Goal: Task Accomplishment & Management: Manage account settings

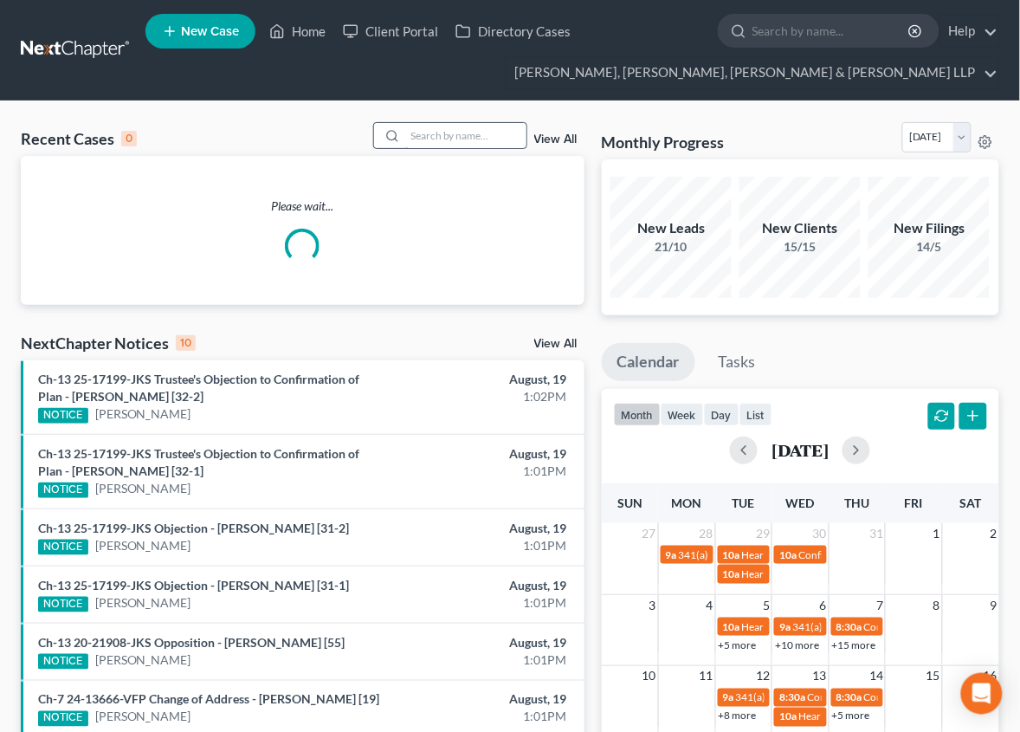
click at [435, 139] on input "search" at bounding box center [465, 135] width 121 height 25
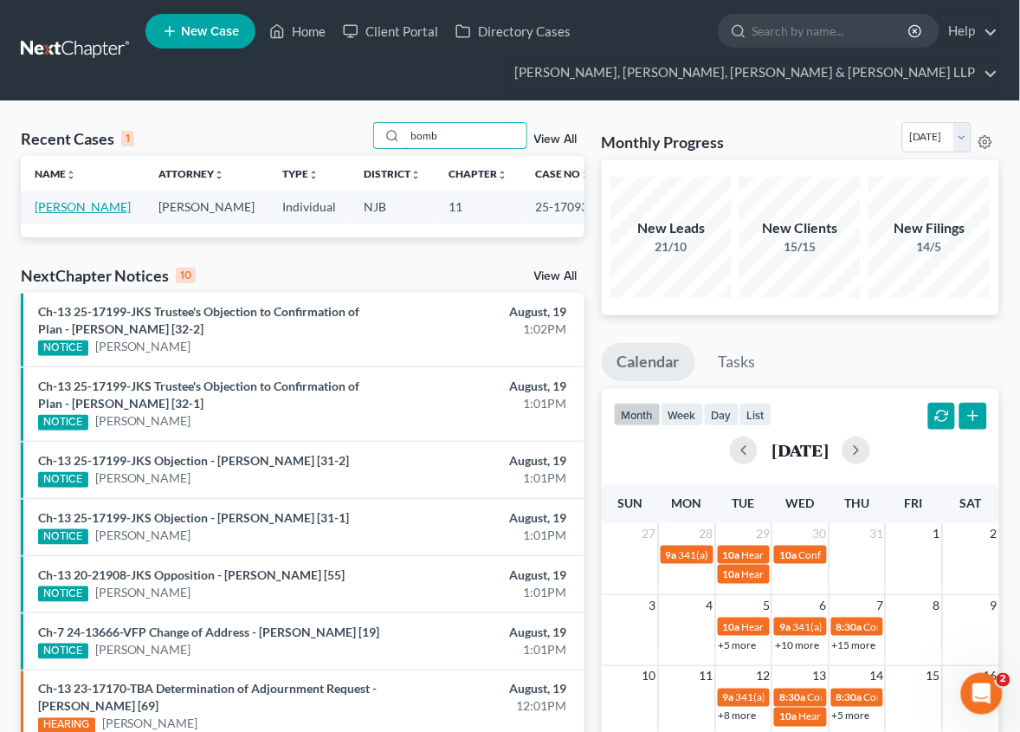
type input "bomb"
drag, startPoint x: 82, startPoint y: 228, endPoint x: 63, endPoint y: 236, distance: 20.6
click at [82, 214] on link "[PERSON_NAME]" at bounding box center [83, 206] width 96 height 15
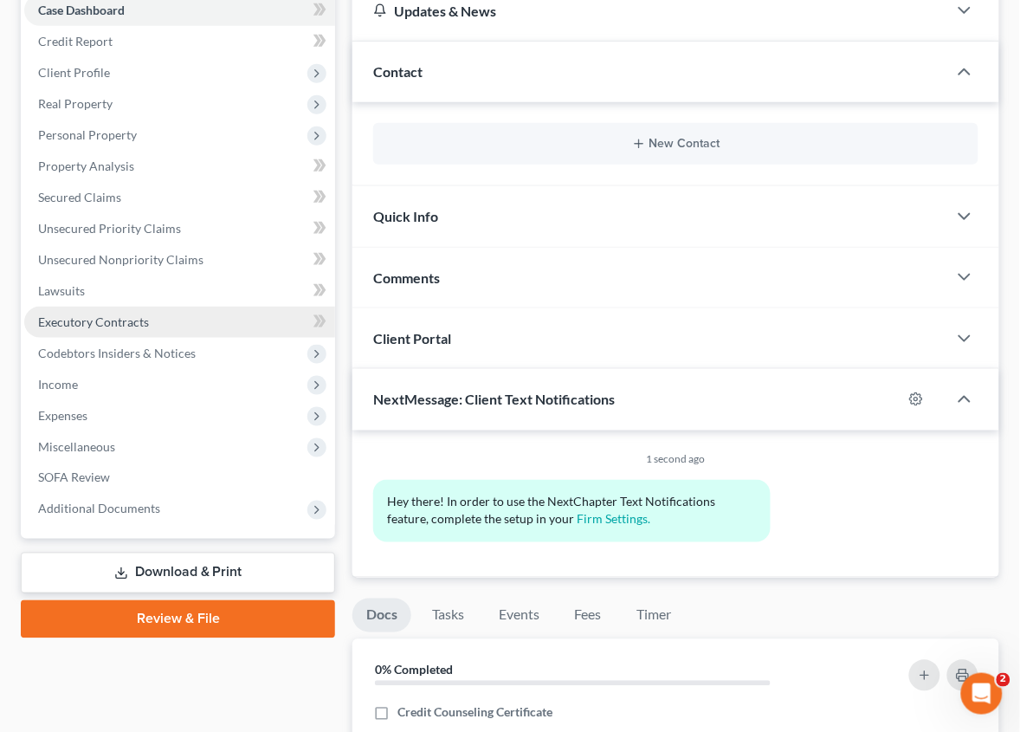
click at [219, 323] on link "Executory Contracts" at bounding box center [179, 322] width 311 height 31
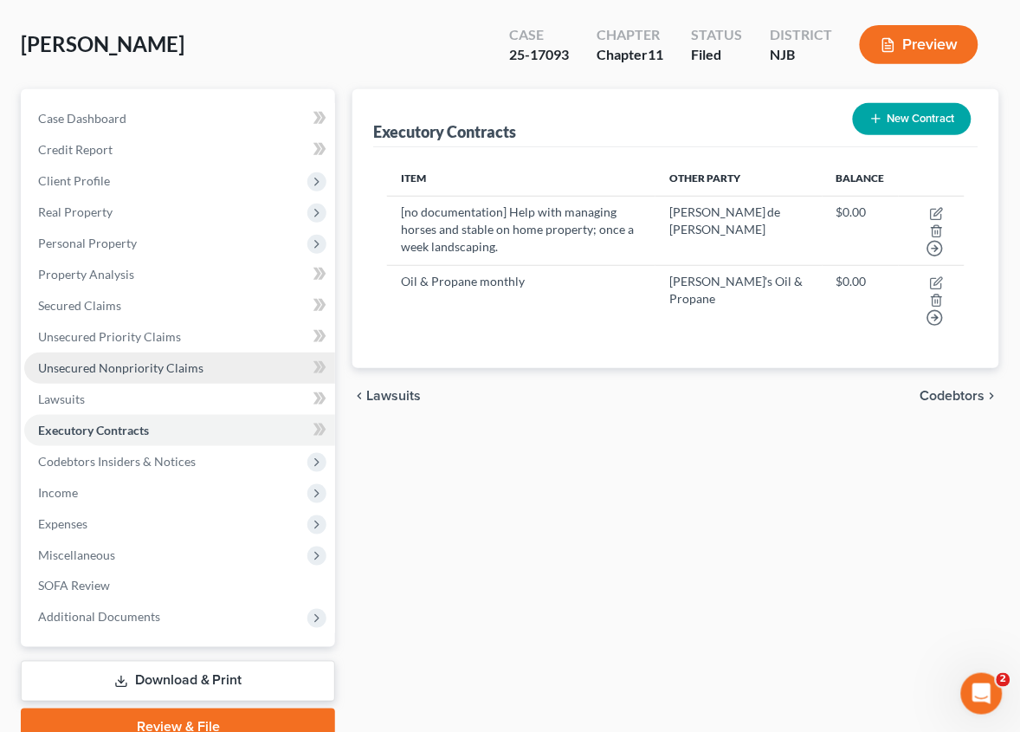
click at [173, 375] on link "Unsecured Nonpriority Claims" at bounding box center [179, 368] width 311 height 31
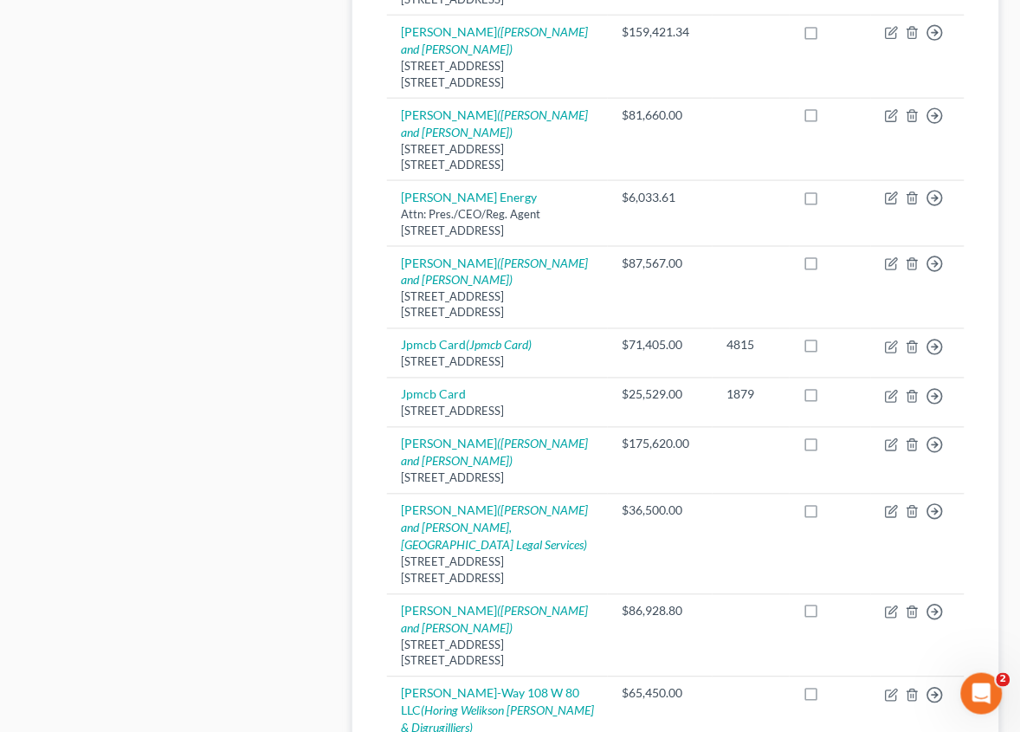
scroll to position [1624, 0]
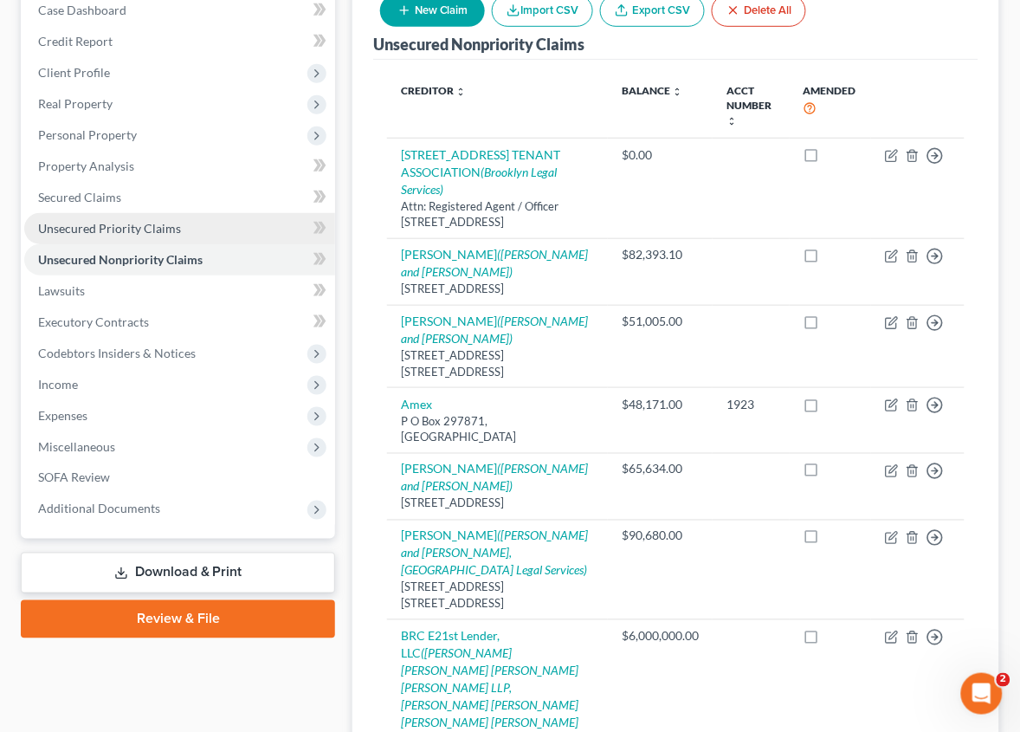
click at [241, 228] on link "Unsecured Priority Claims" at bounding box center [179, 228] width 311 height 31
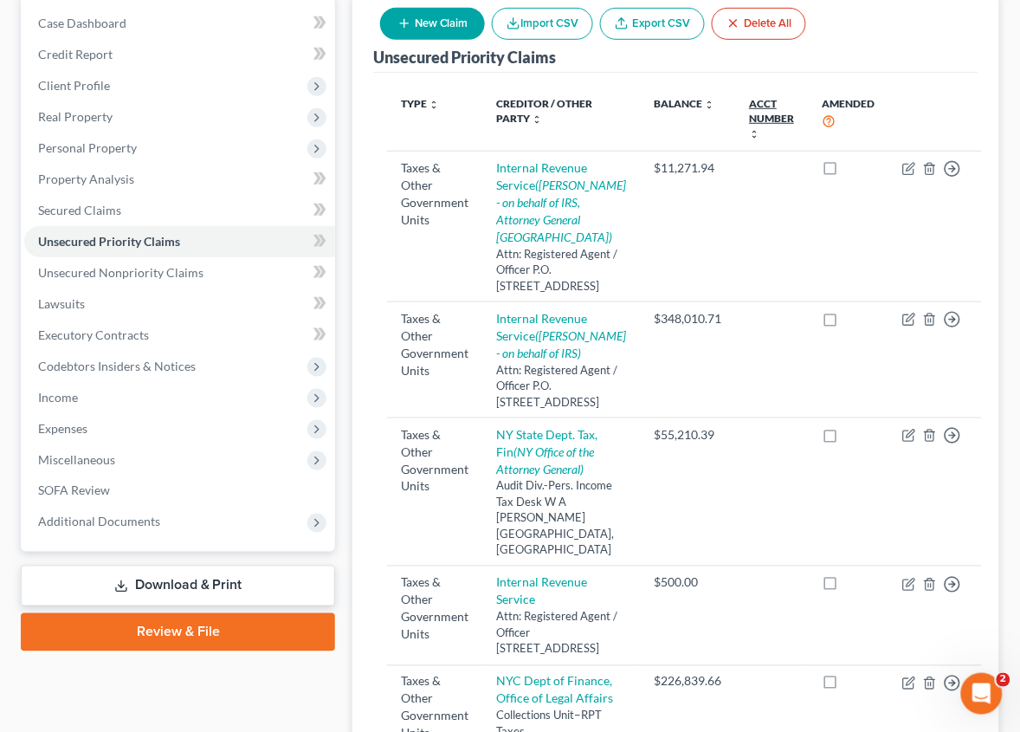
scroll to position [433, 0]
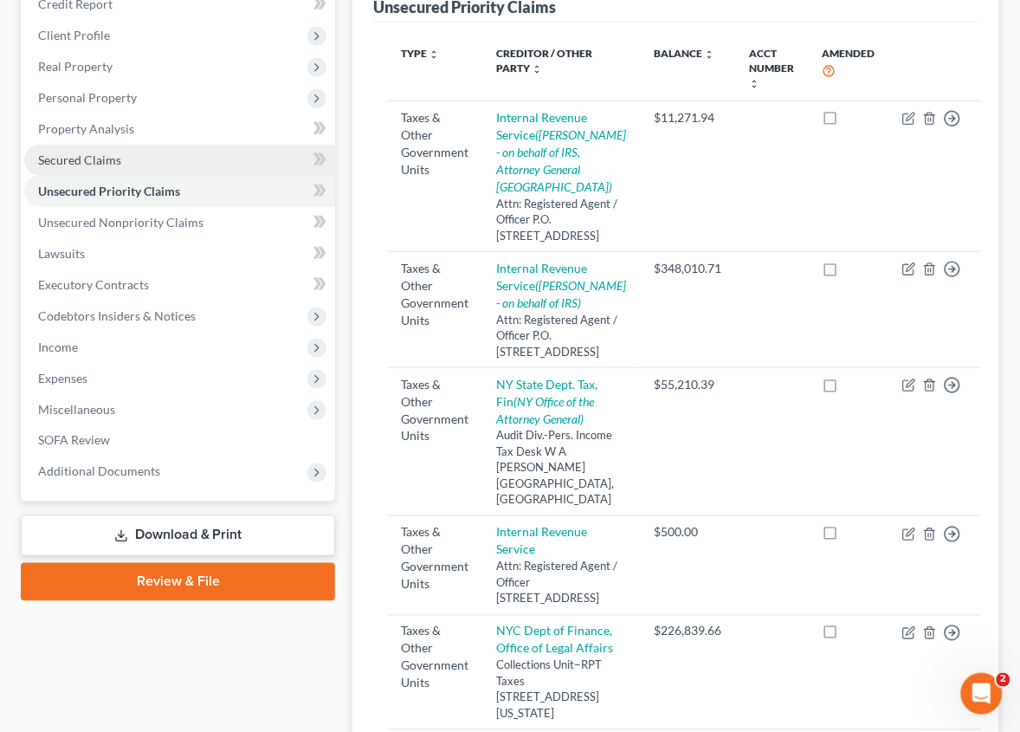
click at [175, 170] on link "Secured Claims" at bounding box center [179, 160] width 311 height 31
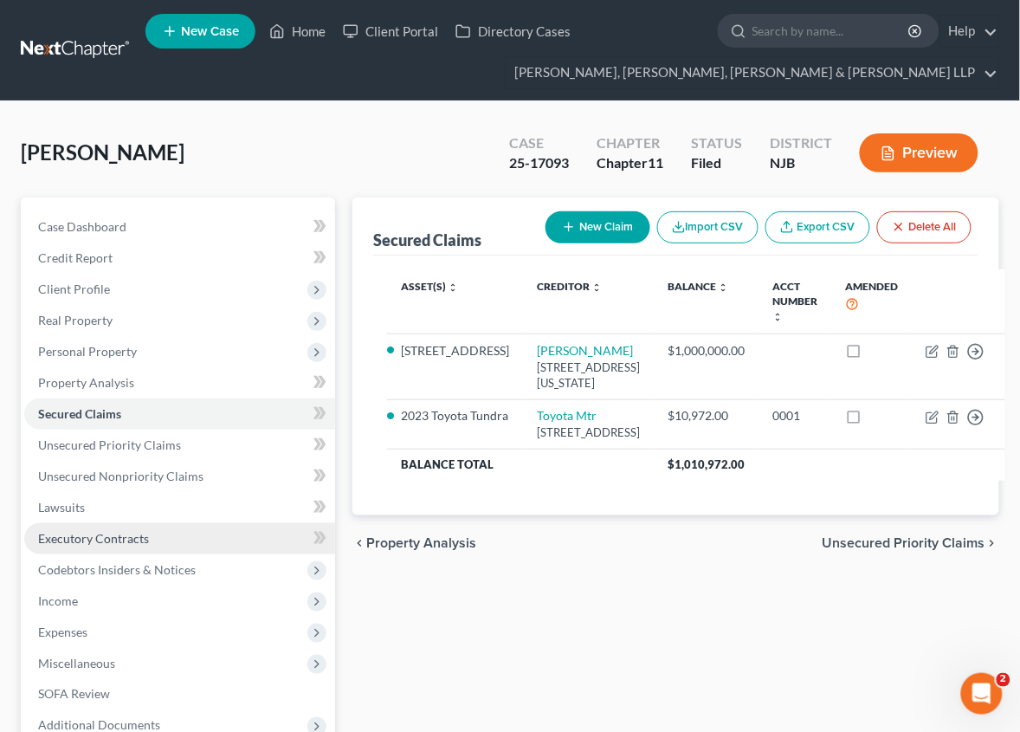
click at [191, 551] on link "Executory Contracts" at bounding box center [179, 538] width 311 height 31
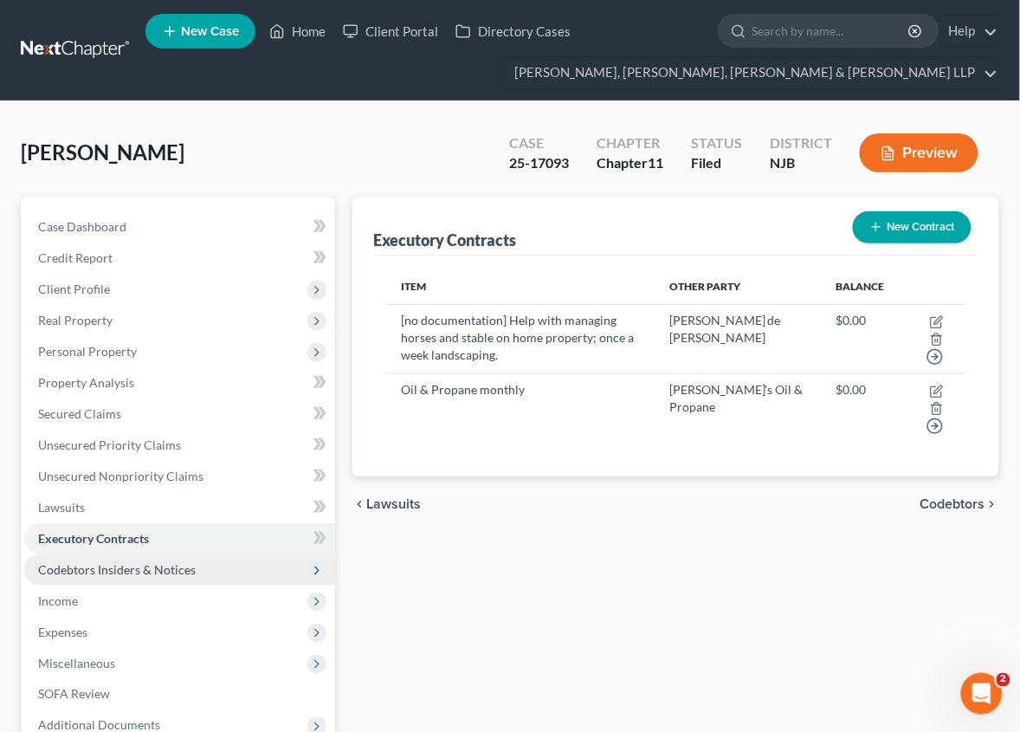
click at [205, 567] on span "Codebtors Insiders & Notices" at bounding box center [179, 569] width 311 height 31
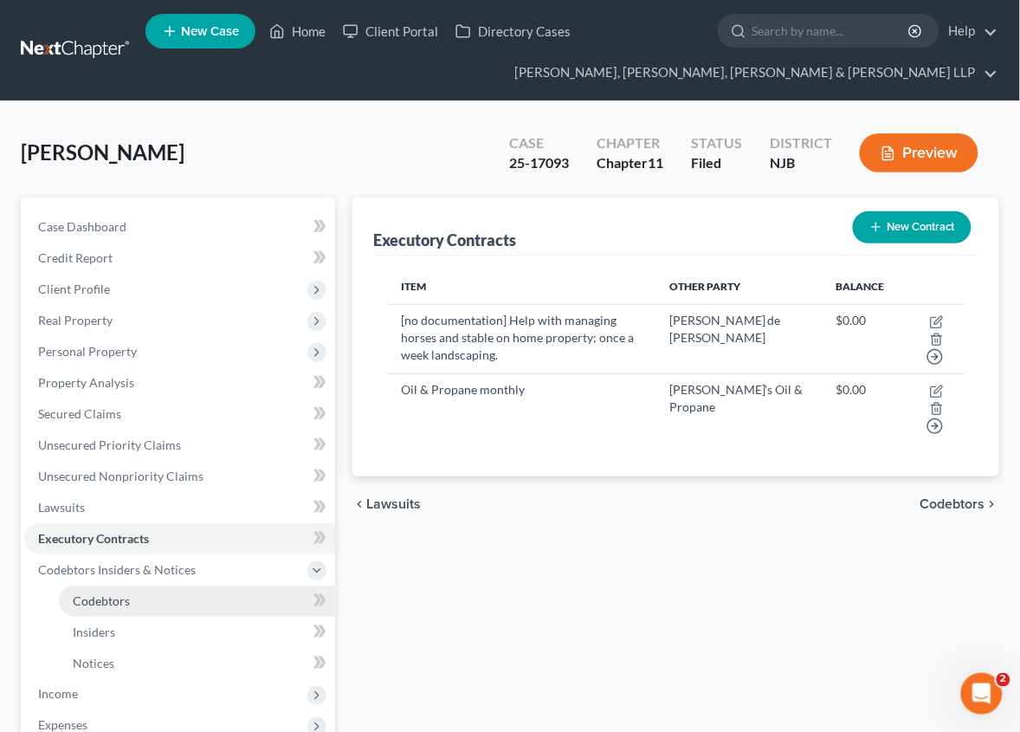
click at [204, 607] on link "Codebtors" at bounding box center [197, 600] width 276 height 31
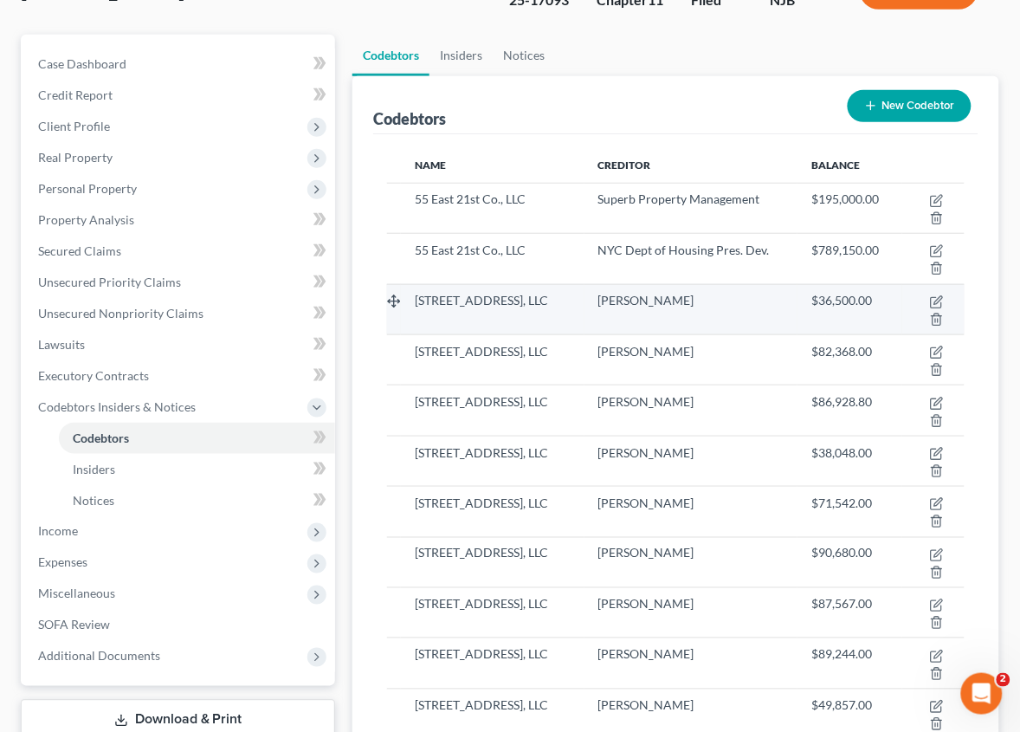
scroll to position [217, 0]
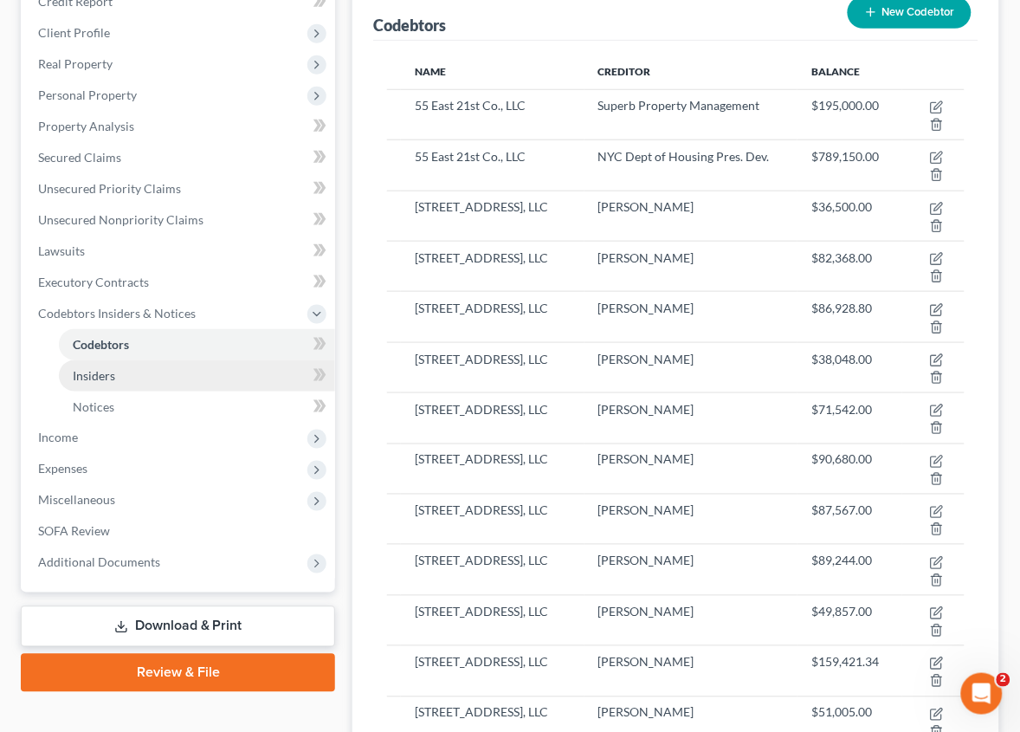
click at [226, 366] on link "Insiders" at bounding box center [197, 375] width 276 height 31
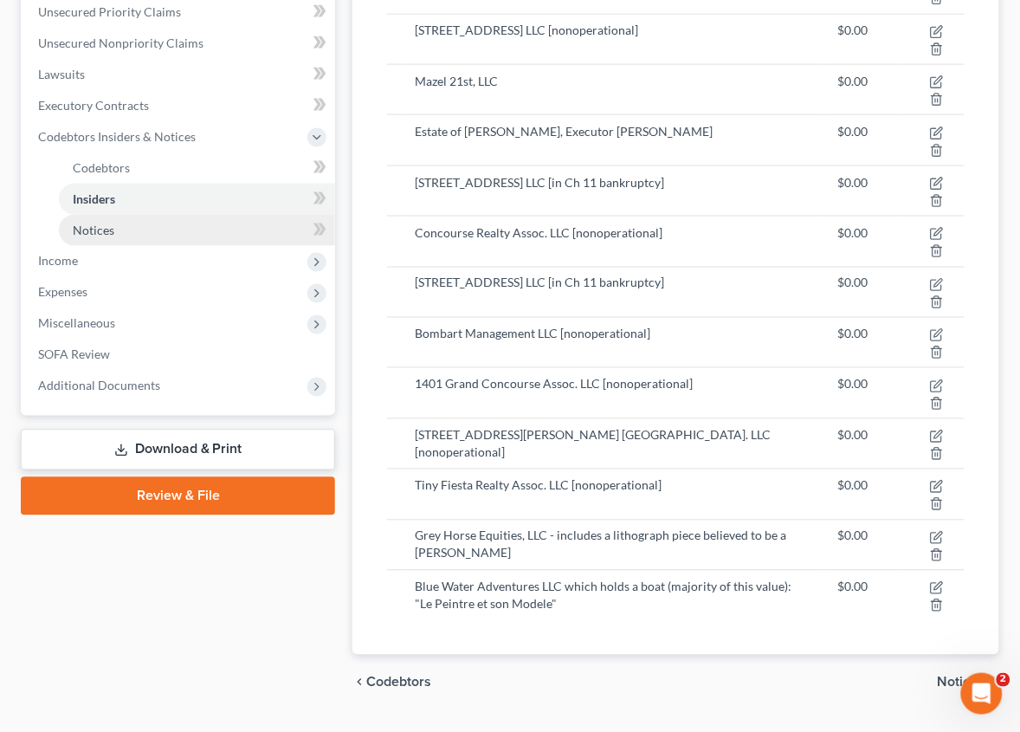
click at [109, 231] on span "Notices" at bounding box center [94, 230] width 42 height 15
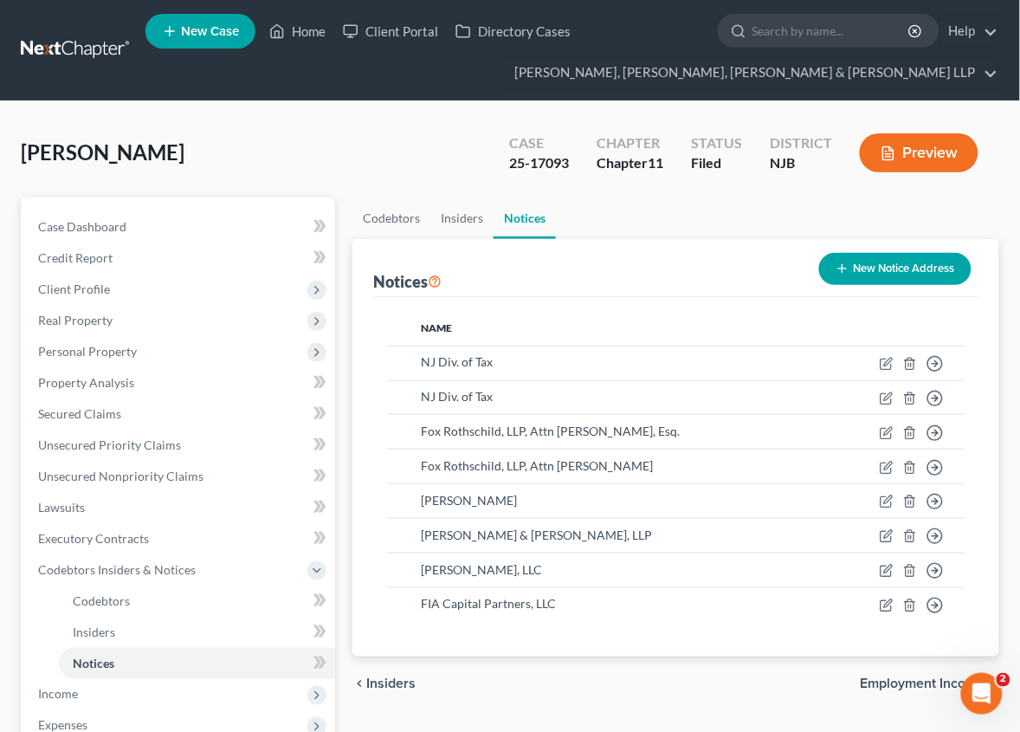
click at [721, 214] on ul "Codebtors Insiders Notices" at bounding box center [676, 218] width 647 height 42
click at [147, 482] on span "Unsecured Nonpriority Claims" at bounding box center [120, 476] width 165 height 15
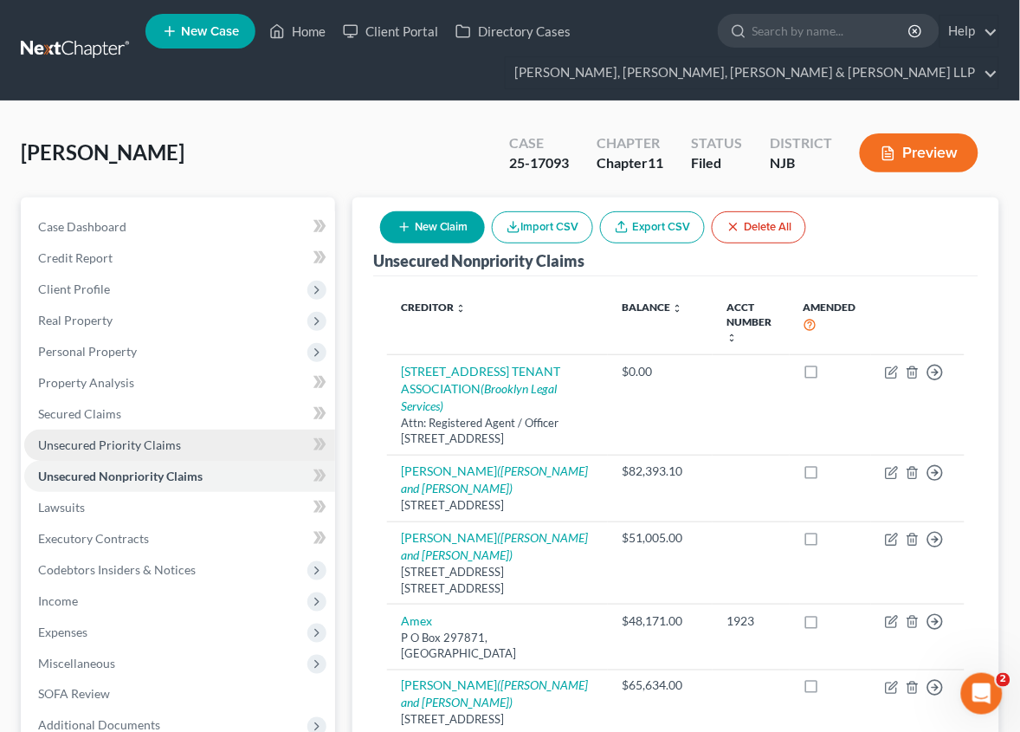
click at [231, 434] on link "Unsecured Priority Claims" at bounding box center [179, 445] width 311 height 31
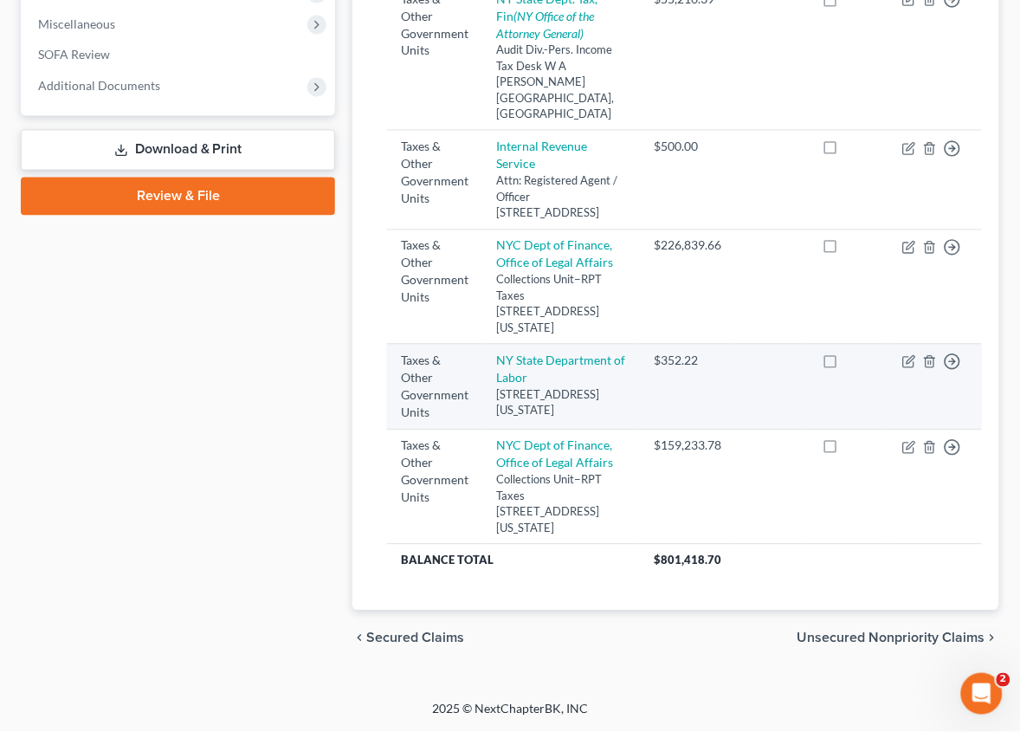
scroll to position [37, 0]
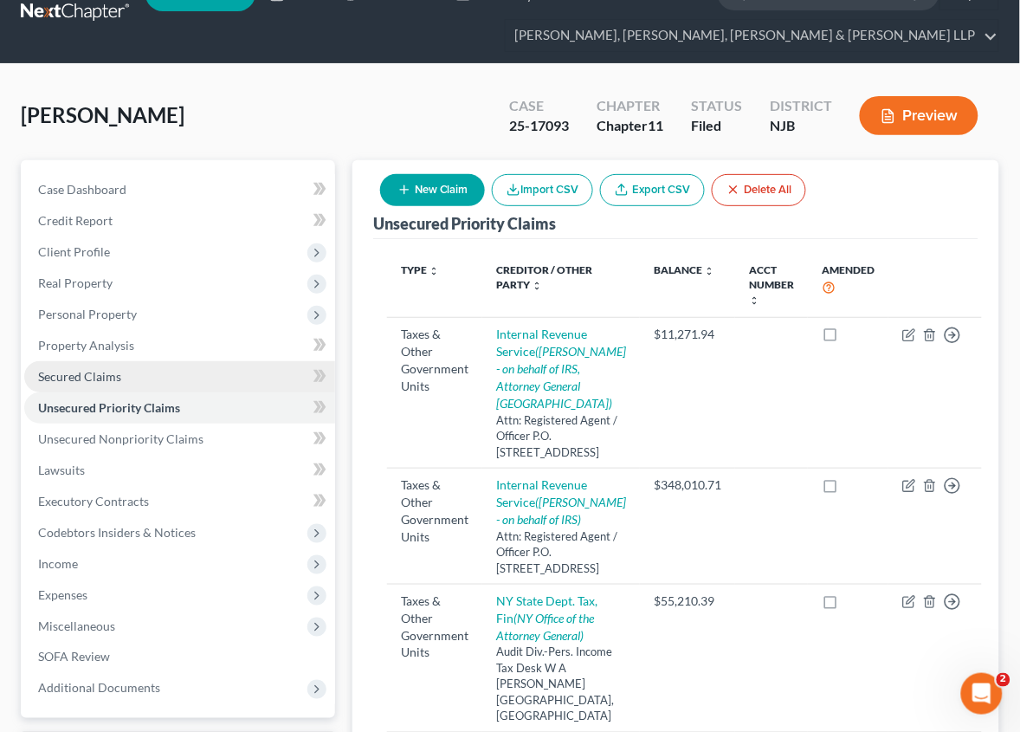
click at [256, 364] on link "Secured Claims" at bounding box center [179, 376] width 311 height 31
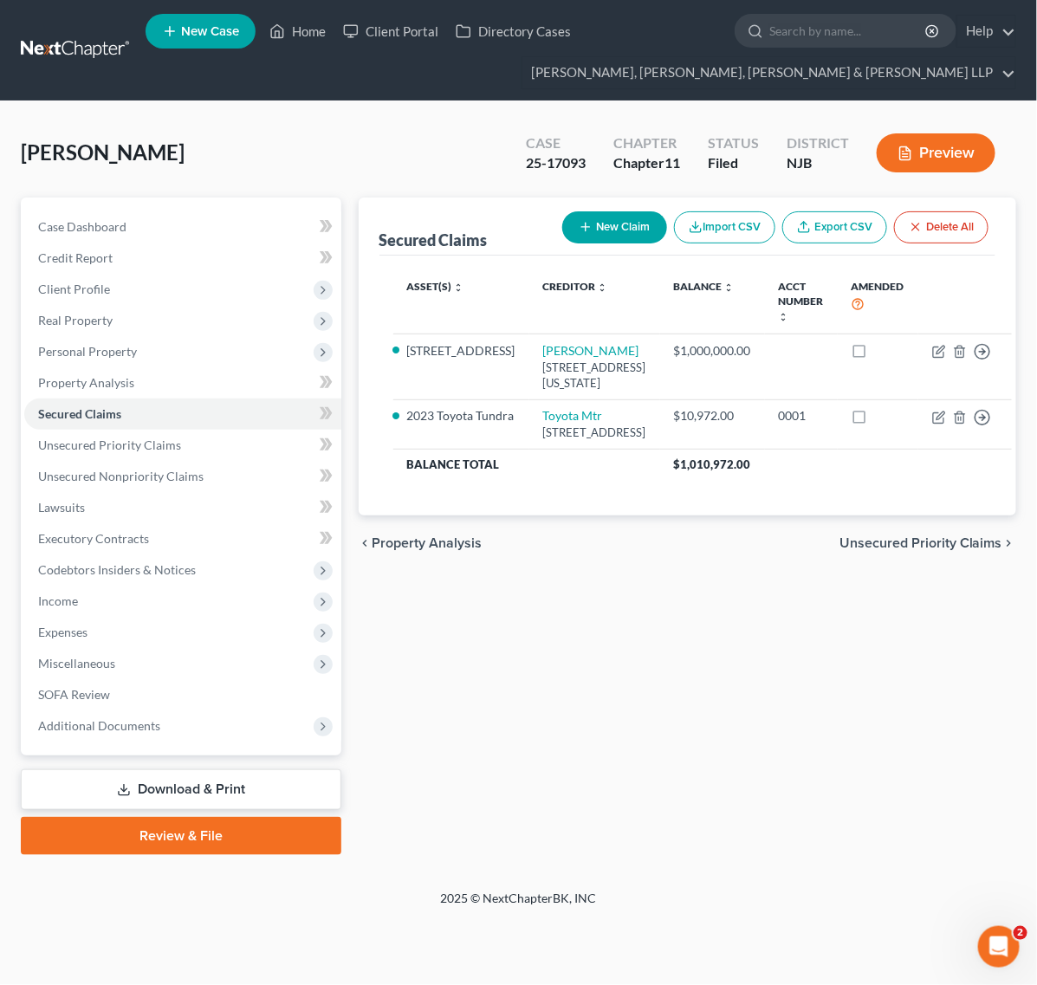
click at [84, 39] on link at bounding box center [76, 50] width 111 height 31
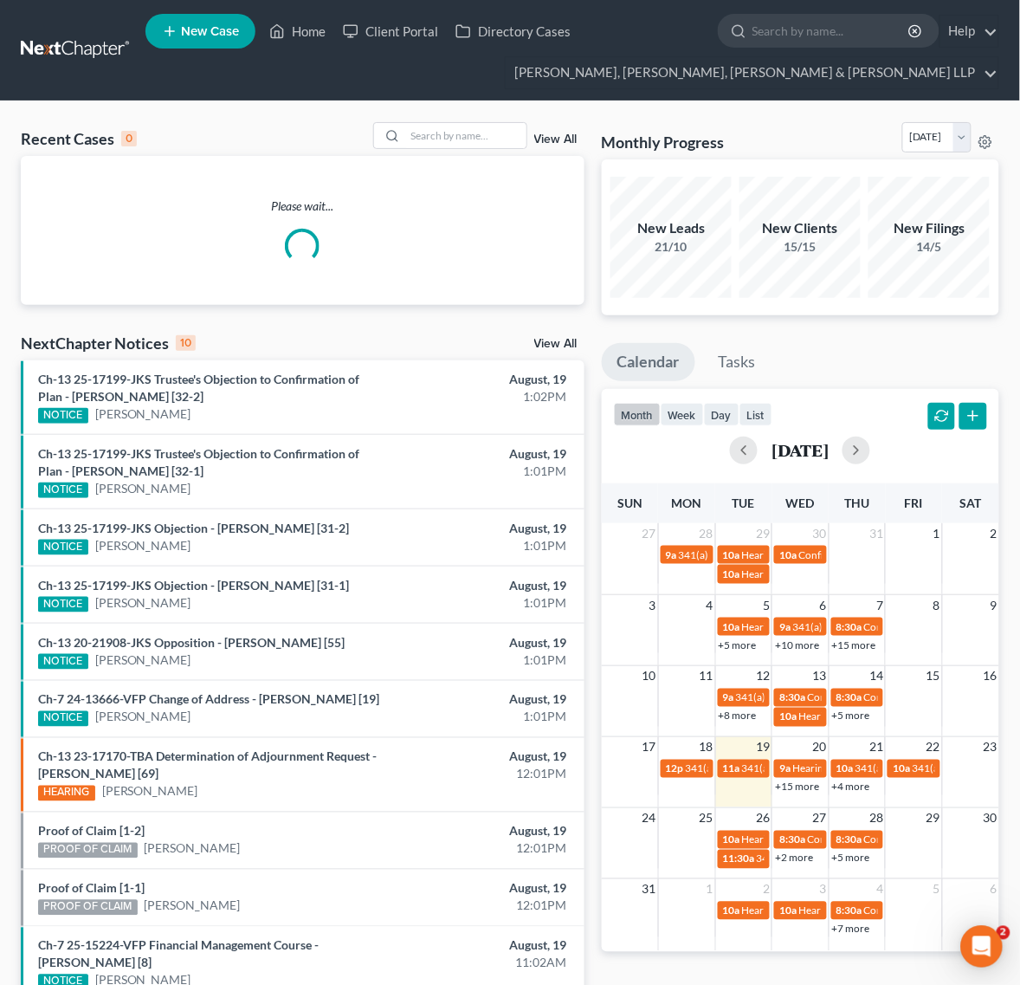
click at [386, 102] on div "Recent Cases 0 View All Please wait... NextChapter Notices 10 View All Ch-13 25…" at bounding box center [510, 575] width 1020 height 948
click at [414, 121] on div "Recent Cases 0 View All Please wait... NextChapter Notices 10 View All Ch-13 25…" at bounding box center [510, 575] width 1020 height 948
click at [417, 130] on input "search" at bounding box center [465, 135] width 121 height 25
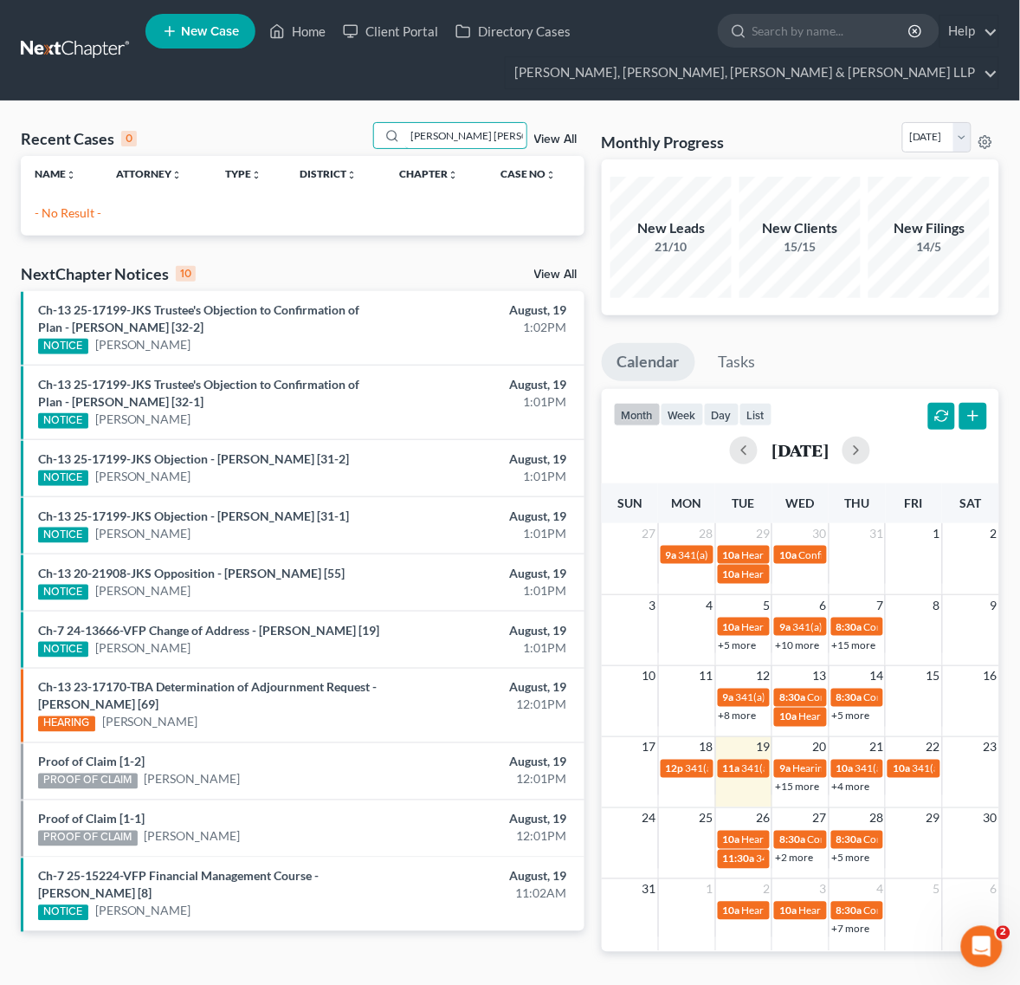
drag, startPoint x: 487, startPoint y: 139, endPoint x: -160, endPoint y: 74, distance: 650.2
click at [0, 74] on html "Home New Case Client Portal Directory Cases Scura Wigfield, [PERSON_NAME], [PER…" at bounding box center [510, 516] width 1020 height 1032
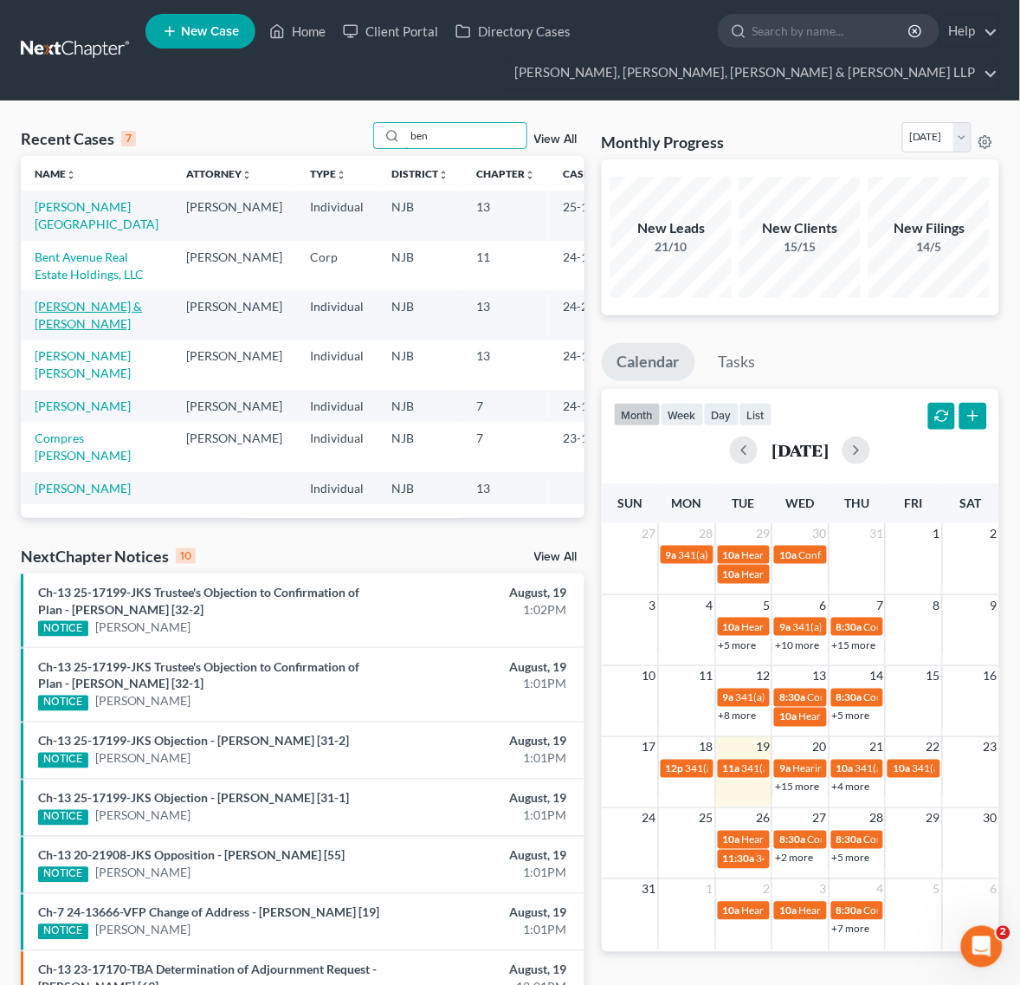
type input "ben"
click at [109, 331] on link "[PERSON_NAME] & [PERSON_NAME]" at bounding box center [88, 315] width 107 height 32
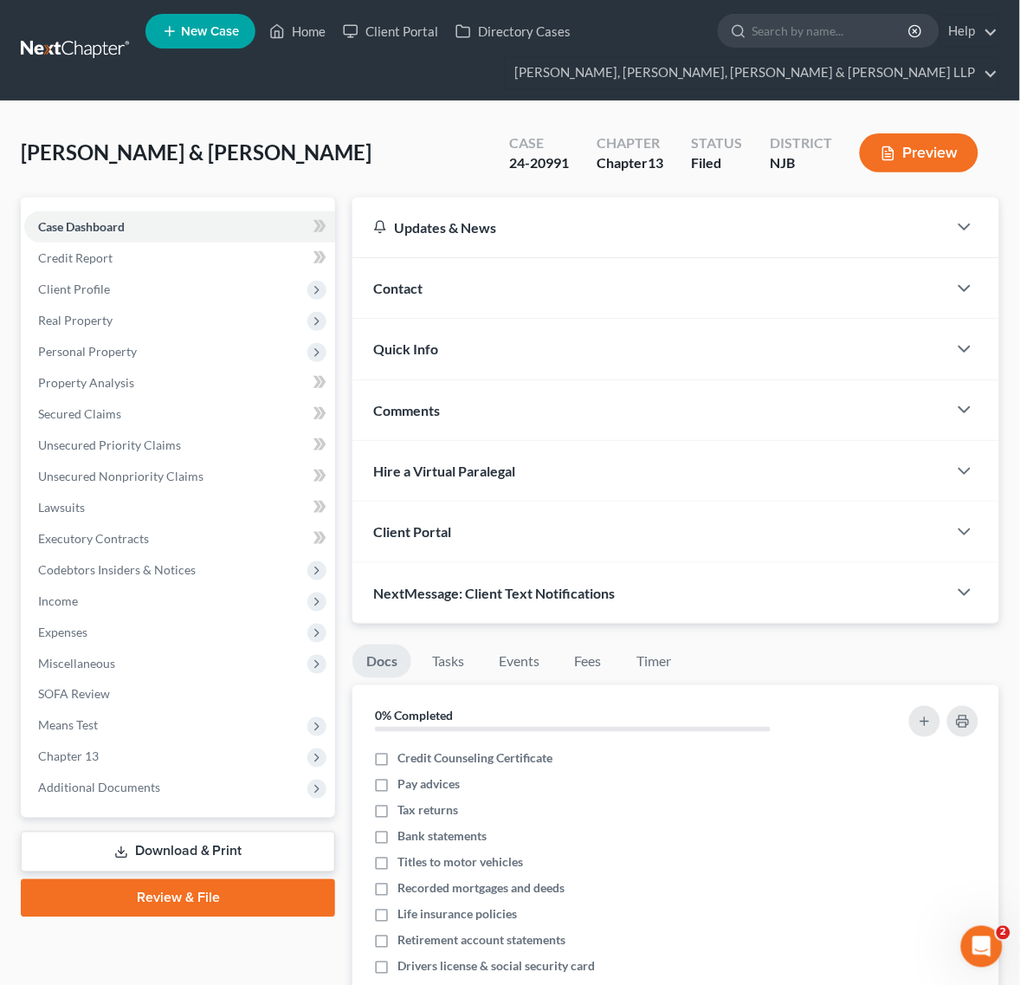
drag, startPoint x: 144, startPoint y: 361, endPoint x: 146, endPoint y: 386, distance: 25.2
click at [144, 361] on span "Personal Property" at bounding box center [179, 351] width 311 height 31
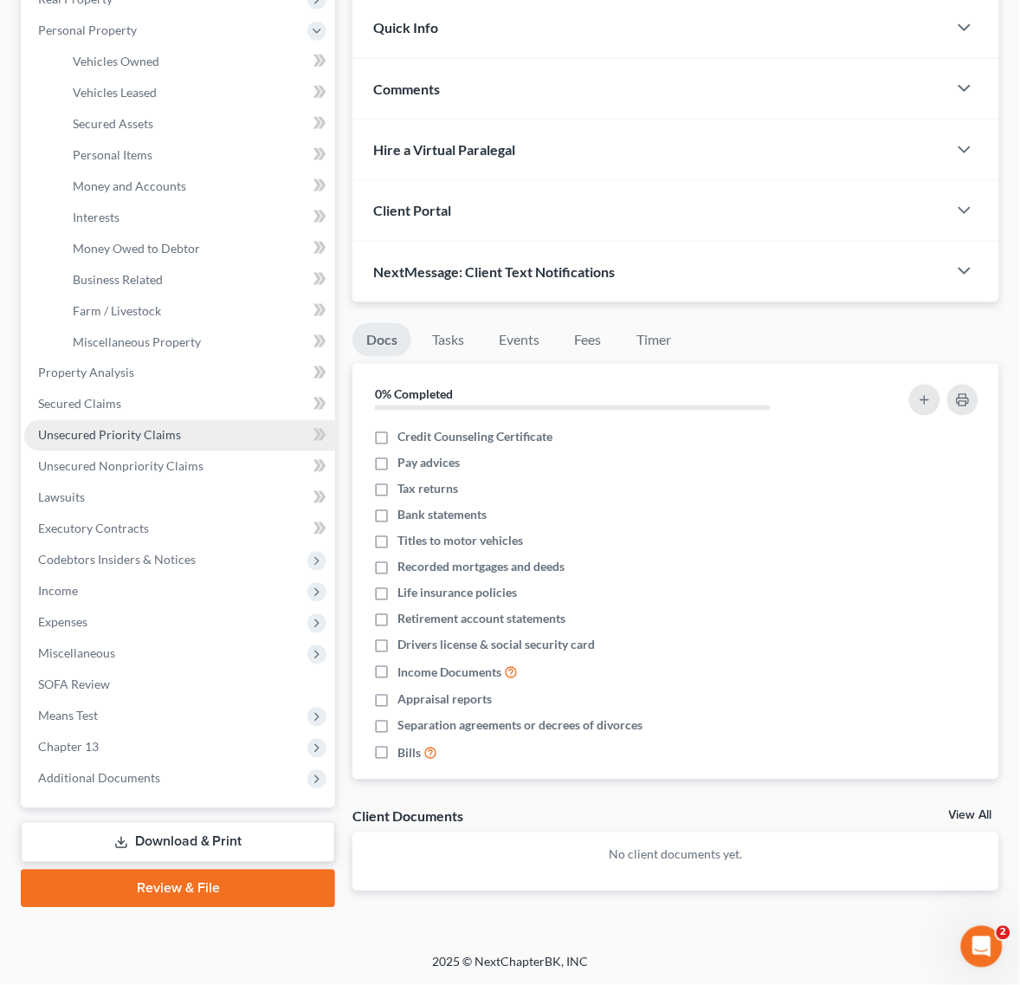
click at [117, 421] on link "Unsecured Priority Claims" at bounding box center [179, 435] width 311 height 31
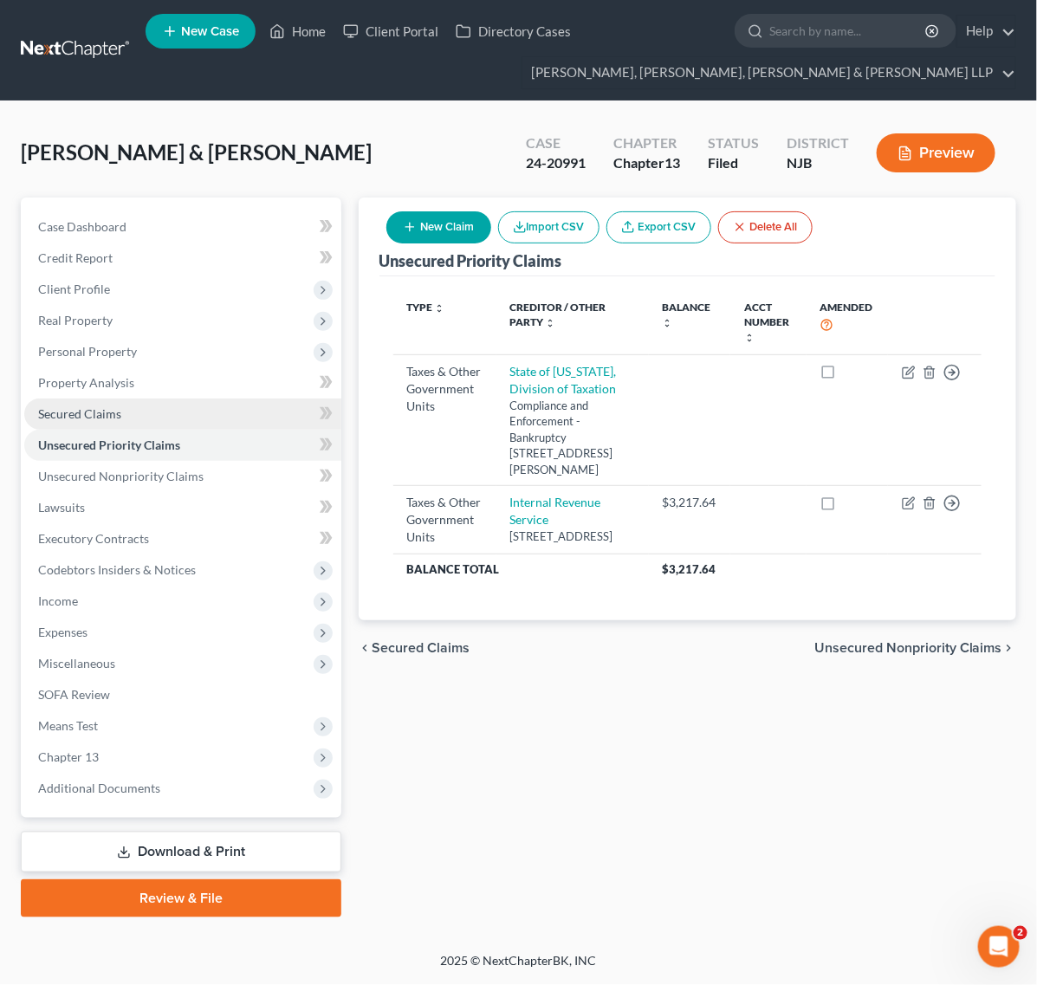
click at [124, 403] on link "Secured Claims" at bounding box center [182, 413] width 317 height 31
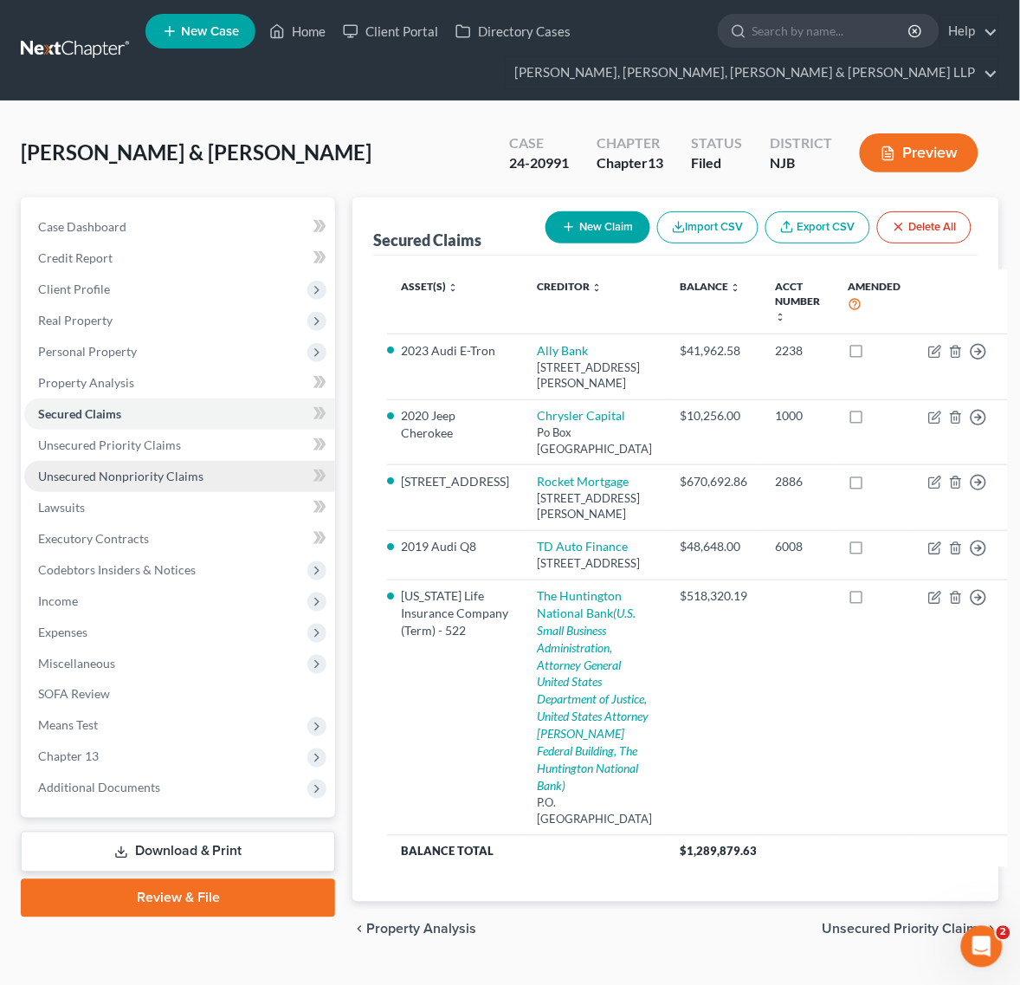
click at [222, 469] on link "Unsecured Nonpriority Claims" at bounding box center [179, 476] width 311 height 31
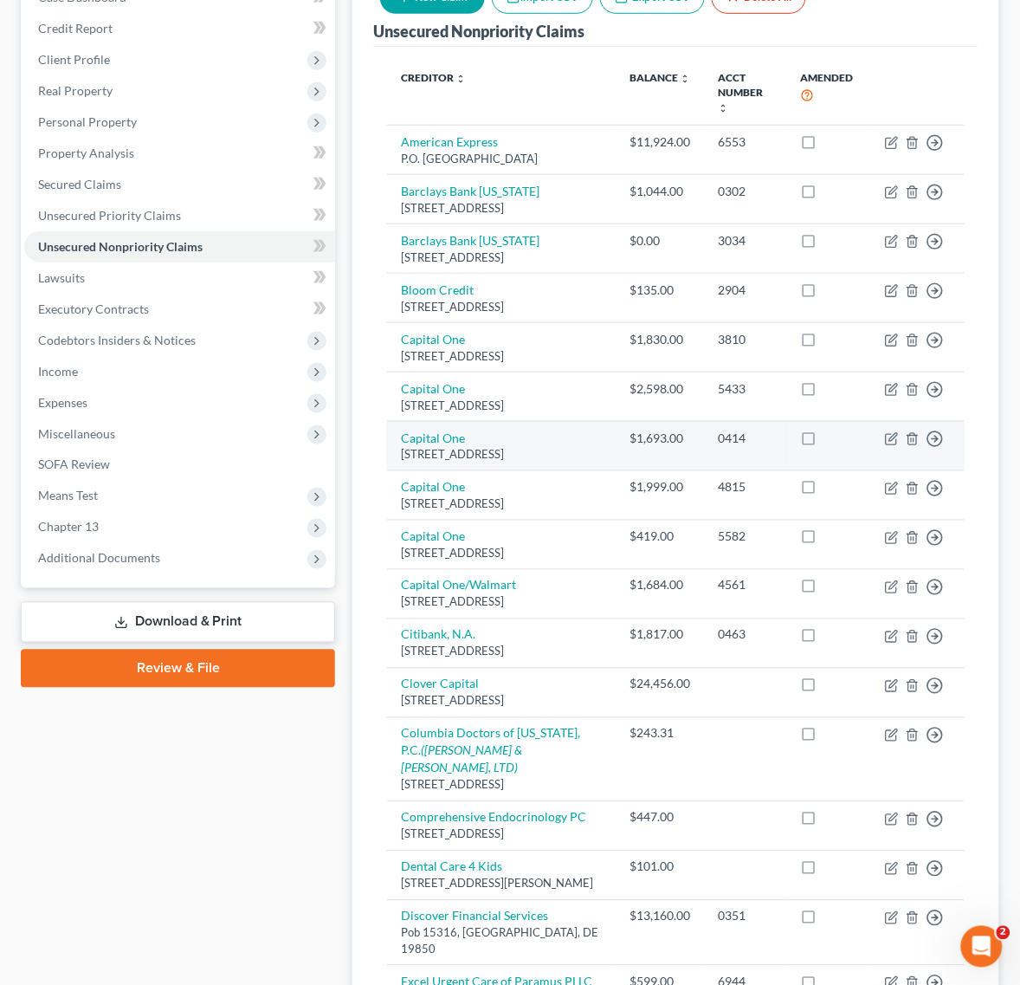
scroll to position [325, 0]
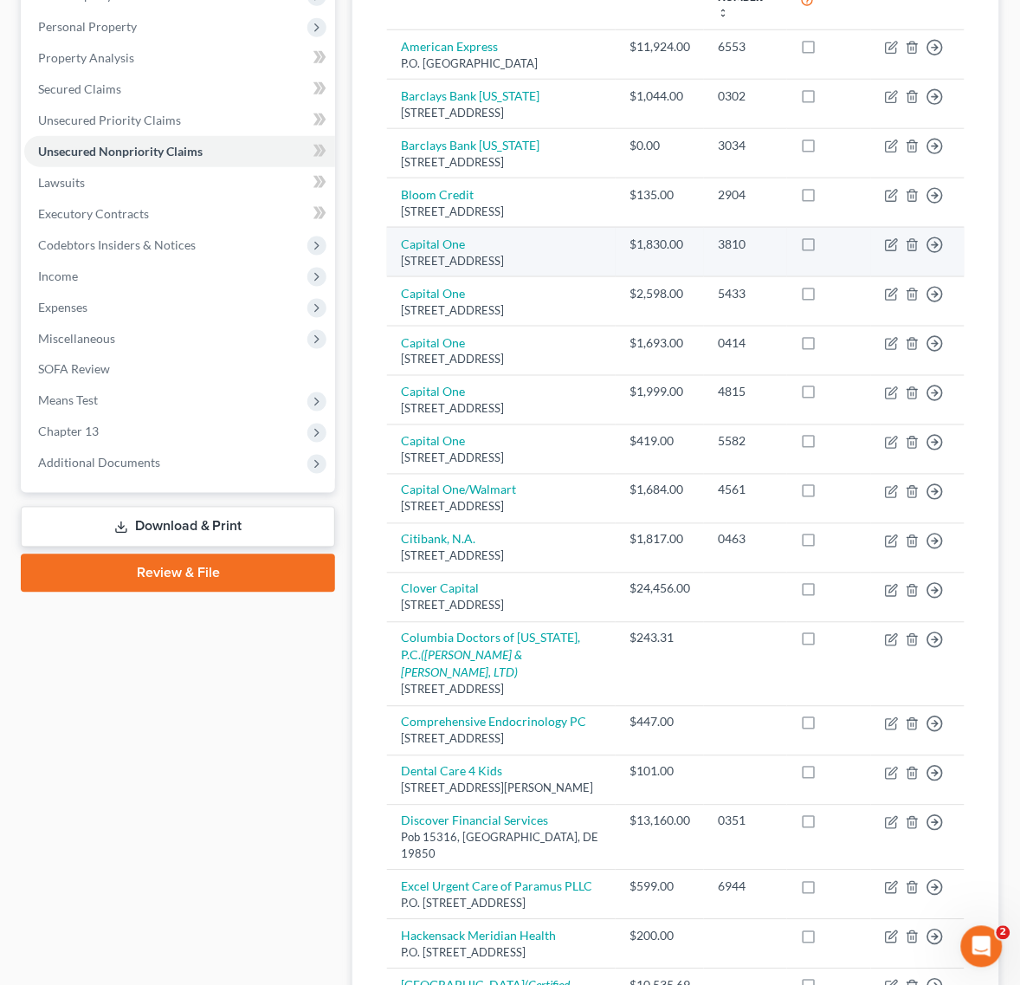
click at [529, 269] on div "[STREET_ADDRESS]" at bounding box center [501, 261] width 201 height 16
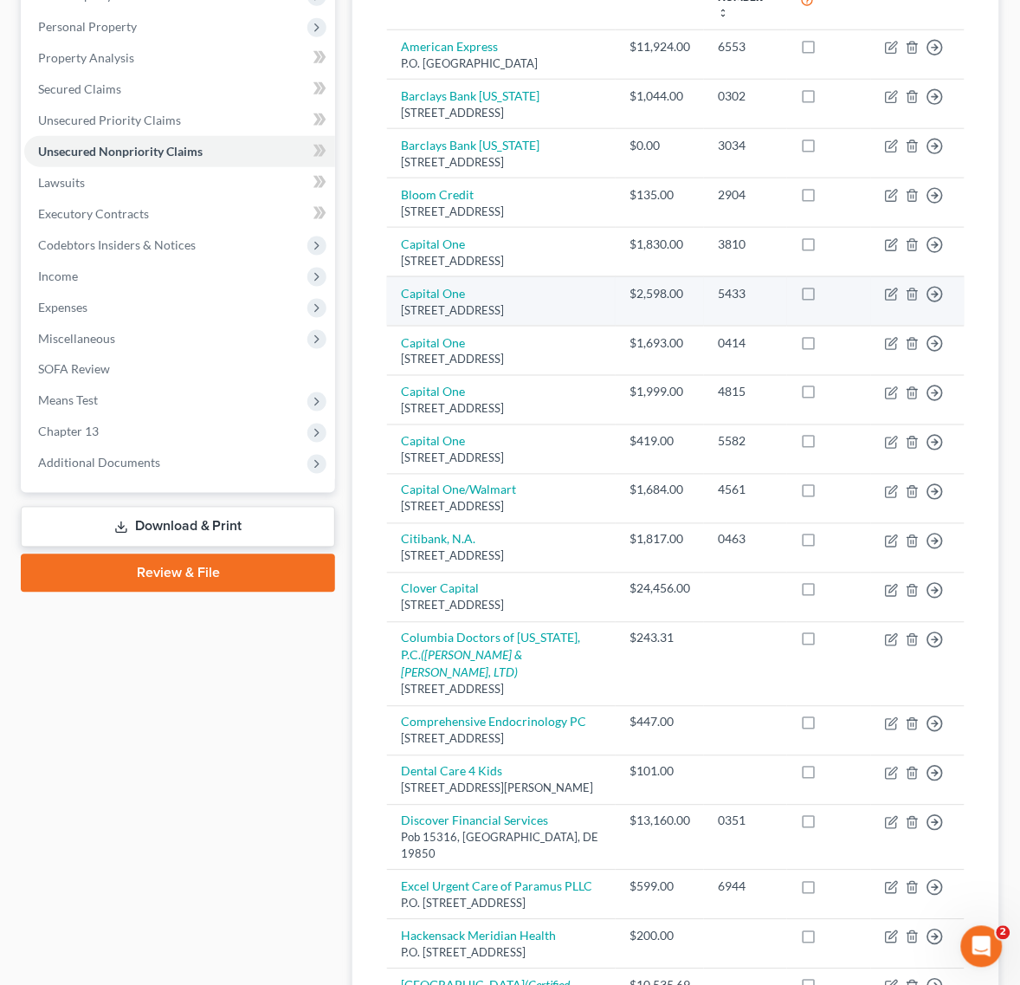
click at [529, 319] on div "[STREET_ADDRESS]" at bounding box center [501, 310] width 201 height 16
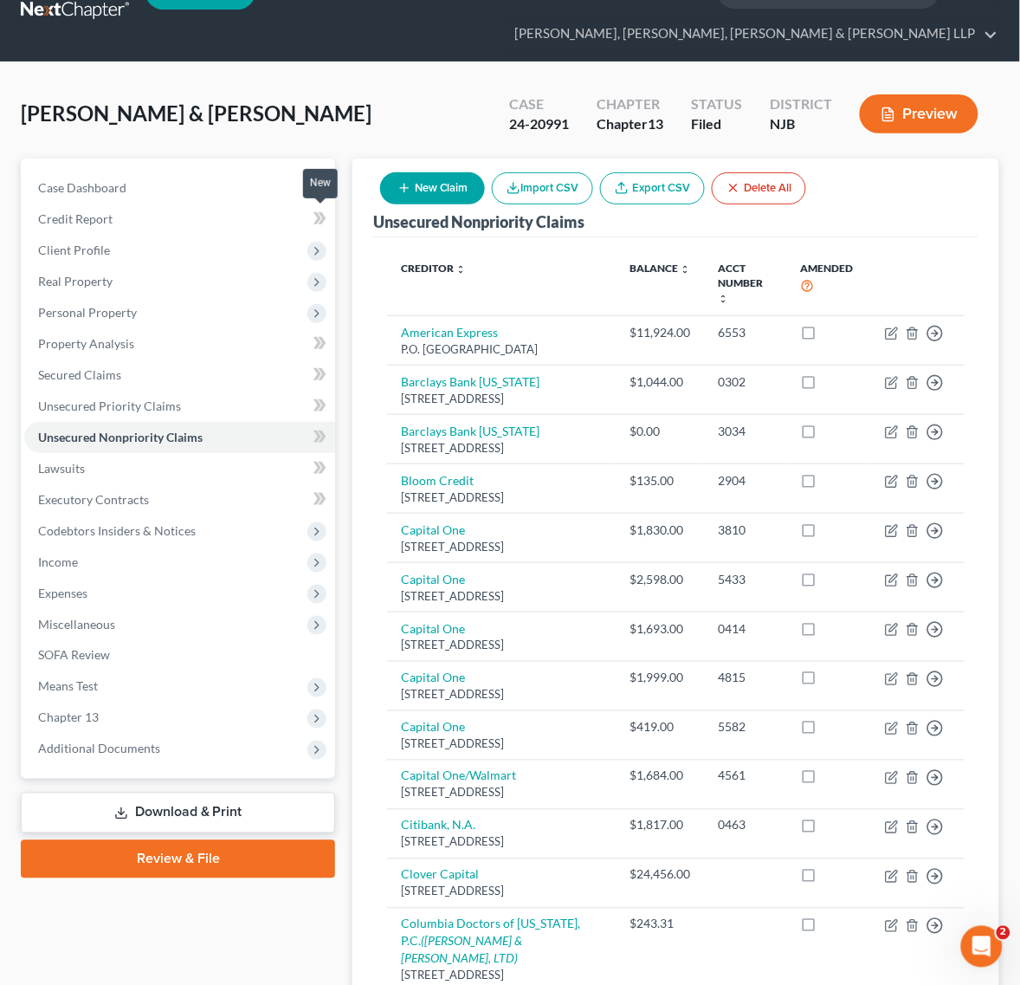
scroll to position [0, 0]
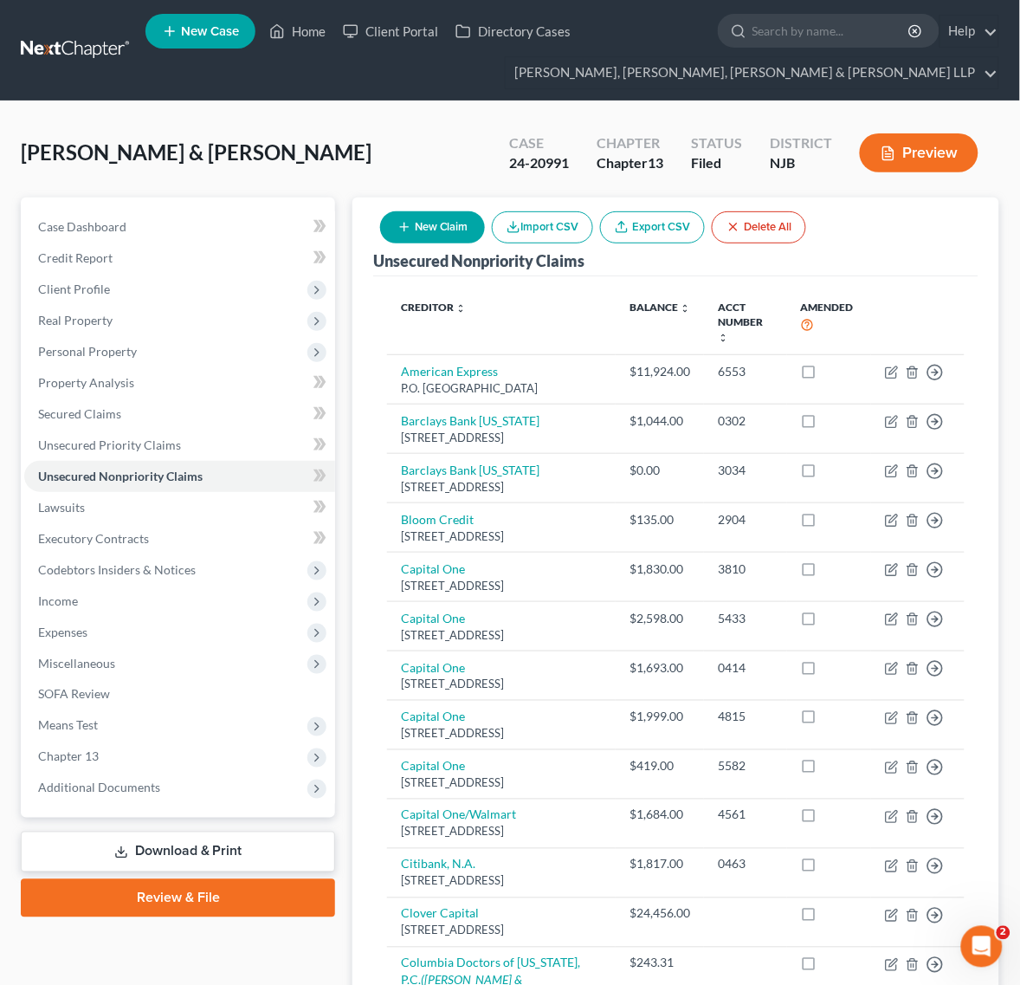
click at [98, 46] on link at bounding box center [76, 50] width 111 height 31
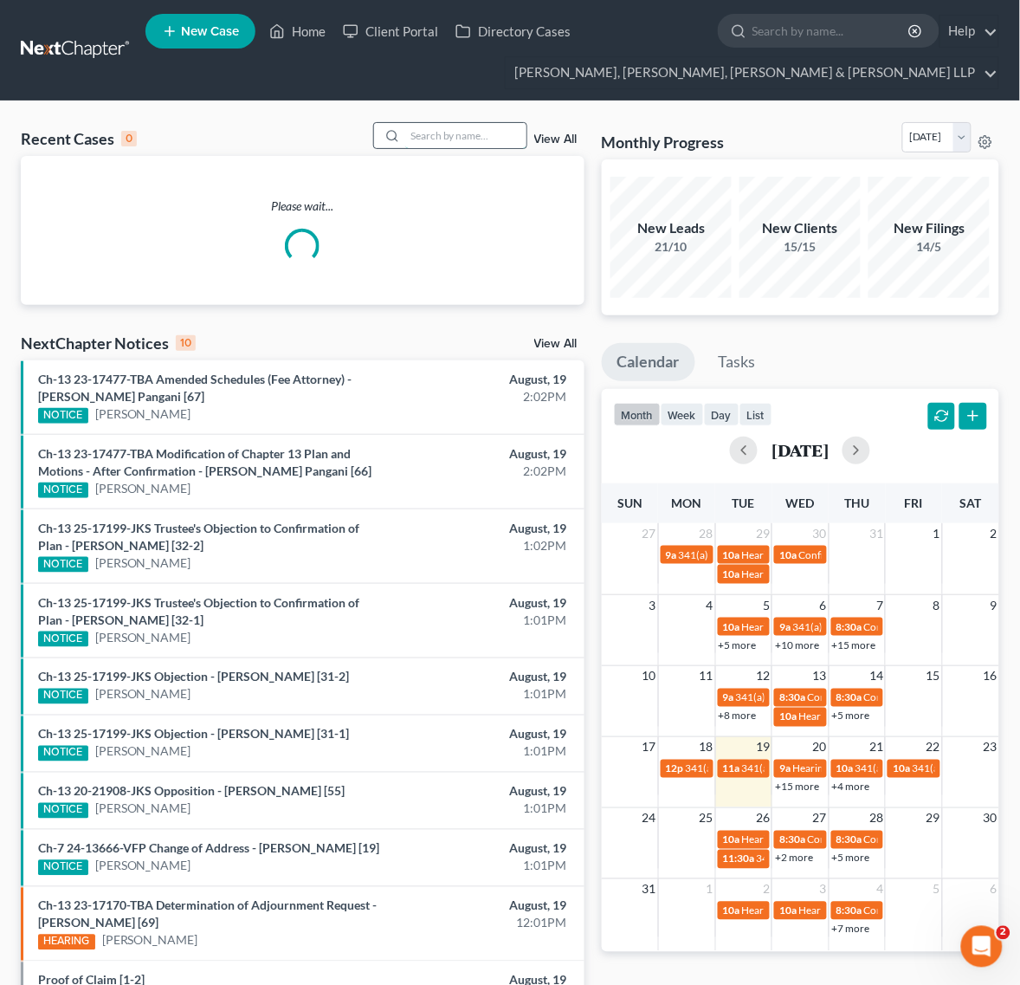
click at [449, 145] on input "search" at bounding box center [465, 135] width 121 height 25
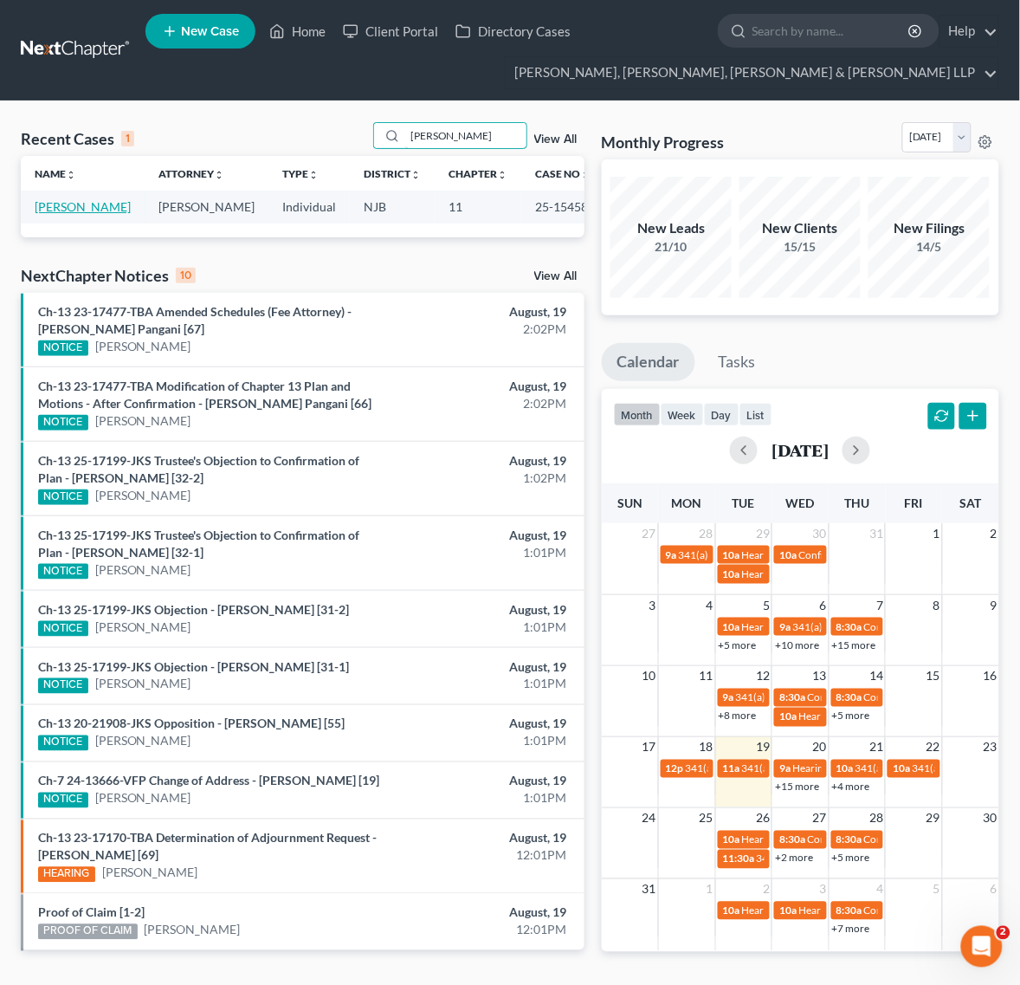
type input "zakkour"
click at [96, 208] on link "Zakkour, Anwar" at bounding box center [83, 206] width 96 height 15
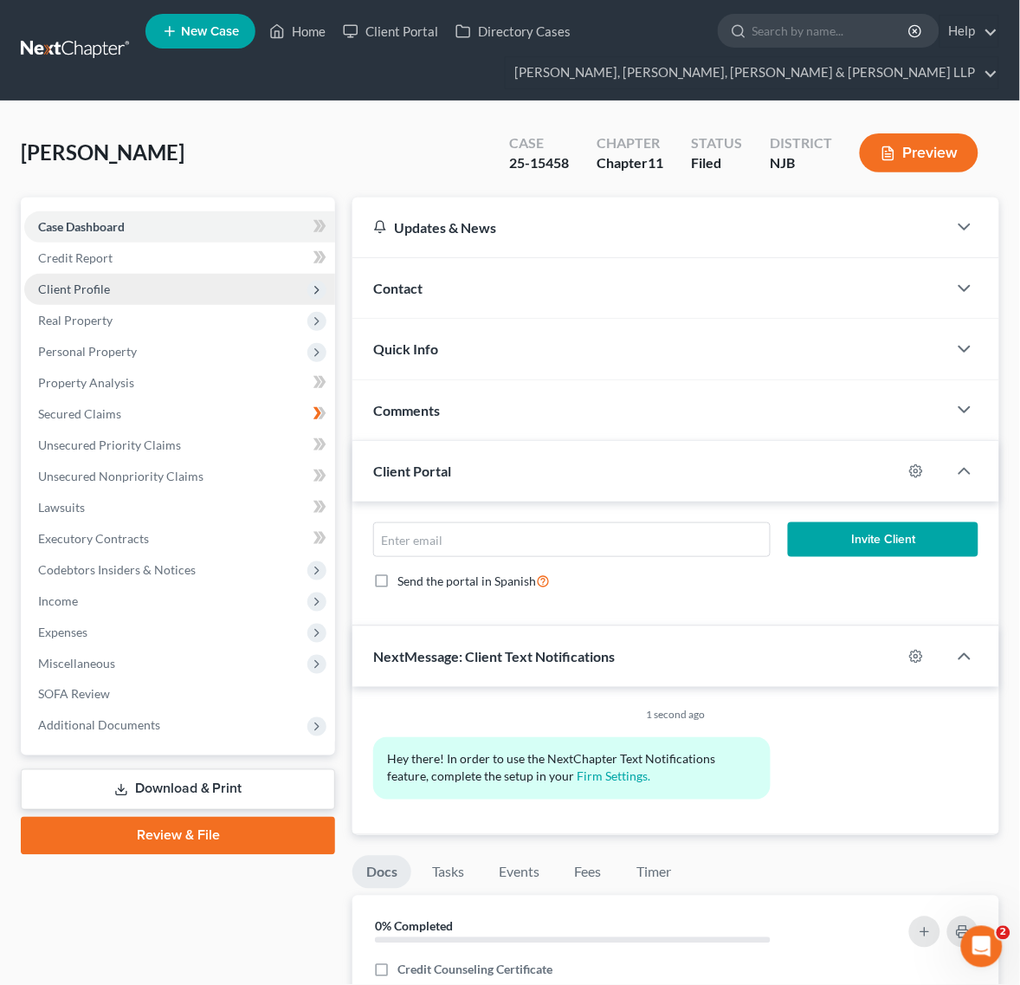
click at [93, 282] on span "Client Profile" at bounding box center [74, 288] width 72 height 15
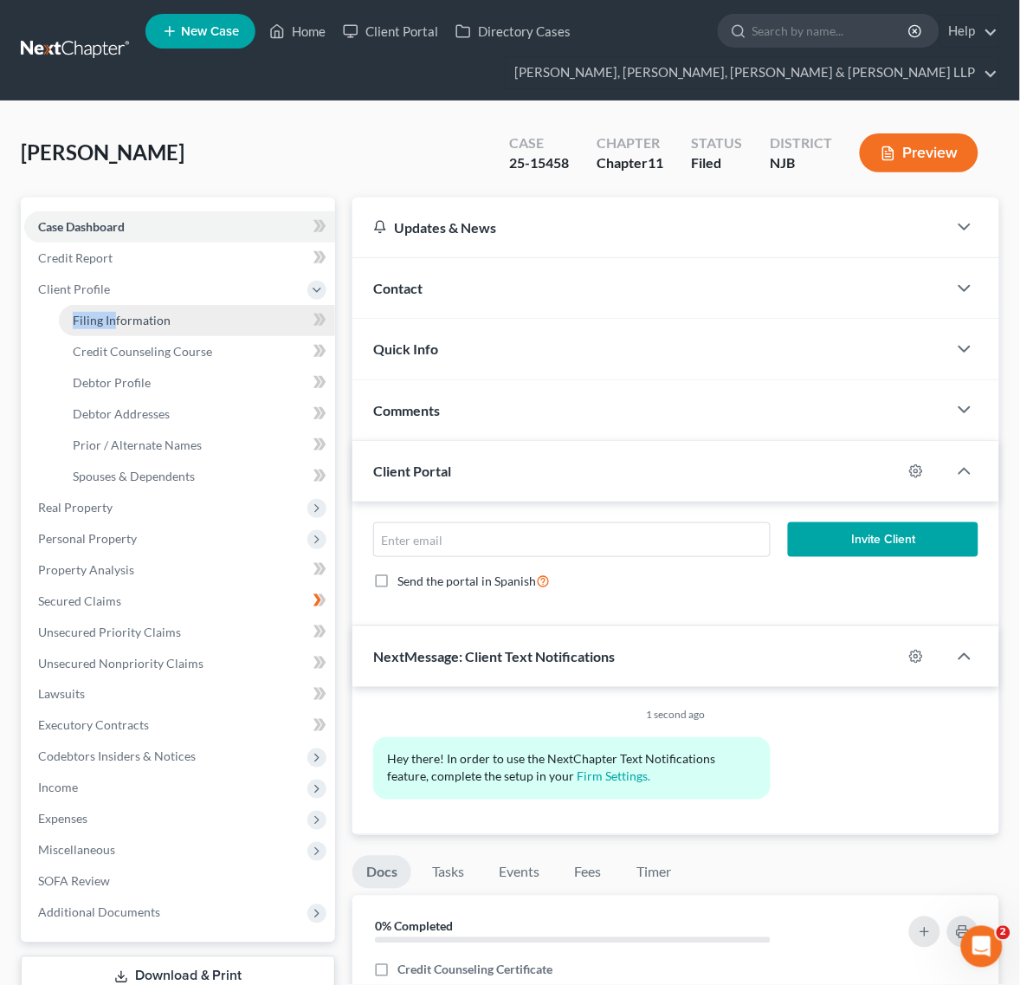
click at [114, 303] on li "Client Profile Filing Information Credit Counseling Course Debtor Profile Debto…" at bounding box center [179, 383] width 311 height 218
click at [118, 307] on link "Filing Information" at bounding box center [197, 320] width 276 height 31
select select "0"
select select "3"
select select "0"
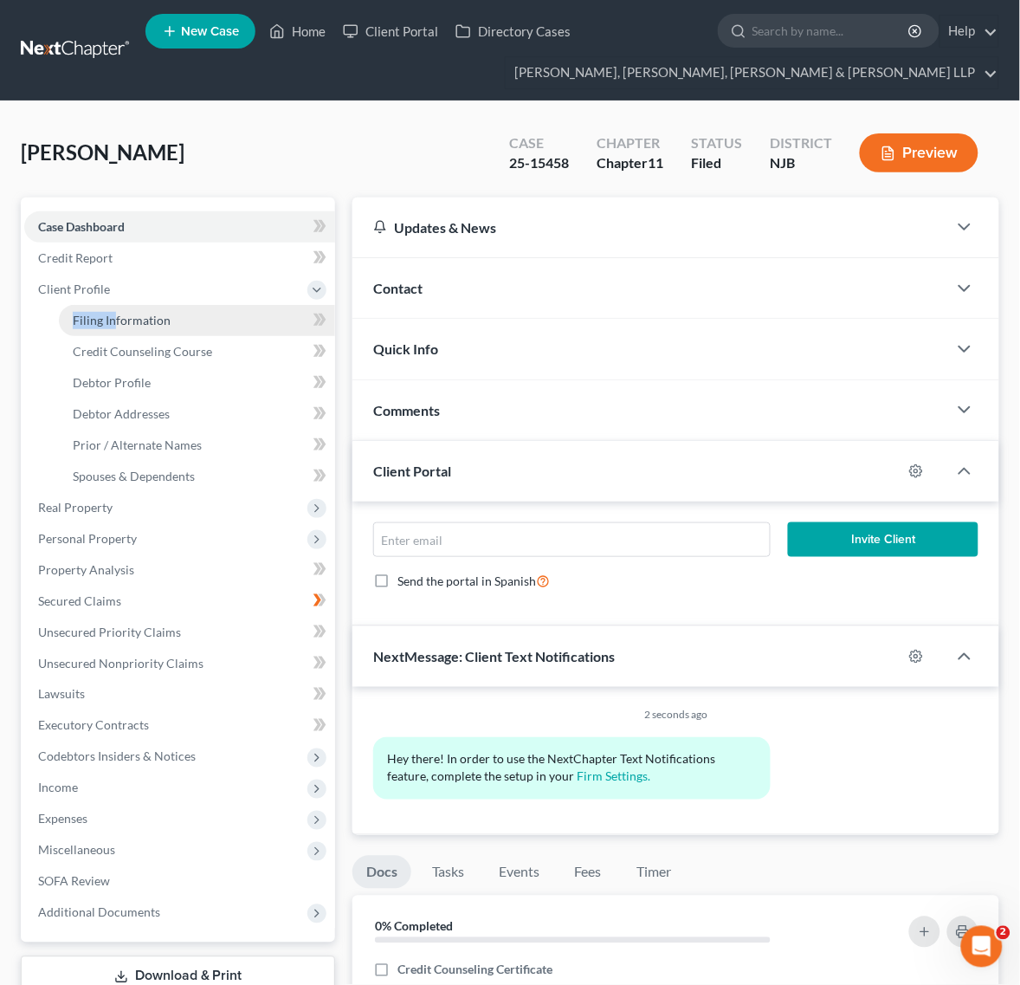
select select "1"
select select "0"
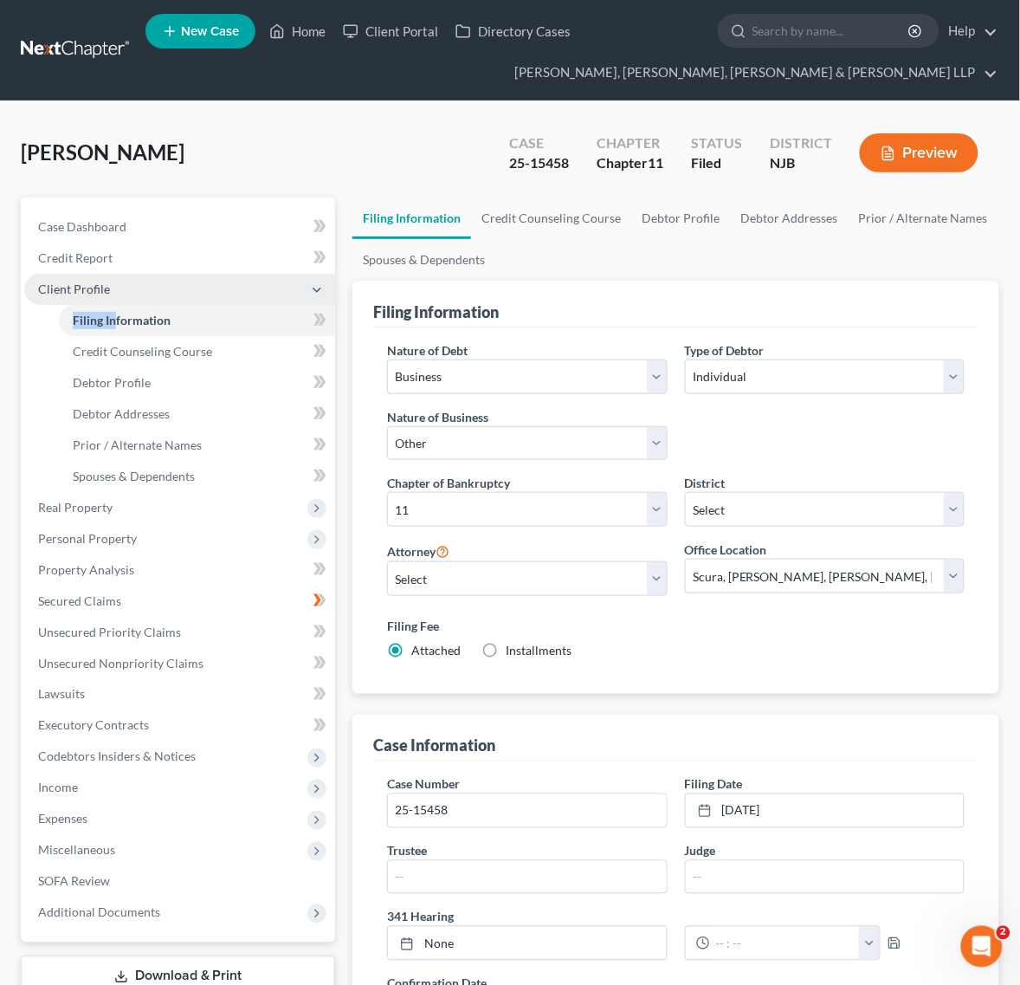
click at [130, 284] on span "Client Profile" at bounding box center [179, 289] width 311 height 31
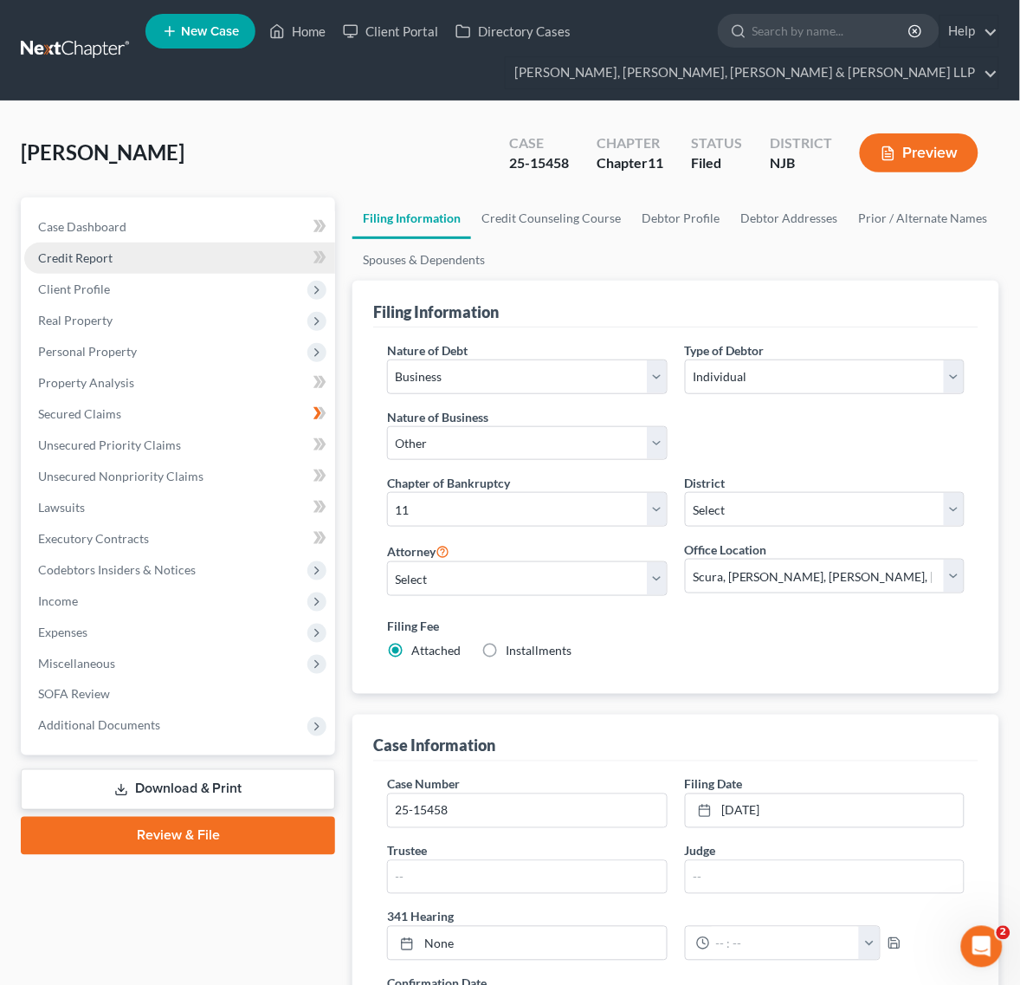
click at [131, 267] on link "Credit Report" at bounding box center [179, 258] width 311 height 31
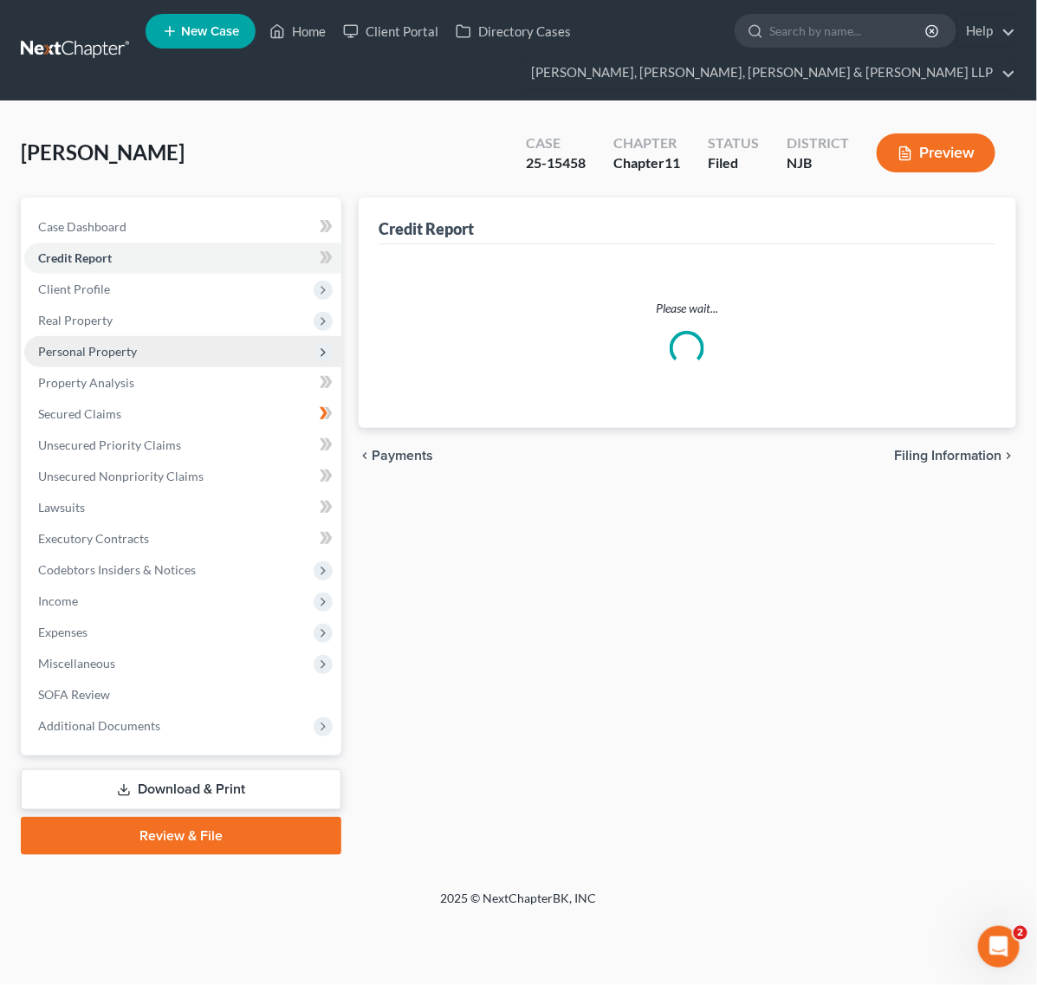
click at [140, 336] on span "Personal Property" at bounding box center [182, 351] width 317 height 31
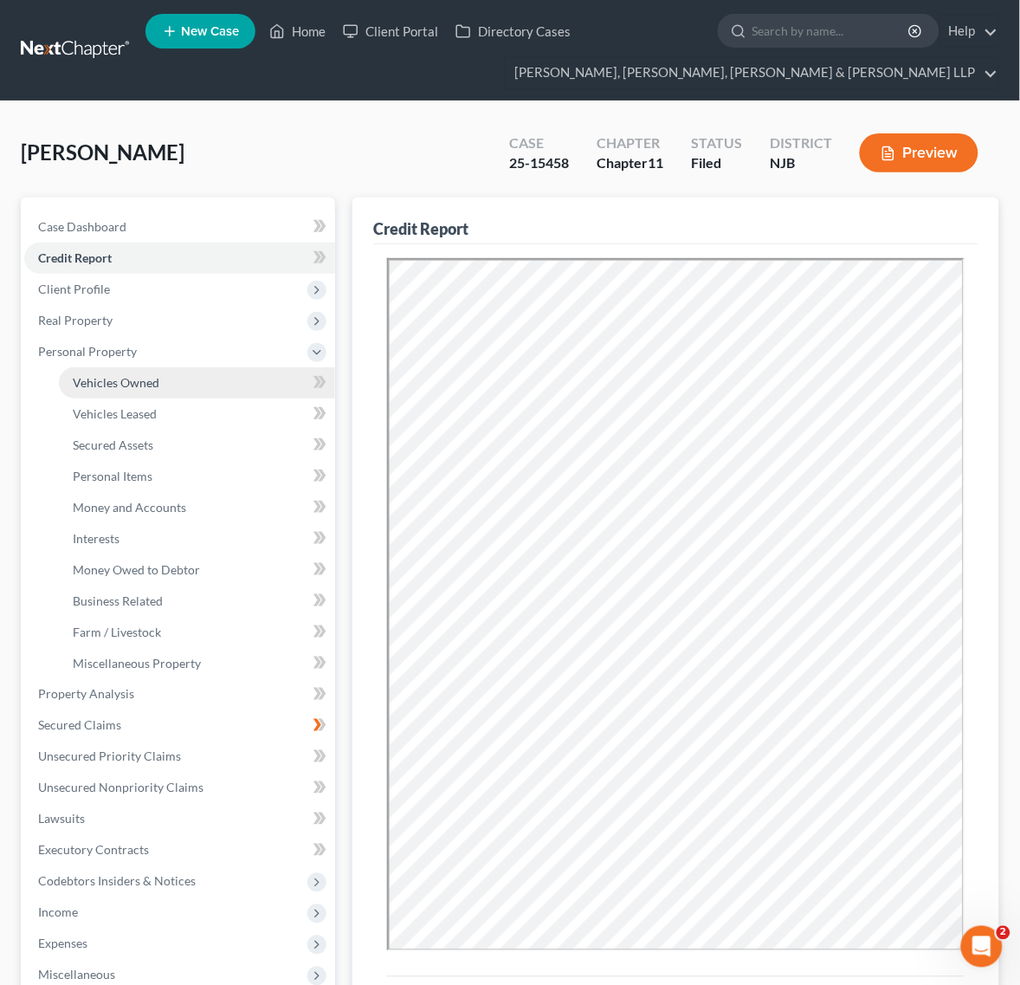
click at [148, 367] on link "Vehicles Owned" at bounding box center [197, 382] width 276 height 31
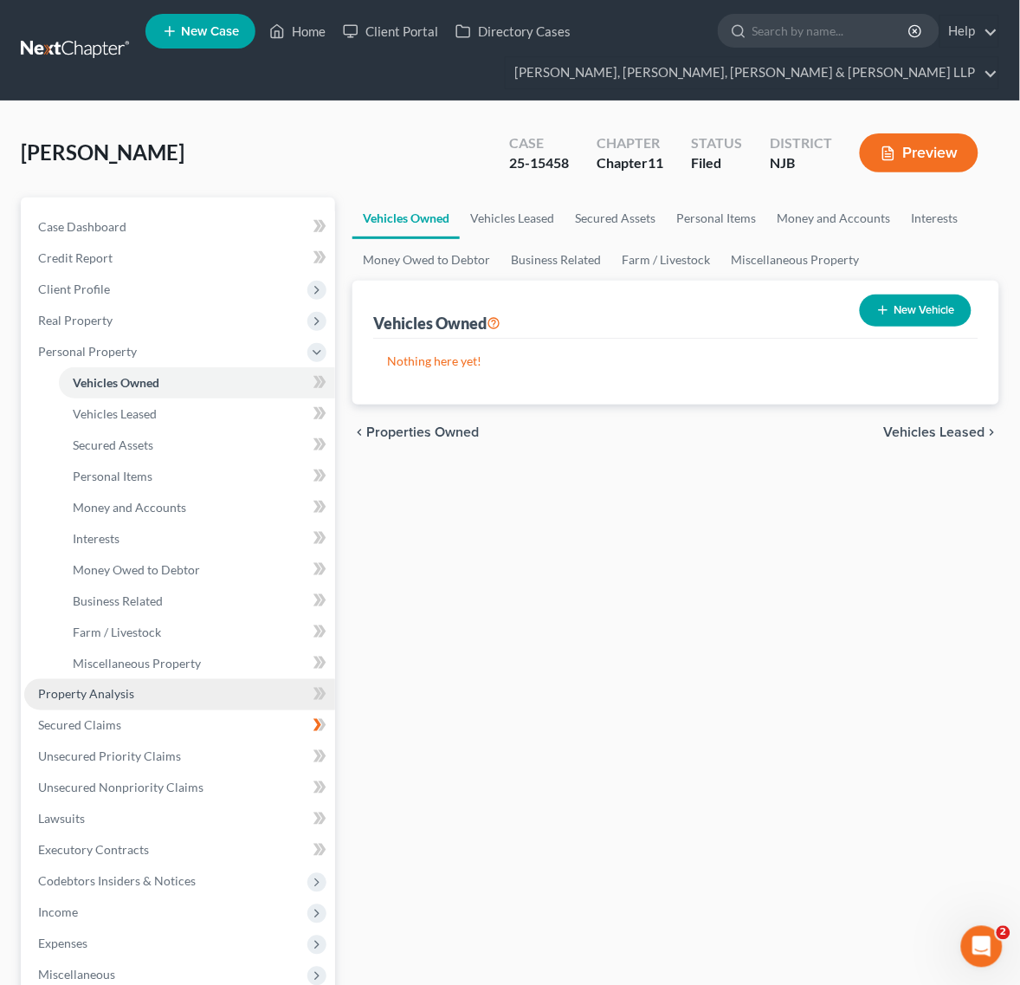
click at [117, 703] on link "Property Analysis" at bounding box center [179, 694] width 311 height 31
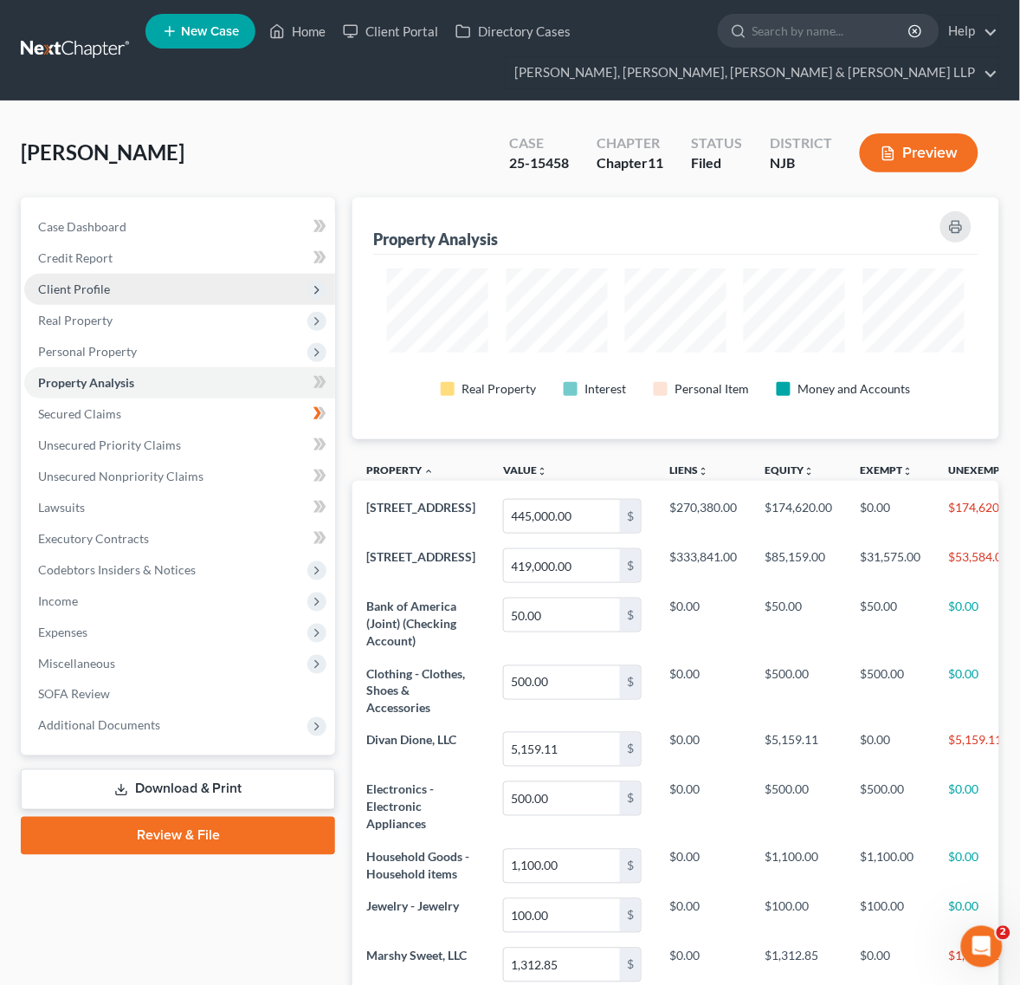
scroll to position [243, 646]
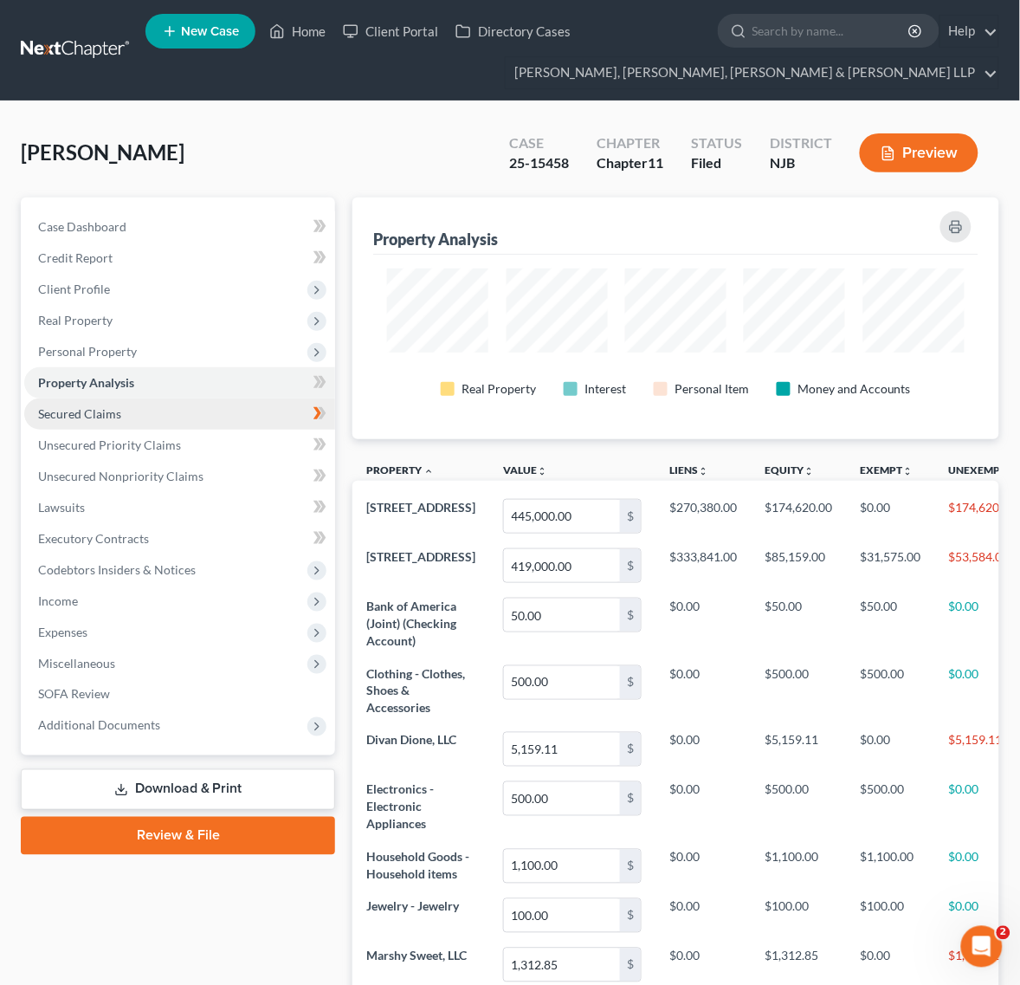
click at [152, 422] on link "Secured Claims" at bounding box center [179, 413] width 311 height 31
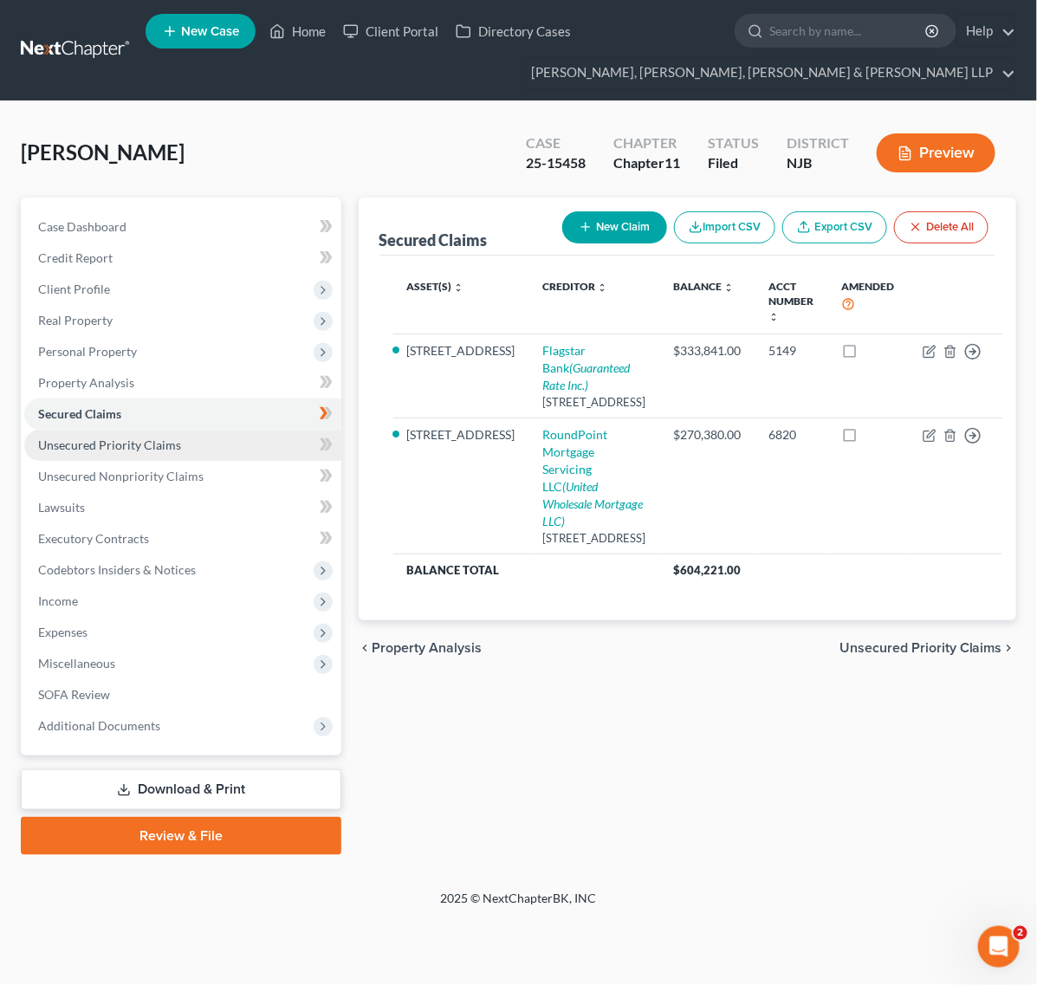
click at [117, 456] on link "Unsecured Priority Claims" at bounding box center [182, 445] width 317 height 31
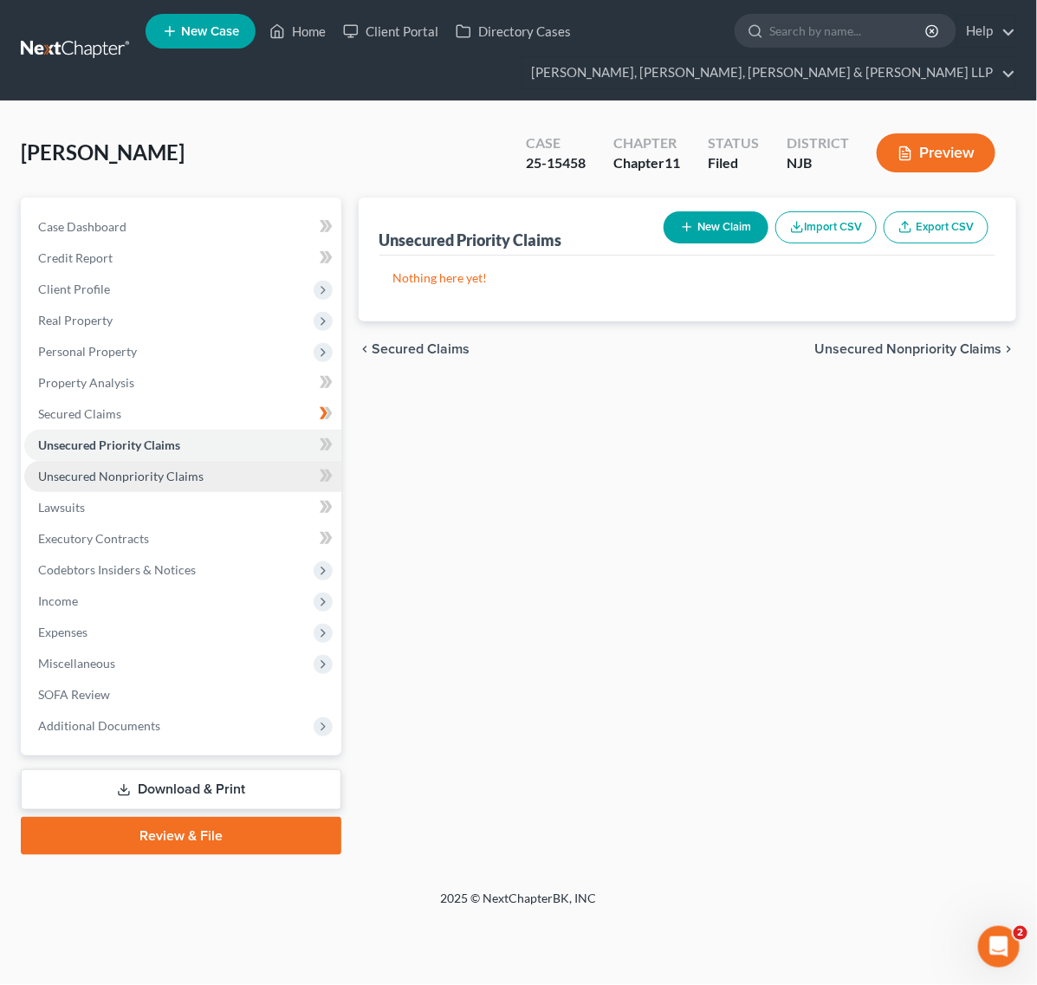
click at [126, 477] on span "Unsecured Nonpriority Claims" at bounding box center [120, 476] width 165 height 15
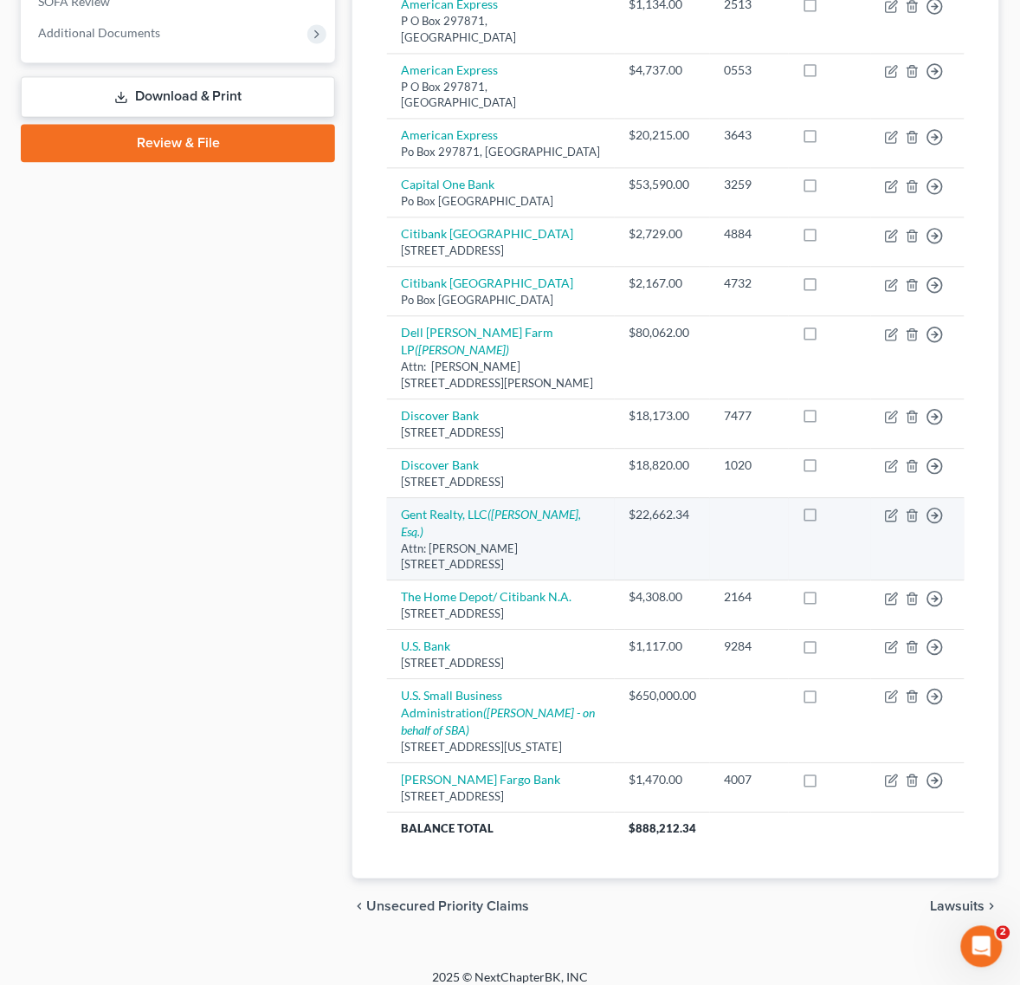
scroll to position [699, 0]
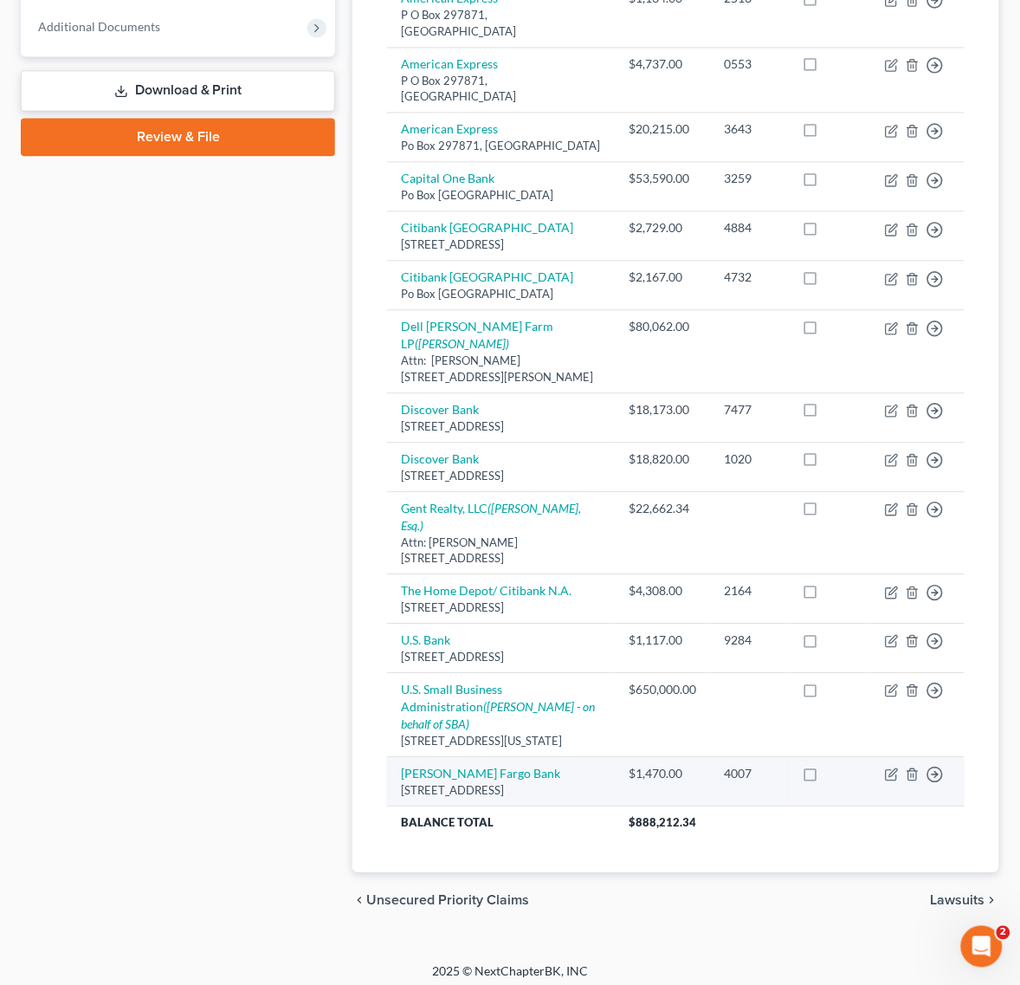
drag, startPoint x: 491, startPoint y: 777, endPoint x: 394, endPoint y: 762, distance: 98.1
click at [394, 762] on td "Wells Fargo Bank 3300 W Sahara Avenue, Las Vegas, NV 89102" at bounding box center [501, 781] width 228 height 49
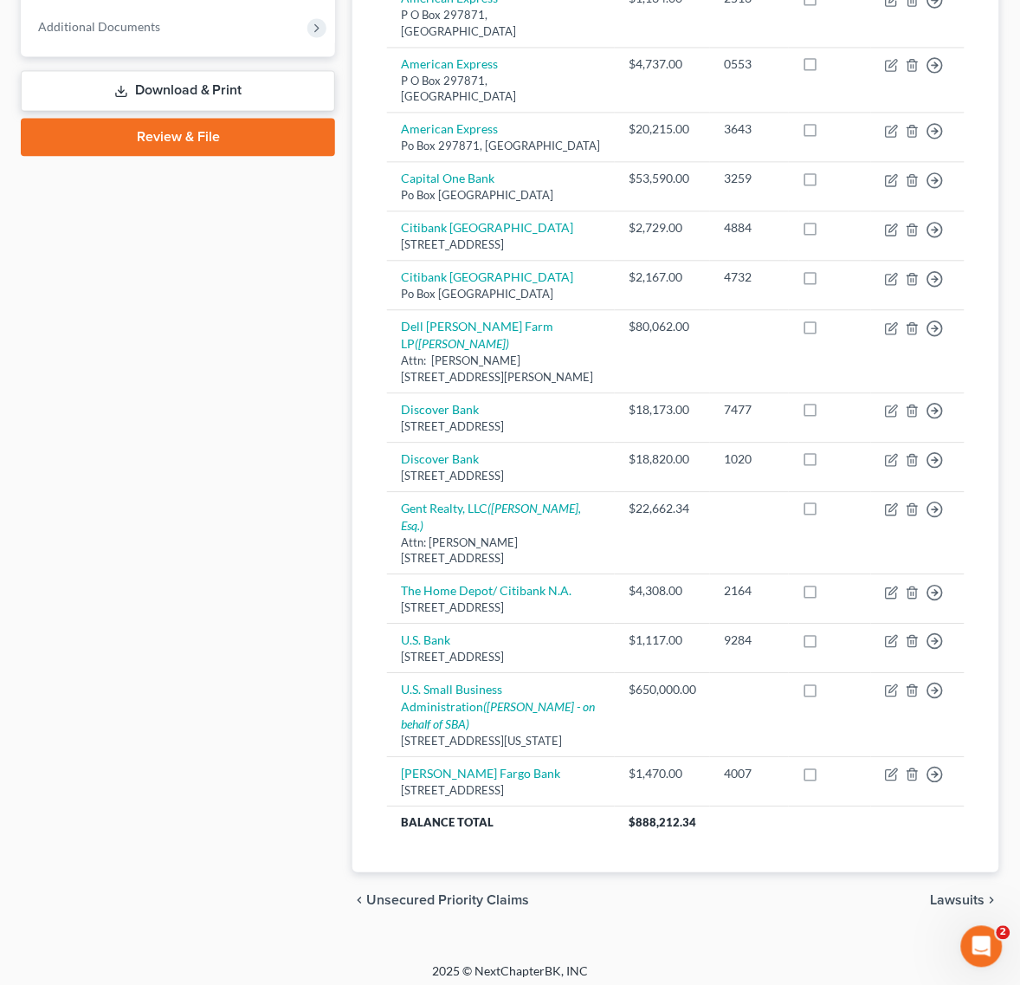
copy div "3300 W Sahara Avenue, Las Vegas, NV 89102"
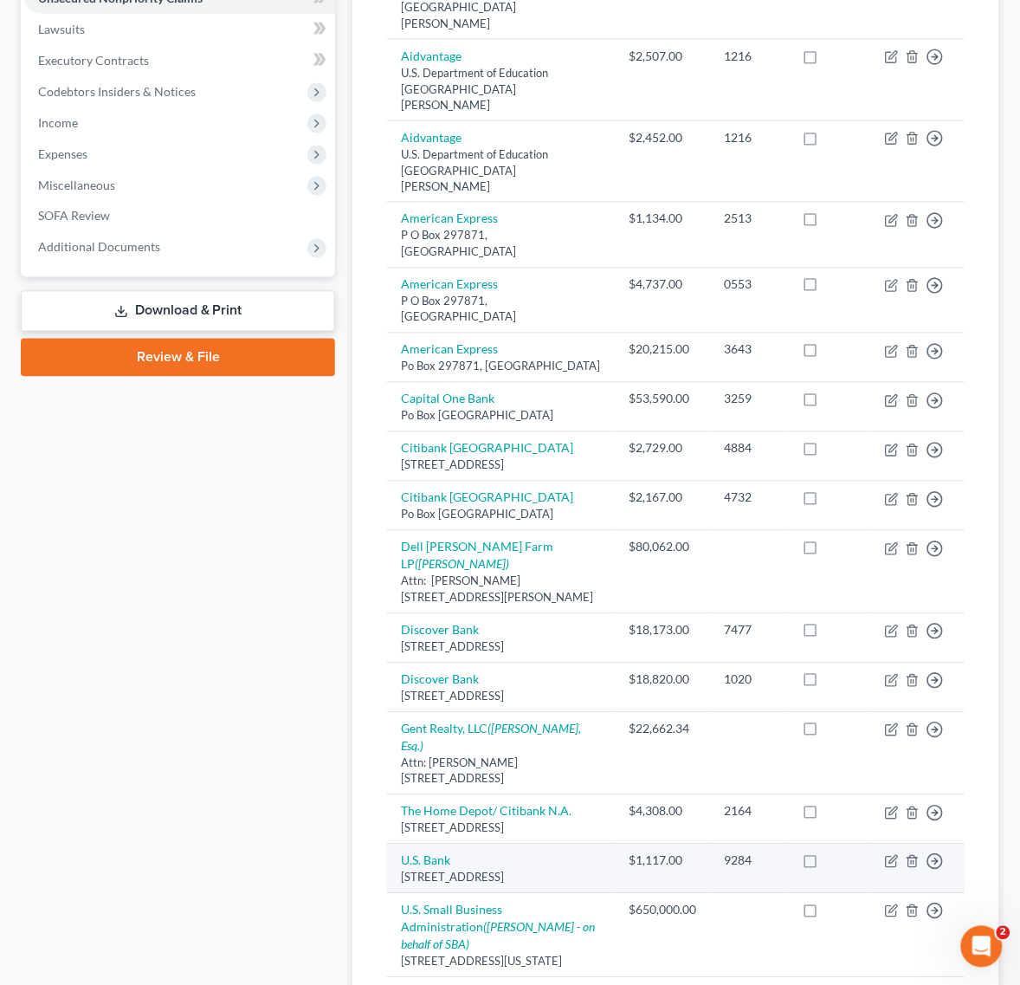
scroll to position [0, 0]
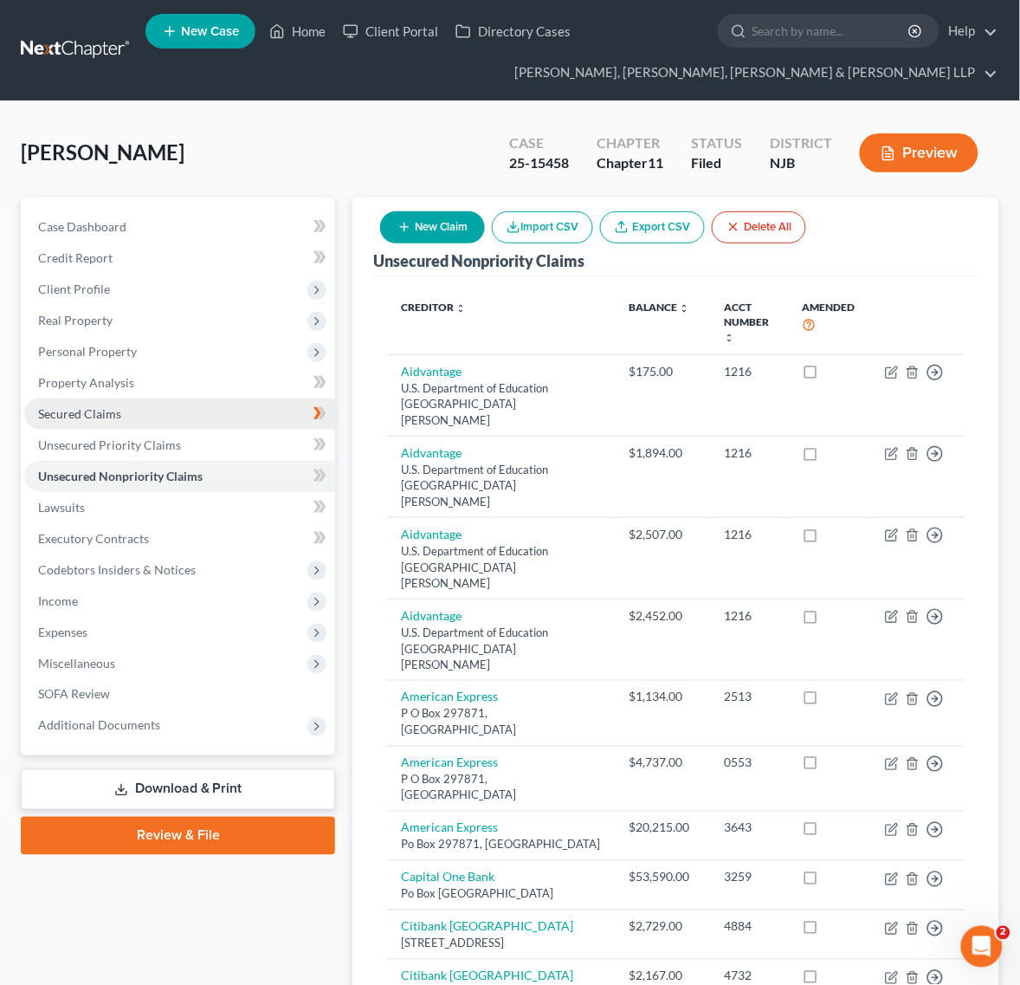
click at [186, 412] on link "Secured Claims" at bounding box center [179, 413] width 311 height 31
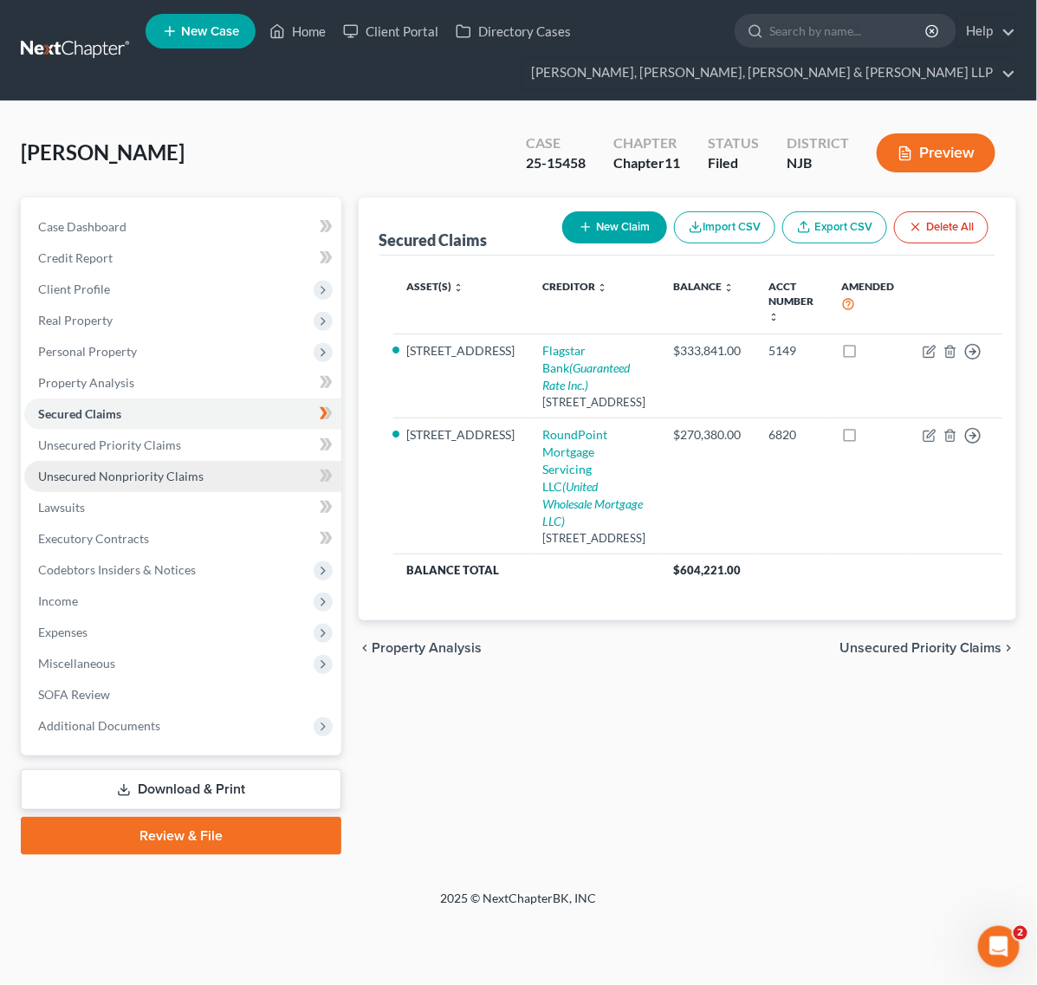
click at [200, 475] on link "Unsecured Nonpriority Claims" at bounding box center [182, 476] width 317 height 31
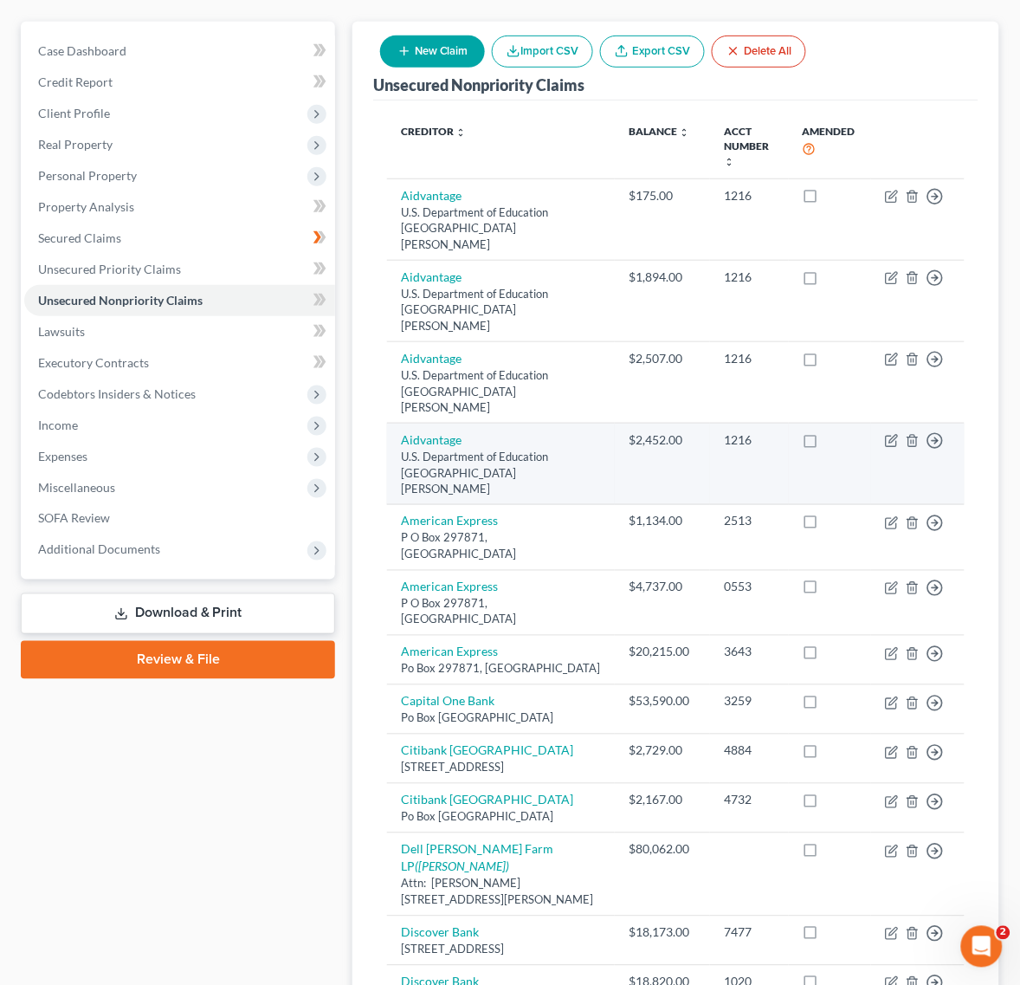
scroll to position [158, 0]
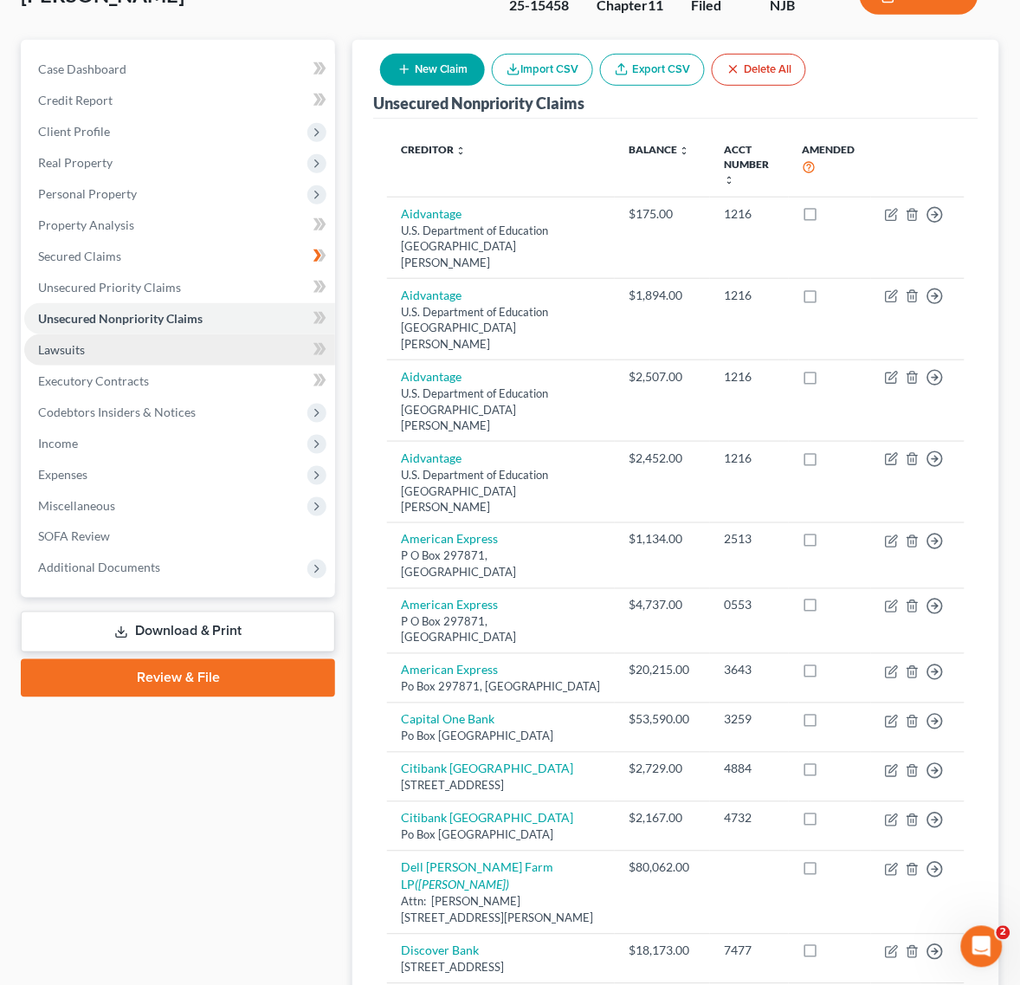
click at [122, 339] on link "Lawsuits" at bounding box center [179, 349] width 311 height 31
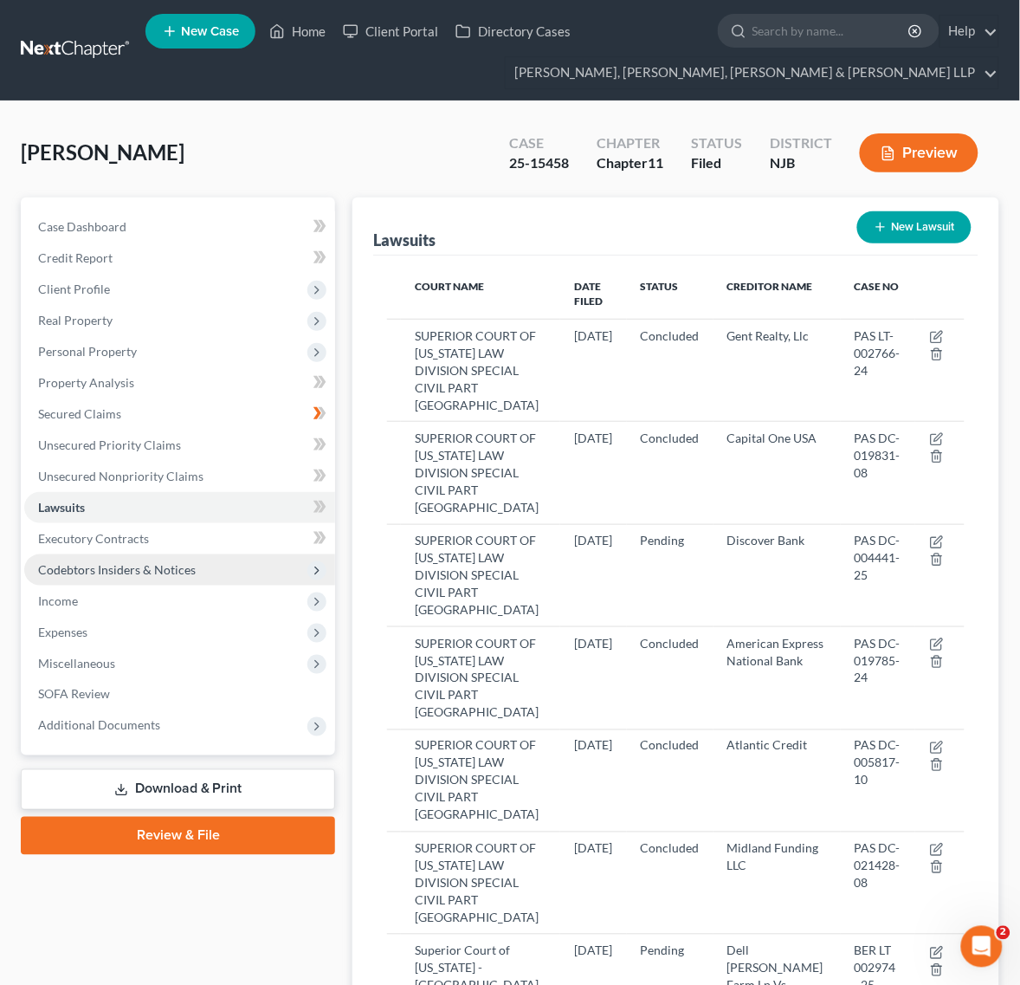
click at [167, 569] on span "Codebtors Insiders & Notices" at bounding box center [117, 569] width 158 height 15
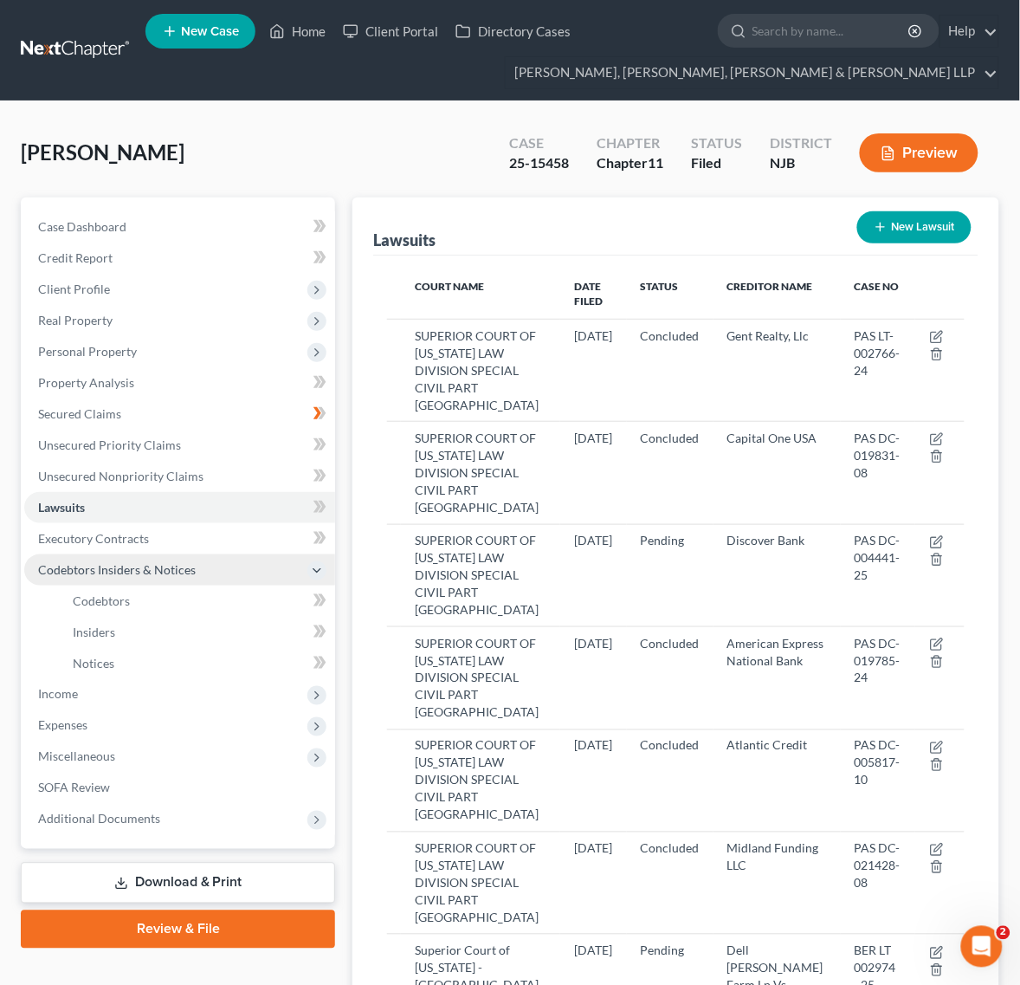
click at [152, 580] on span "Codebtors Insiders & Notices" at bounding box center [179, 569] width 311 height 31
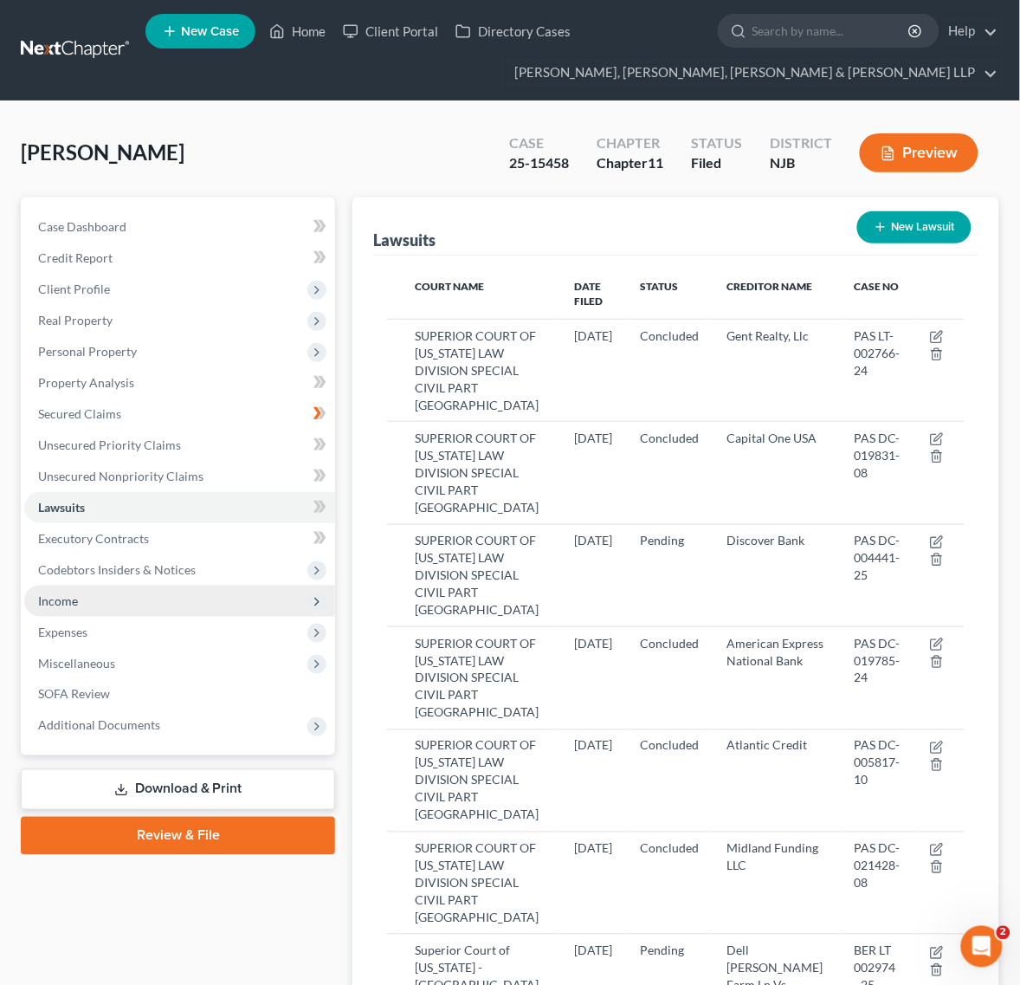
click at [133, 606] on span "Income" at bounding box center [179, 600] width 311 height 31
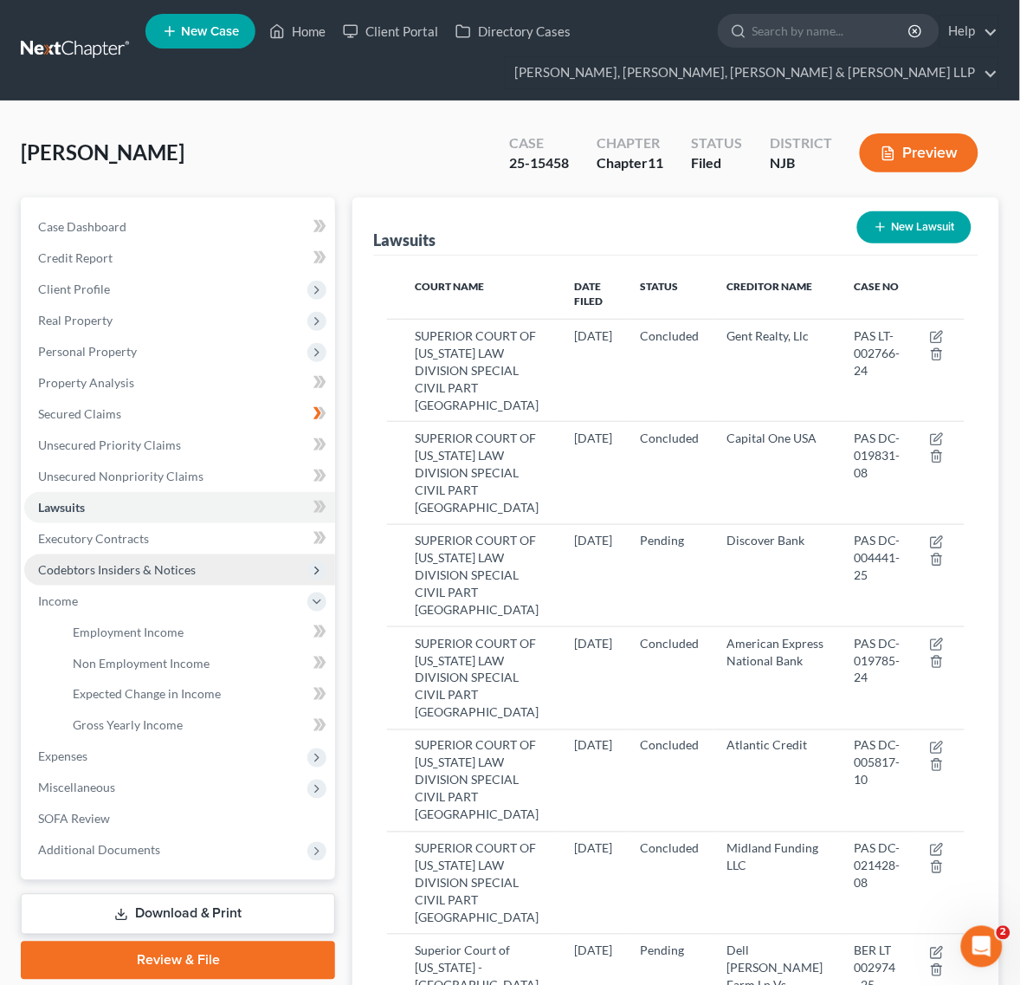
click at [126, 573] on span "Codebtors Insiders & Notices" at bounding box center [117, 569] width 158 height 15
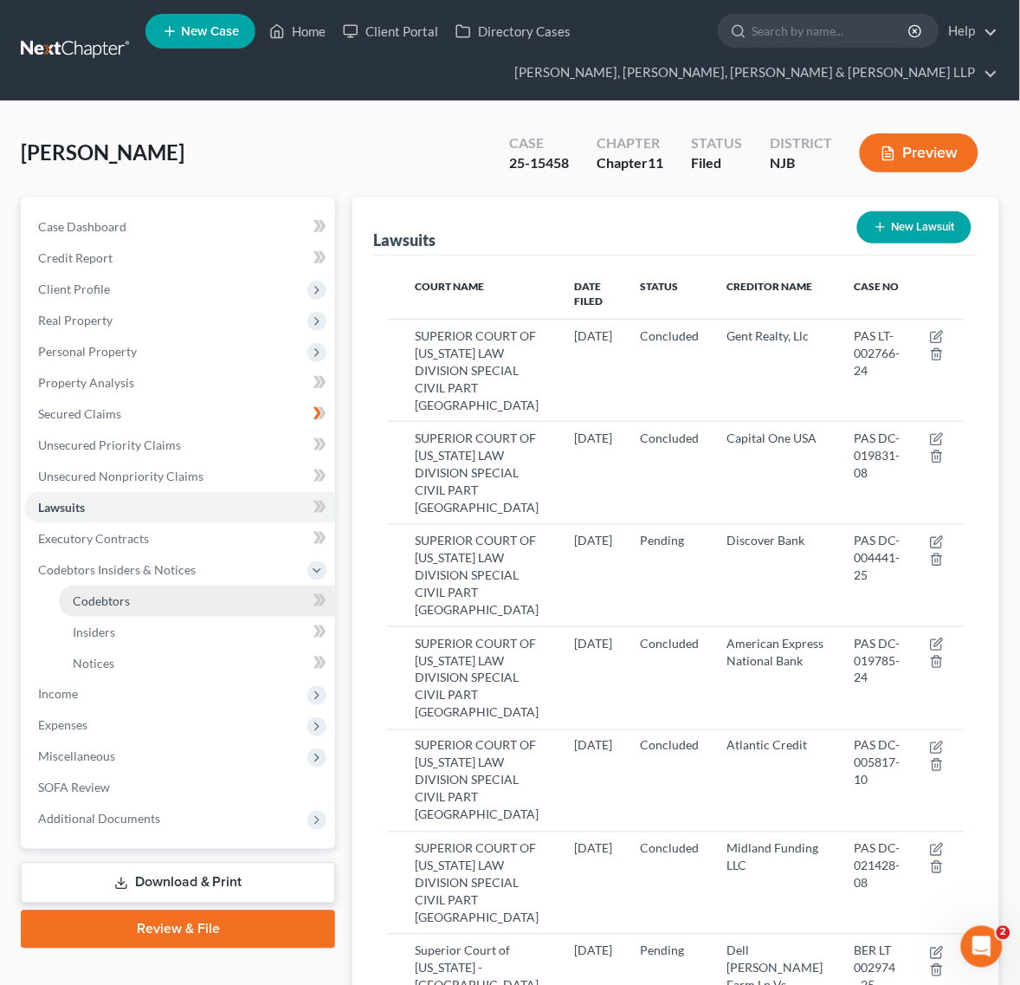
click at [126, 609] on link "Codebtors" at bounding box center [197, 600] width 276 height 31
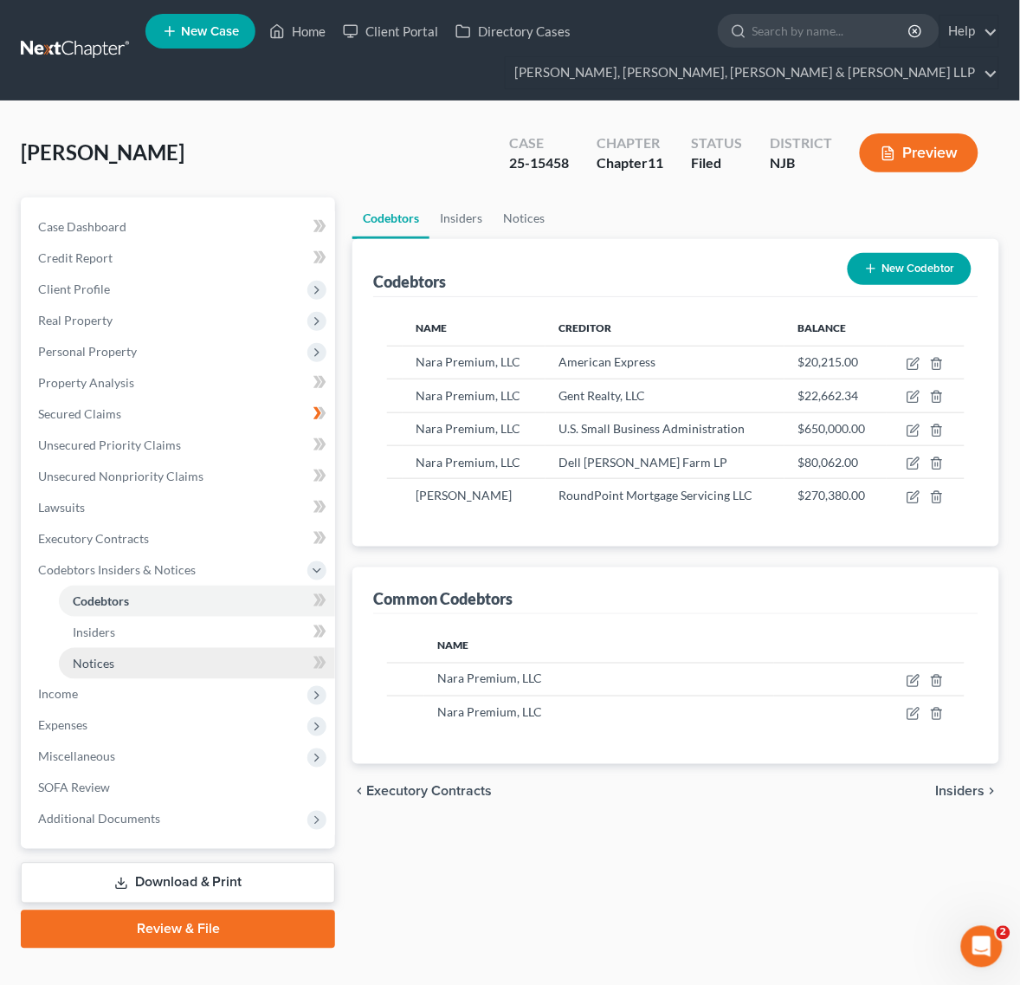
click at [178, 668] on link "Notices" at bounding box center [197, 663] width 276 height 31
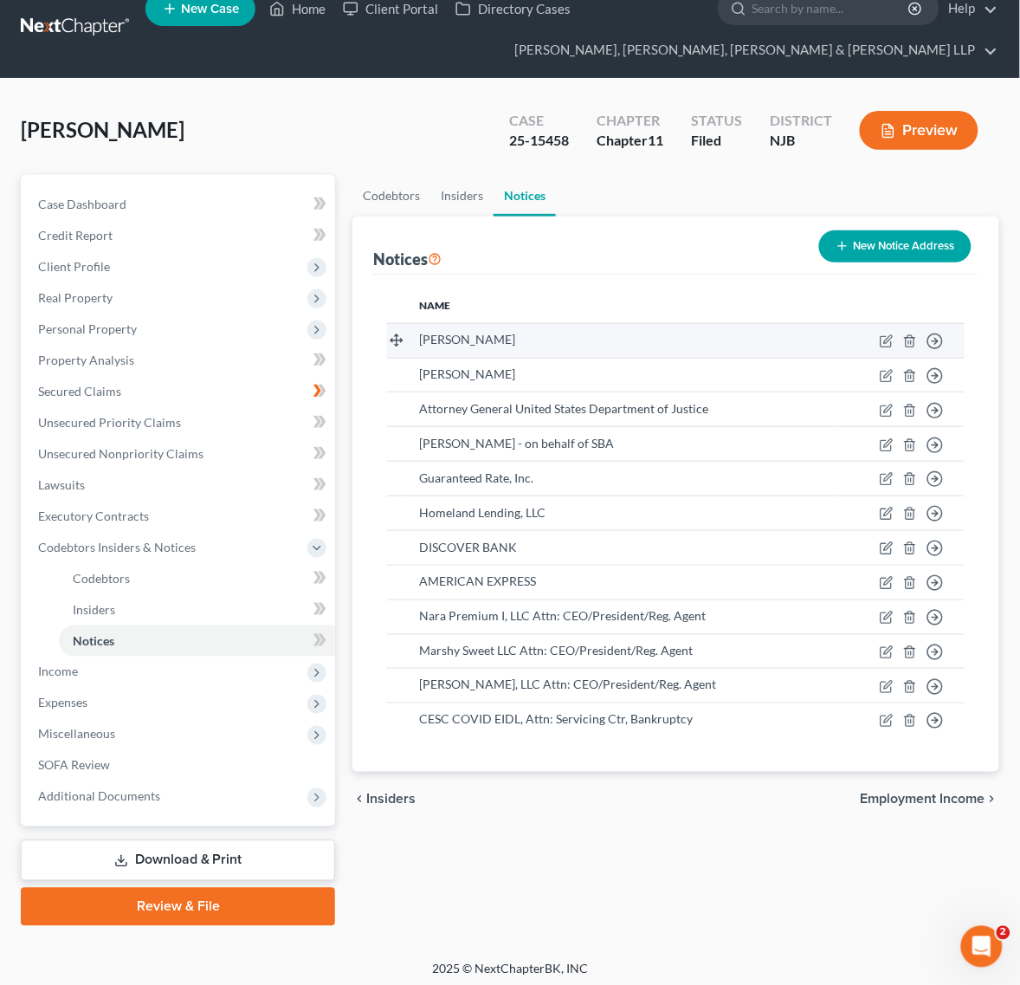
scroll to position [28, 0]
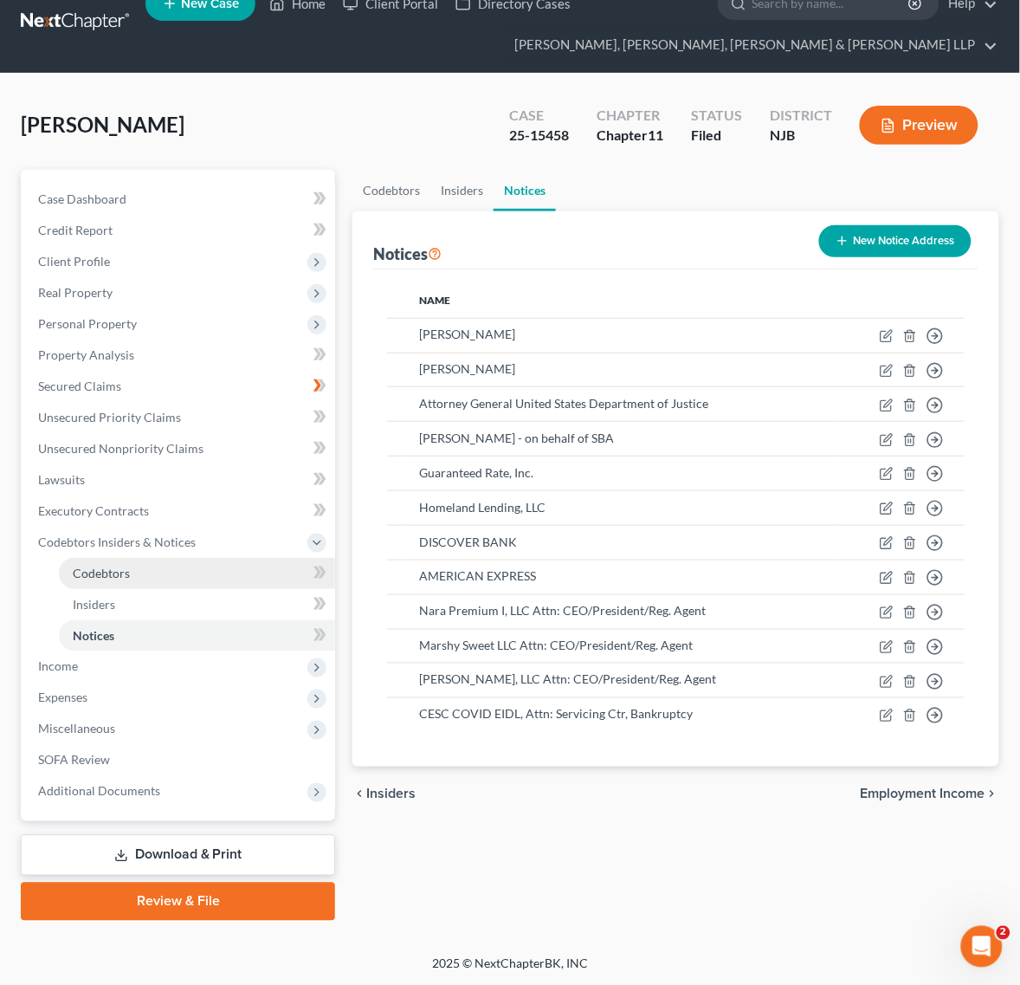
click at [158, 574] on link "Codebtors" at bounding box center [197, 573] width 276 height 31
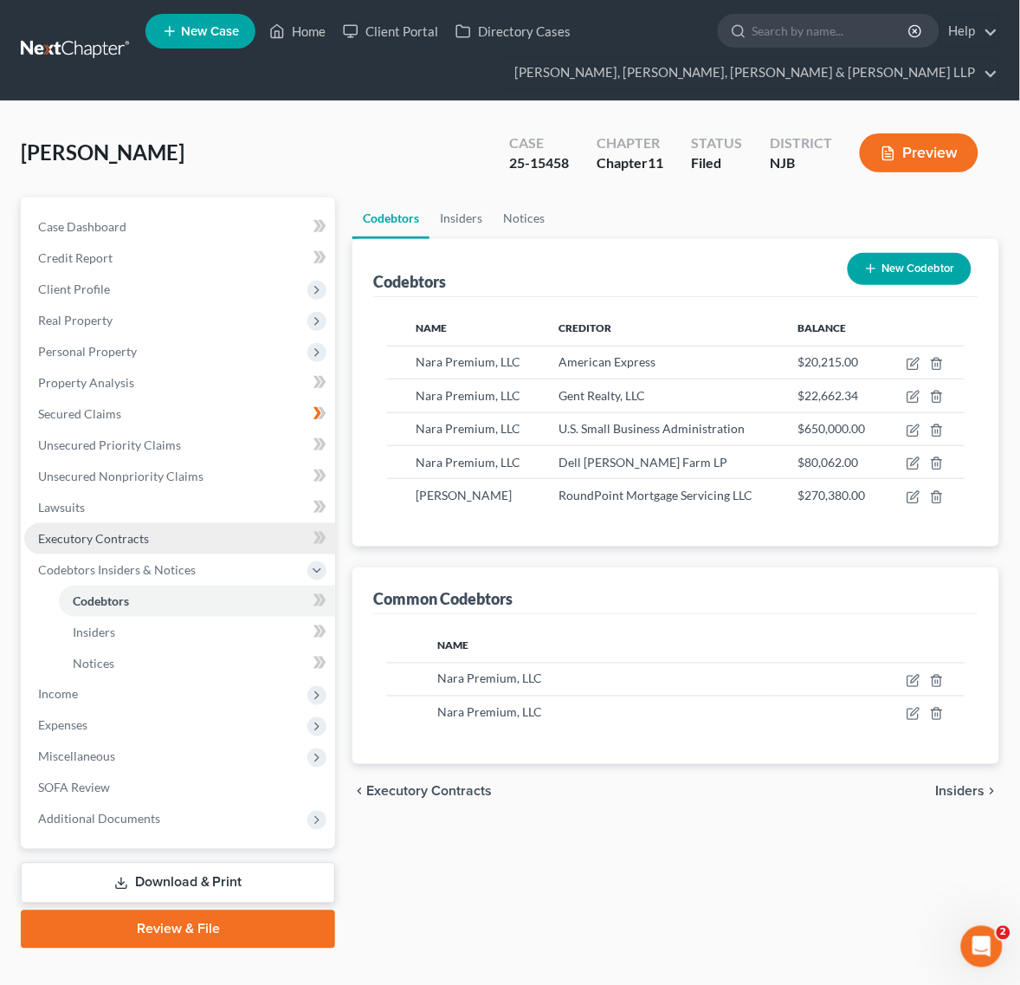
click at [158, 530] on link "Executory Contracts" at bounding box center [179, 538] width 311 height 31
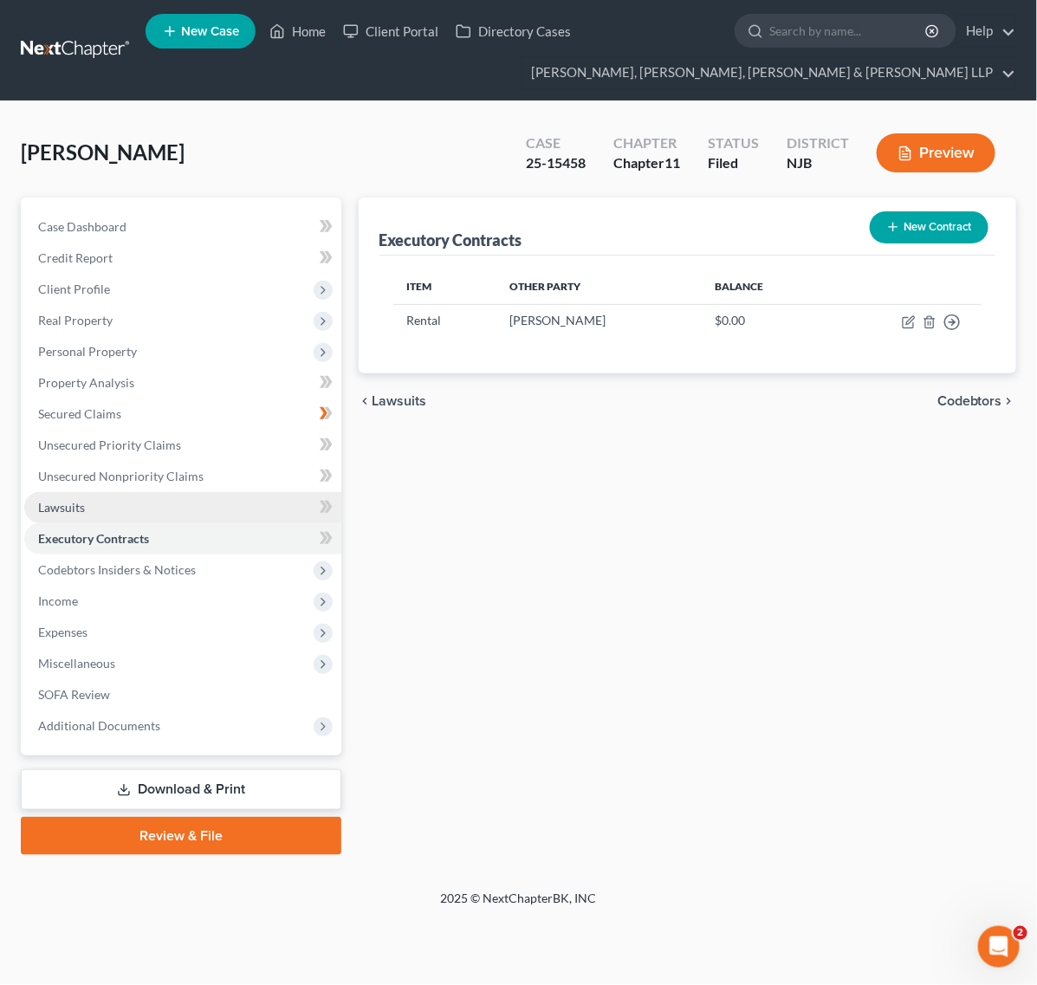
click at [165, 499] on link "Lawsuits" at bounding box center [182, 507] width 317 height 31
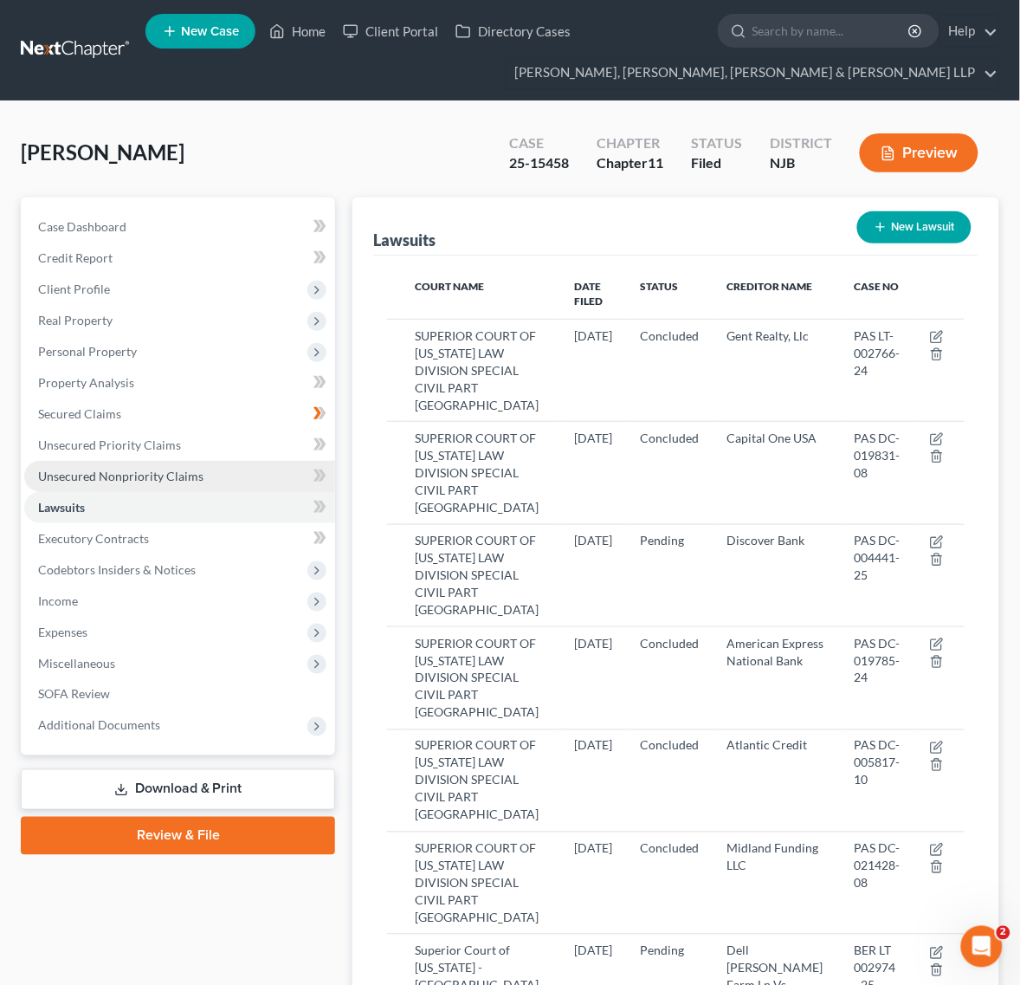
click at [173, 469] on span "Unsecured Nonpriority Claims" at bounding box center [120, 476] width 165 height 15
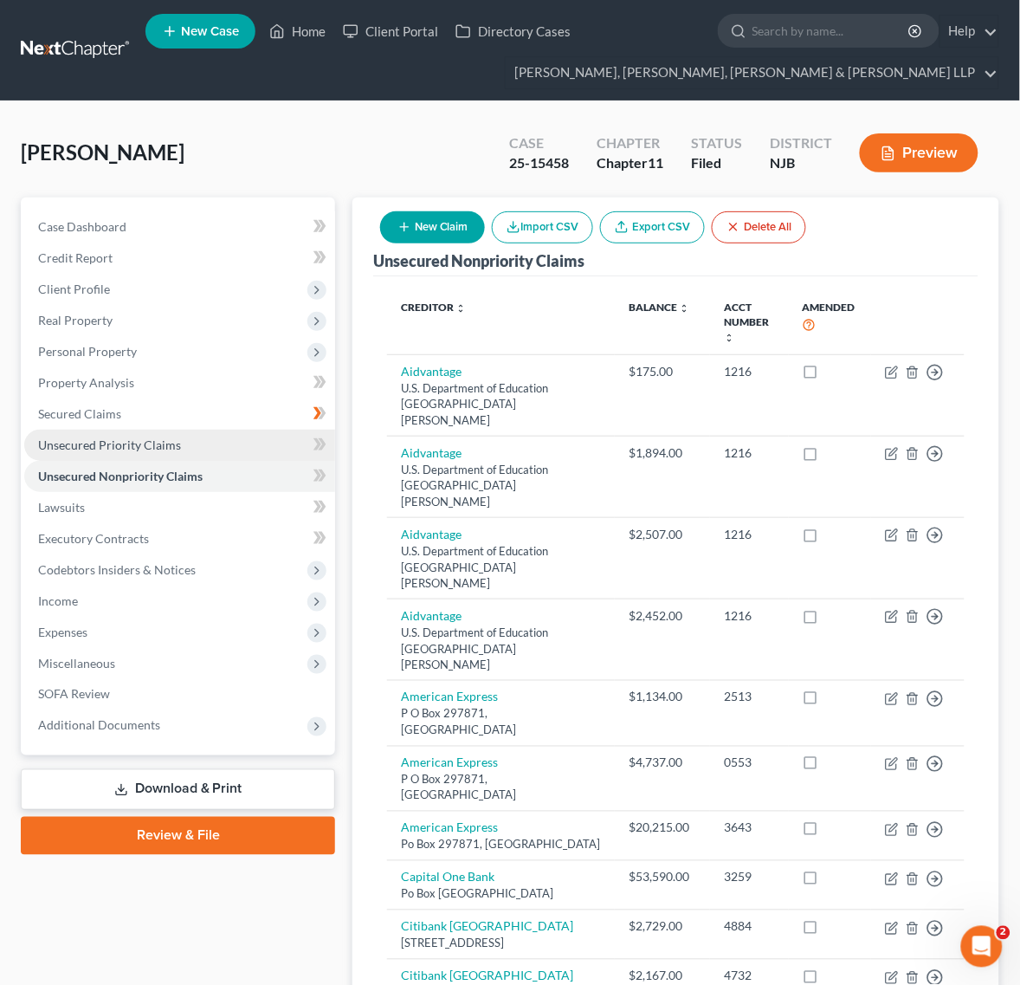
click at [191, 444] on link "Unsecured Priority Claims" at bounding box center [179, 445] width 311 height 31
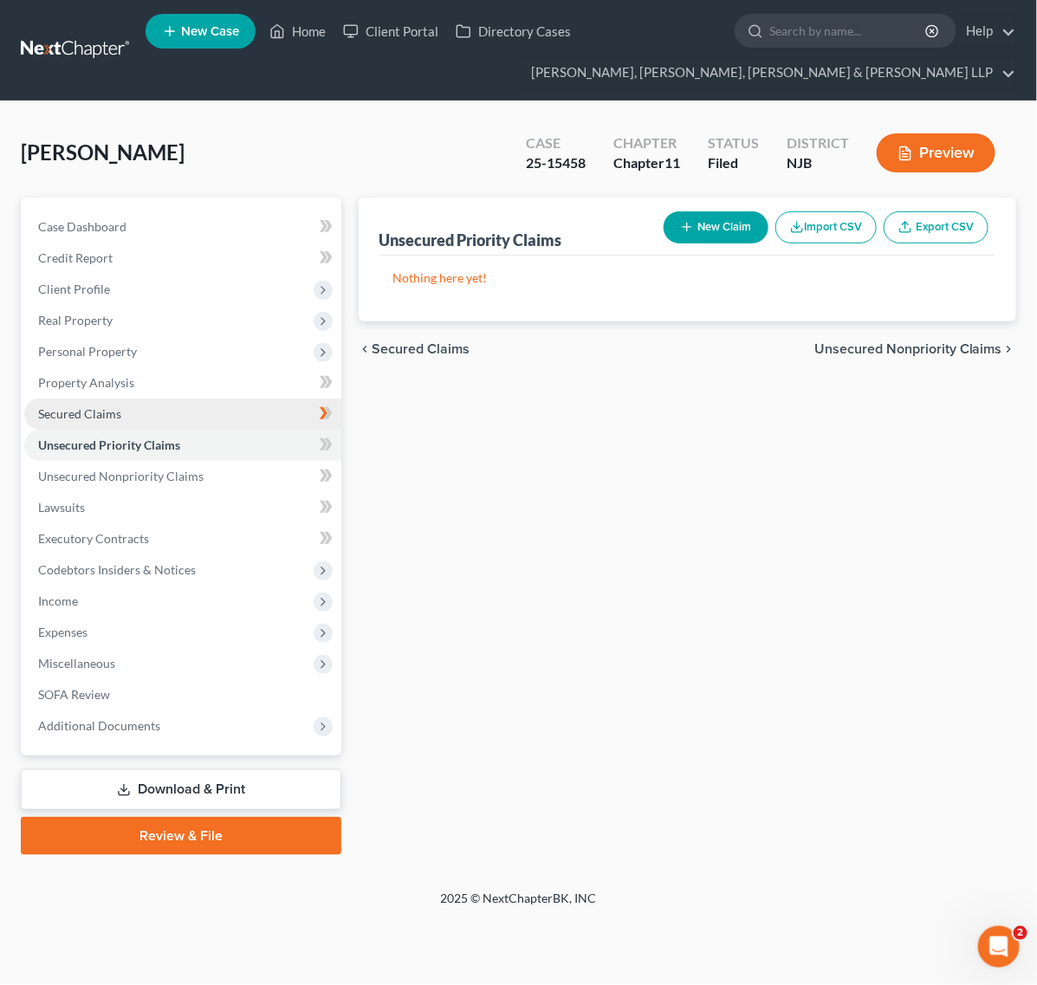
click at [236, 405] on link "Secured Claims" at bounding box center [182, 413] width 317 height 31
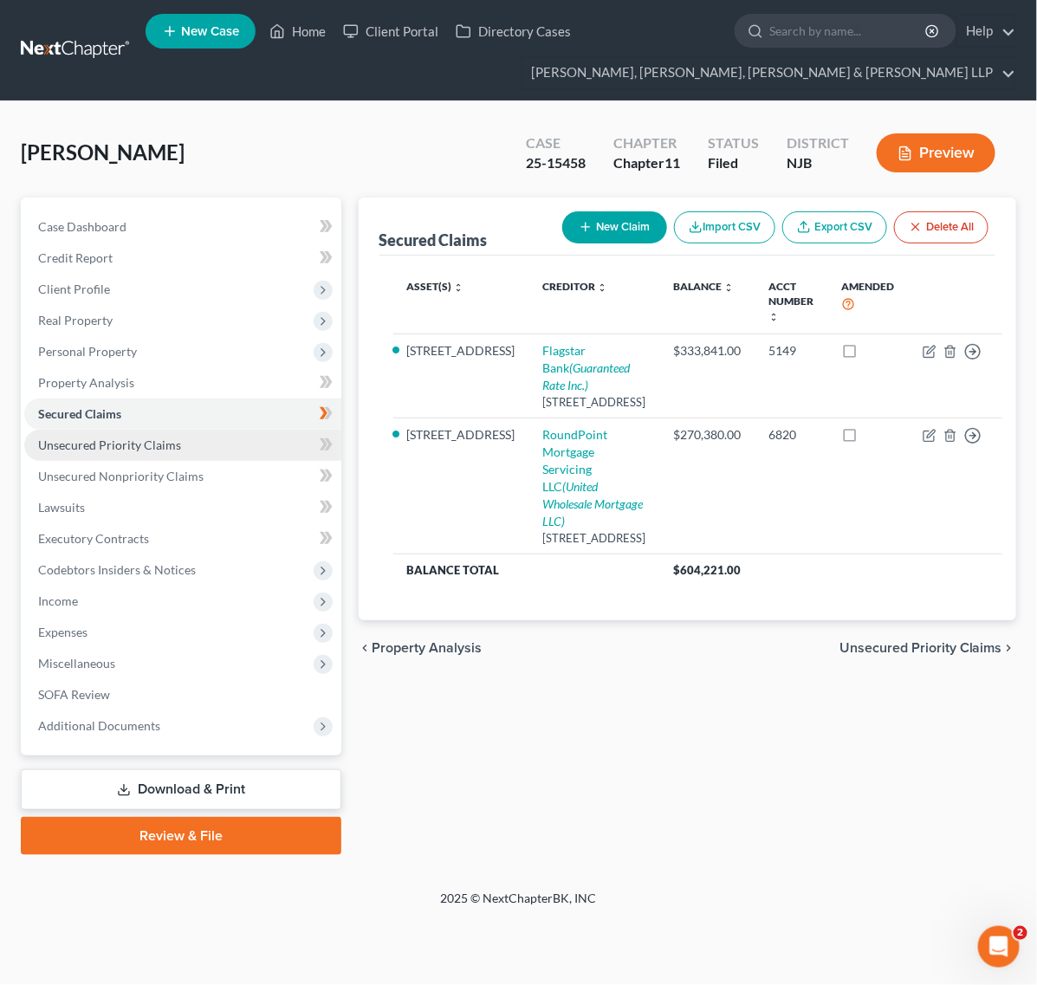
click at [144, 443] on span "Unsecured Priority Claims" at bounding box center [109, 444] width 143 height 15
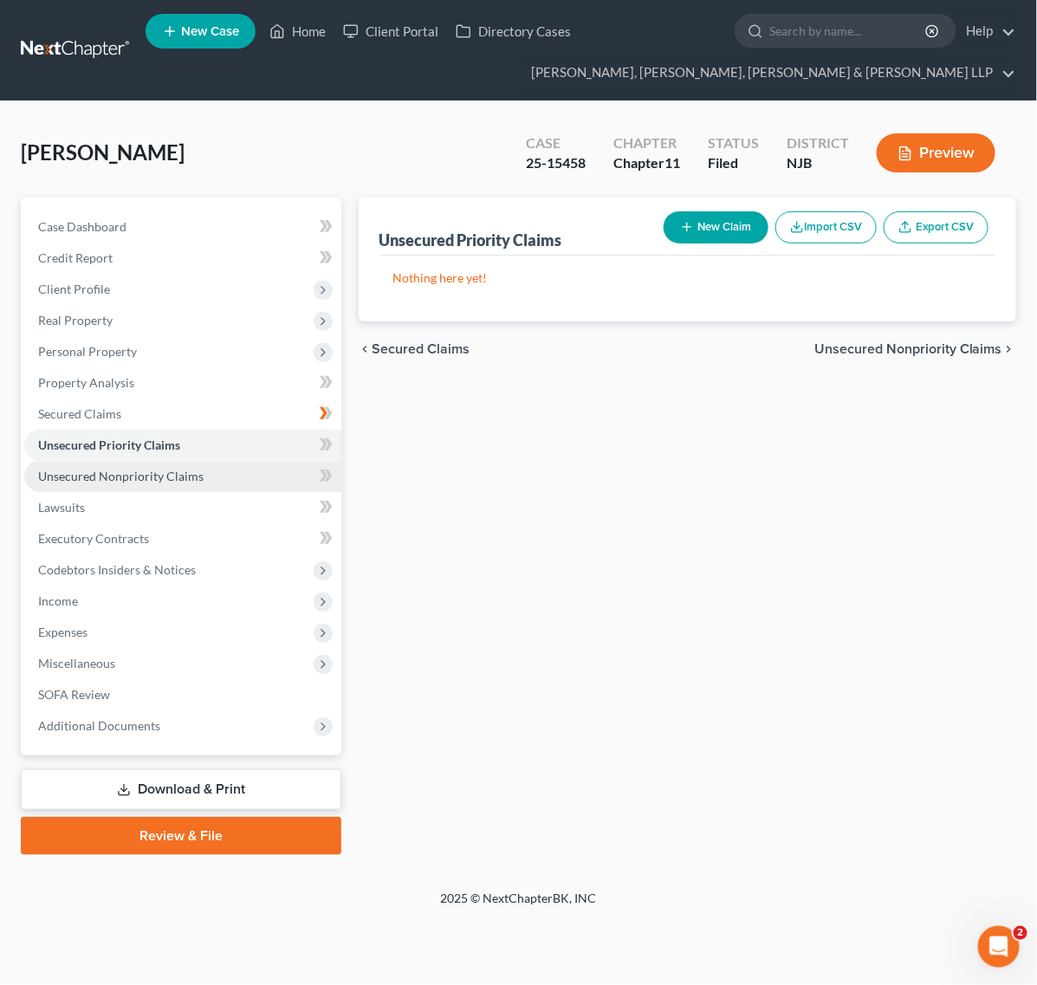
click at [148, 461] on link "Unsecured Nonpriority Claims" at bounding box center [182, 476] width 317 height 31
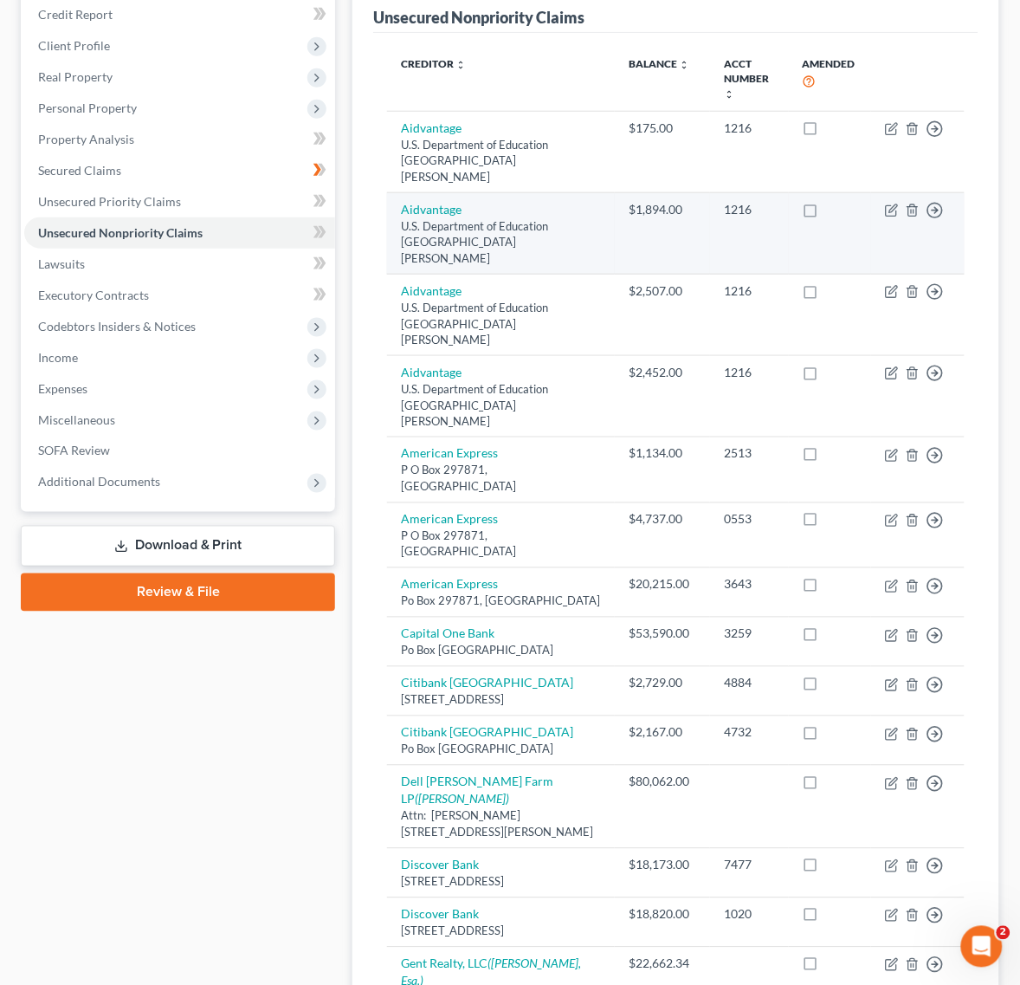
scroll to position [49, 0]
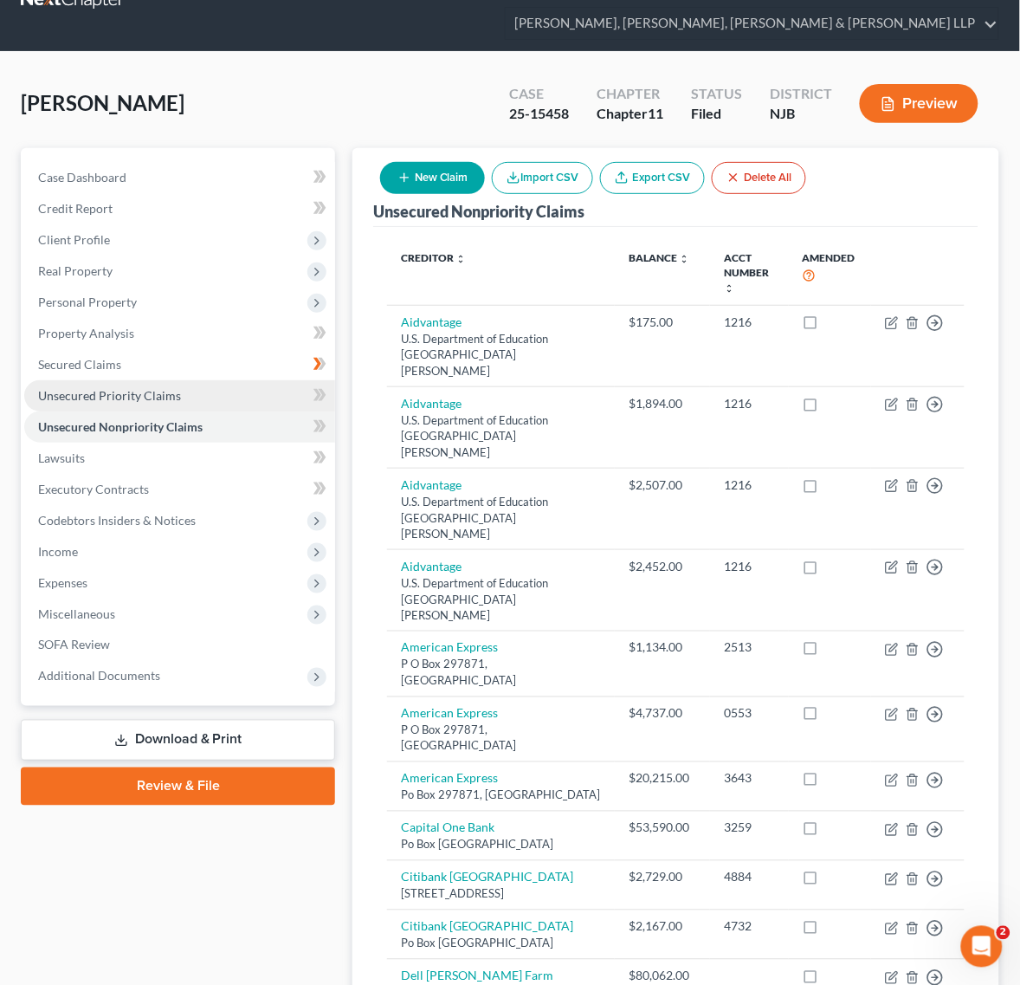
click at [187, 407] on link "Unsecured Priority Claims" at bounding box center [179, 395] width 311 height 31
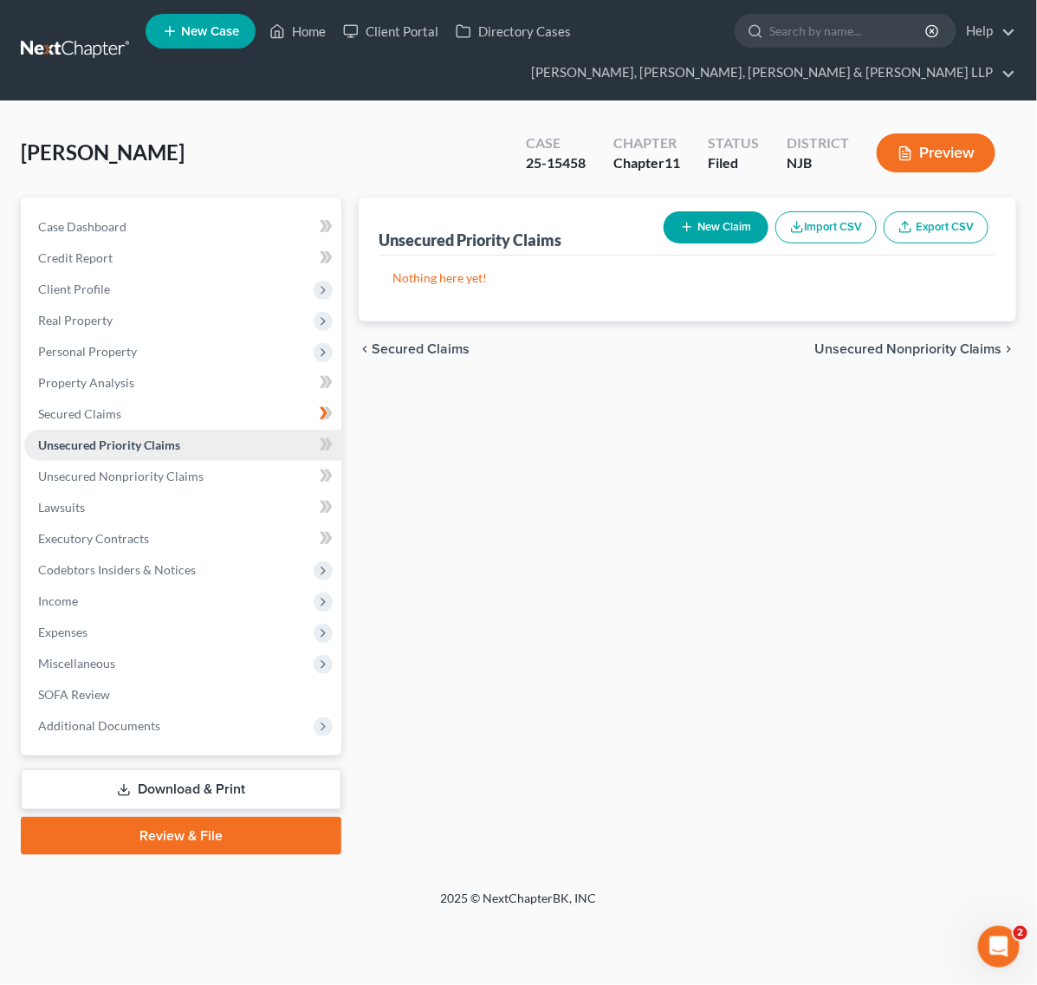
click at [217, 442] on link "Unsecured Priority Claims" at bounding box center [182, 445] width 317 height 31
click at [210, 469] on link "Unsecured Nonpriority Claims" at bounding box center [182, 476] width 317 height 31
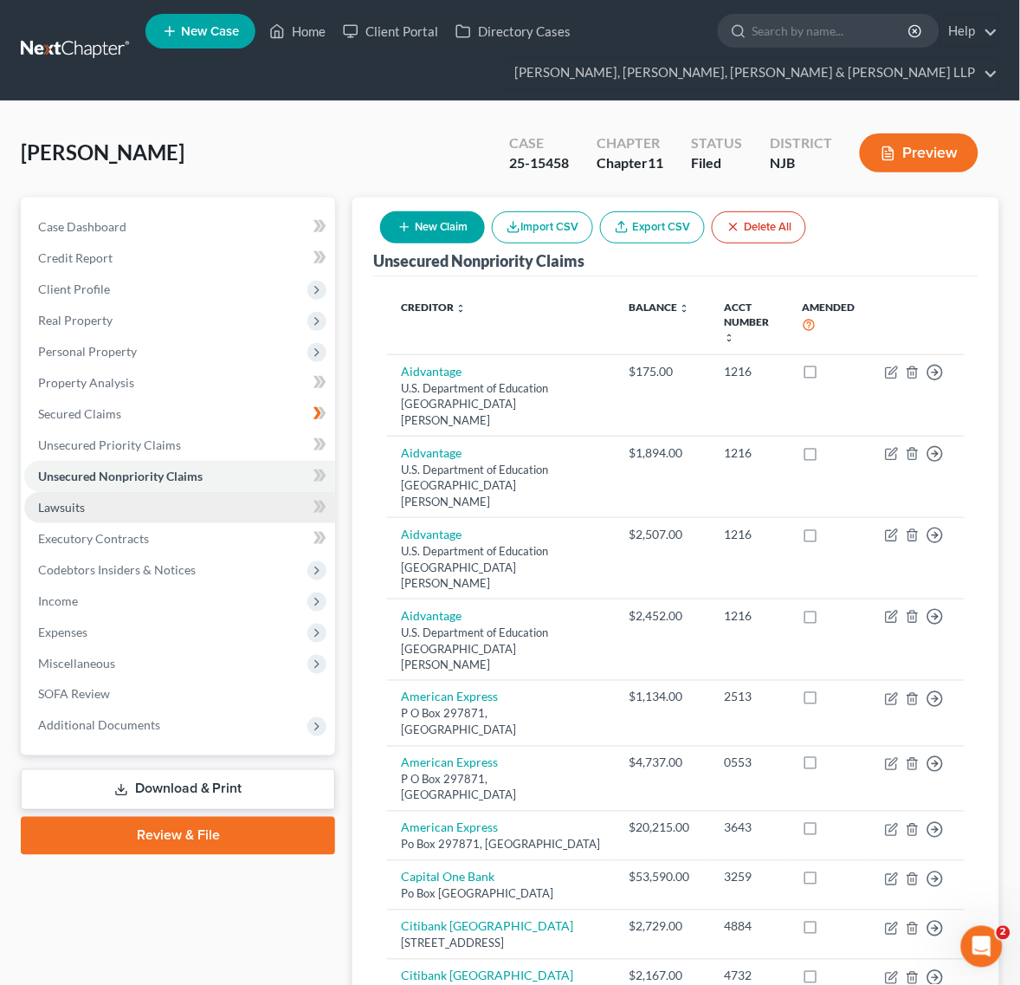
click at [202, 505] on link "Lawsuits" at bounding box center [179, 507] width 311 height 31
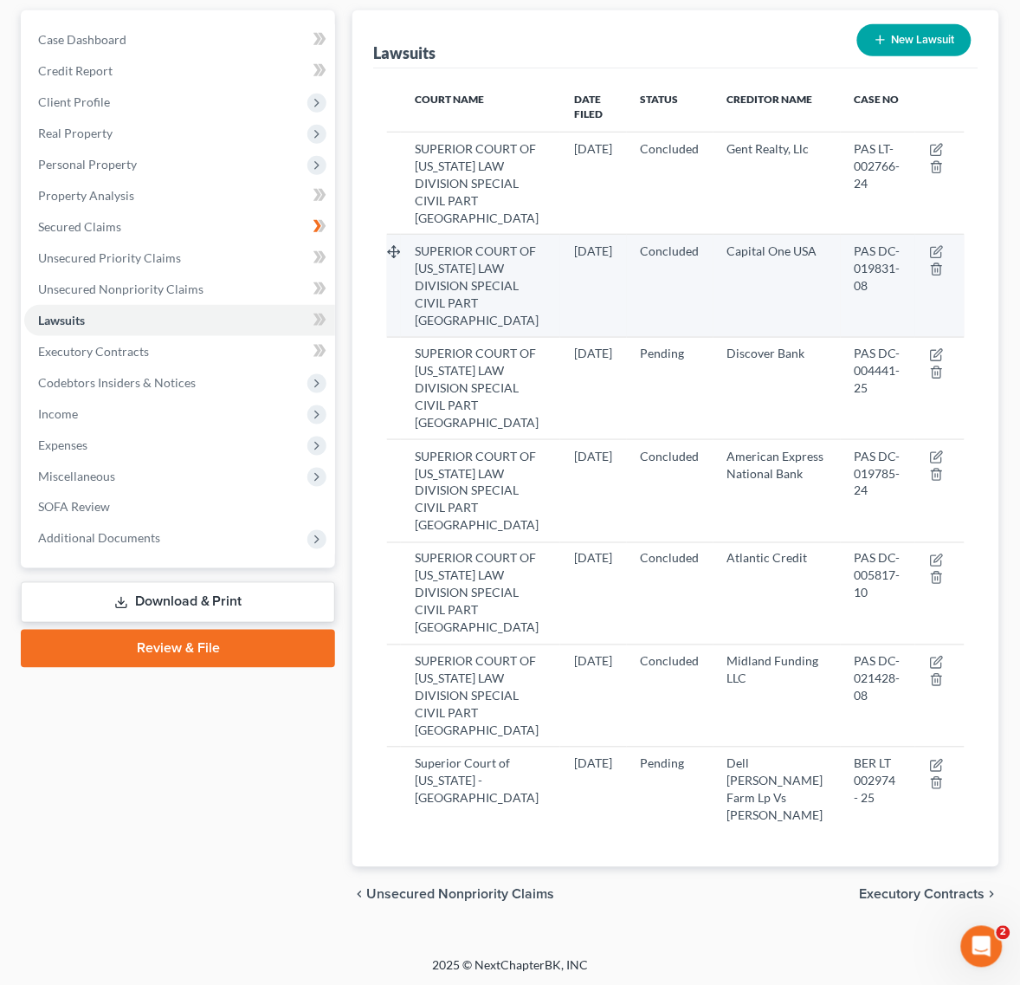
scroll to position [191, 0]
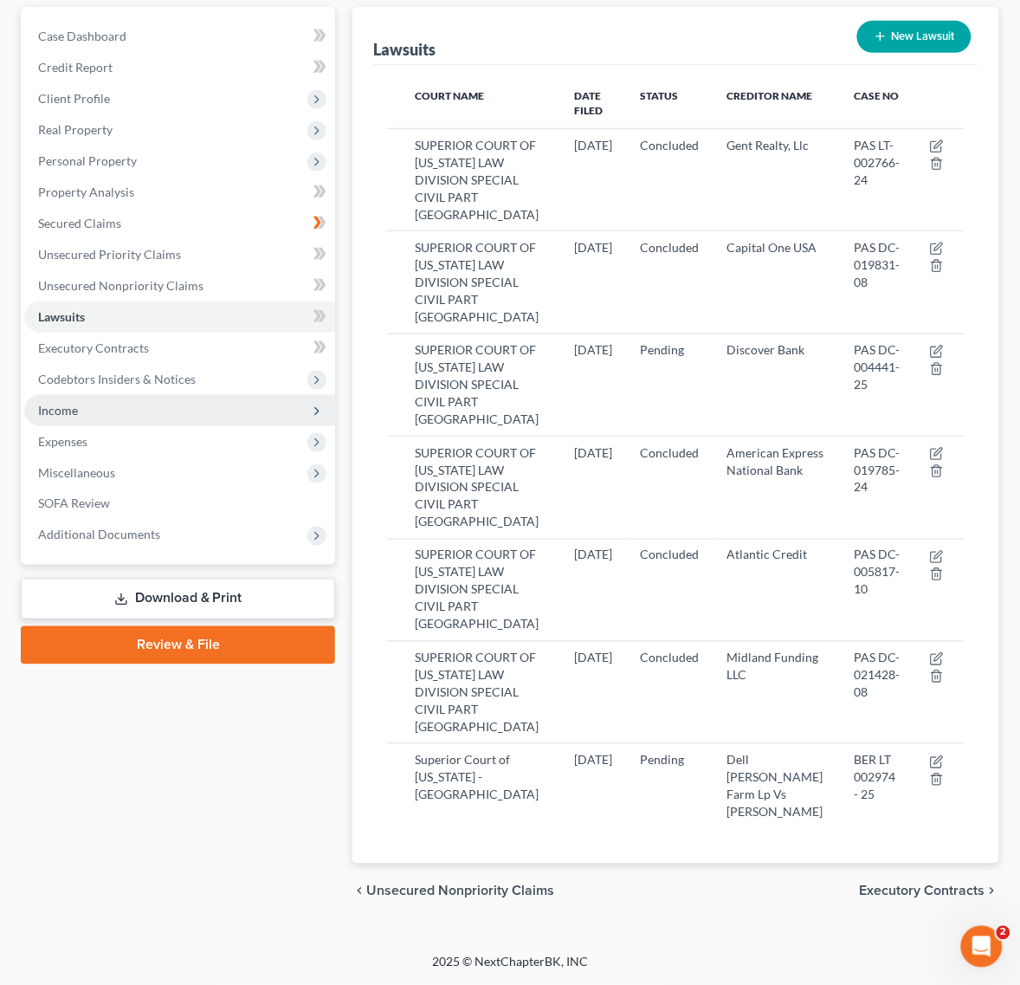
click at [163, 395] on span "Income" at bounding box center [179, 410] width 311 height 31
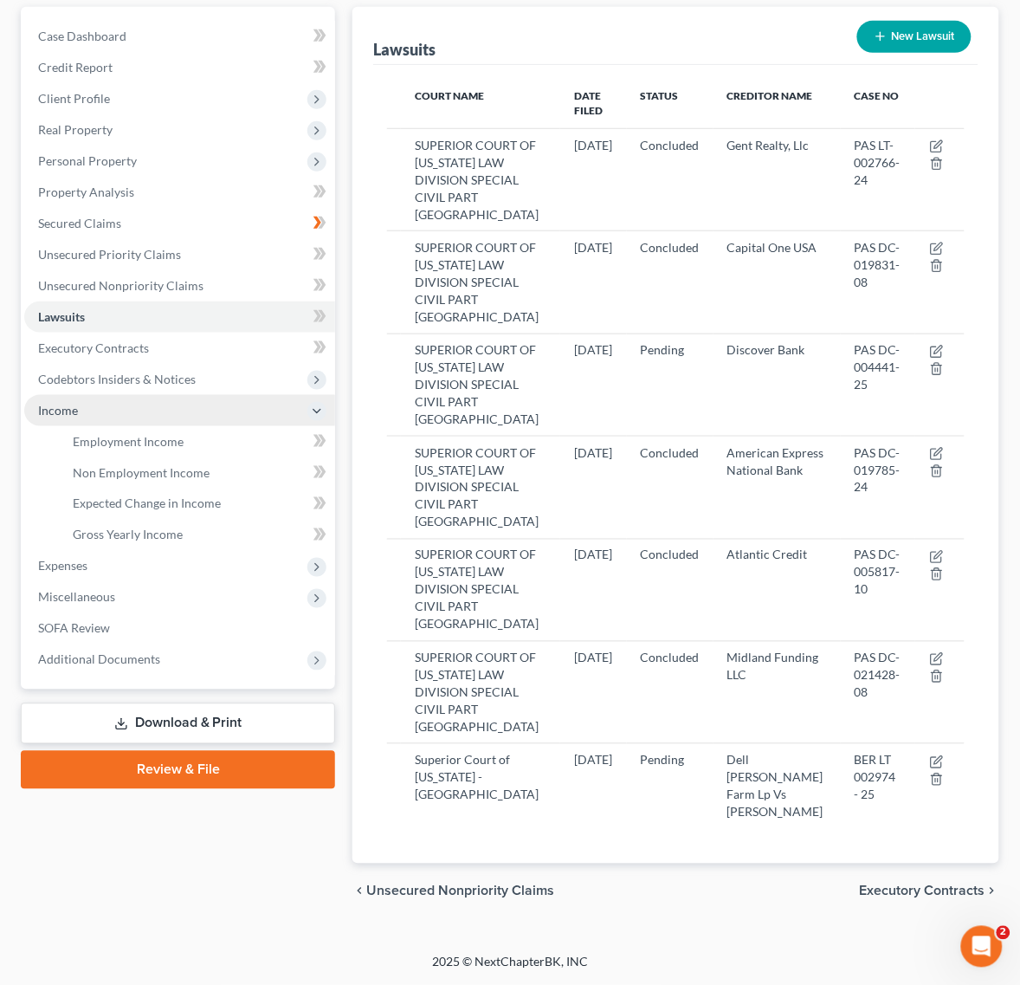
click at [163, 395] on span "Income" at bounding box center [179, 410] width 311 height 31
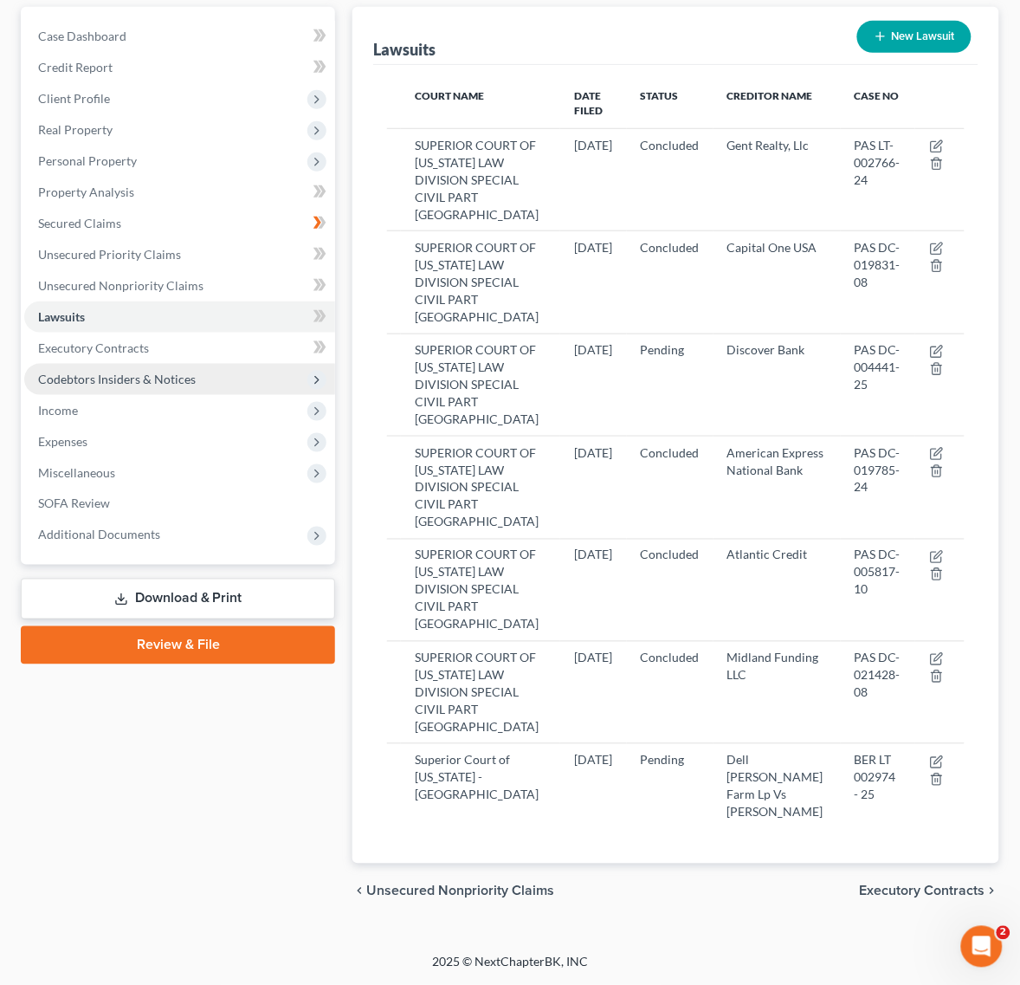
click at [165, 372] on span "Codebtors Insiders & Notices" at bounding box center [117, 379] width 158 height 15
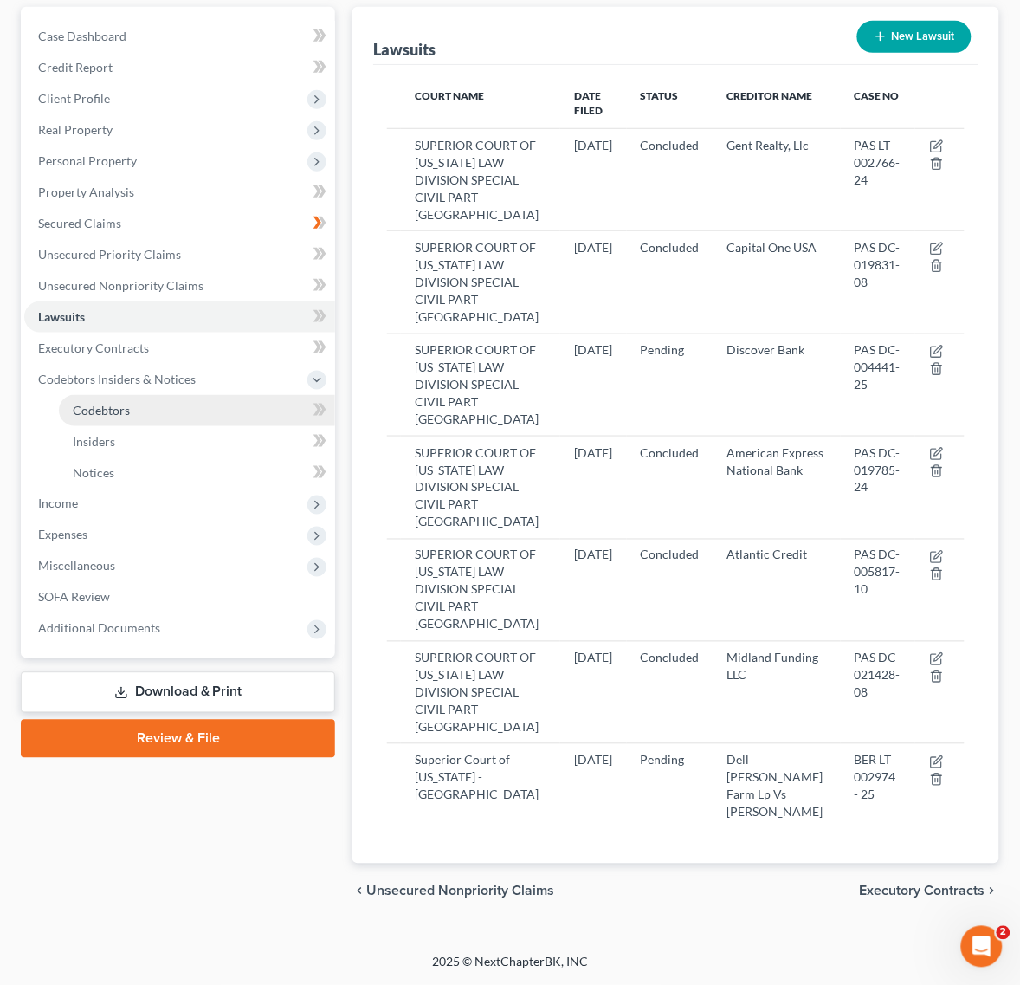
click at [165, 417] on link "Codebtors" at bounding box center [197, 410] width 276 height 31
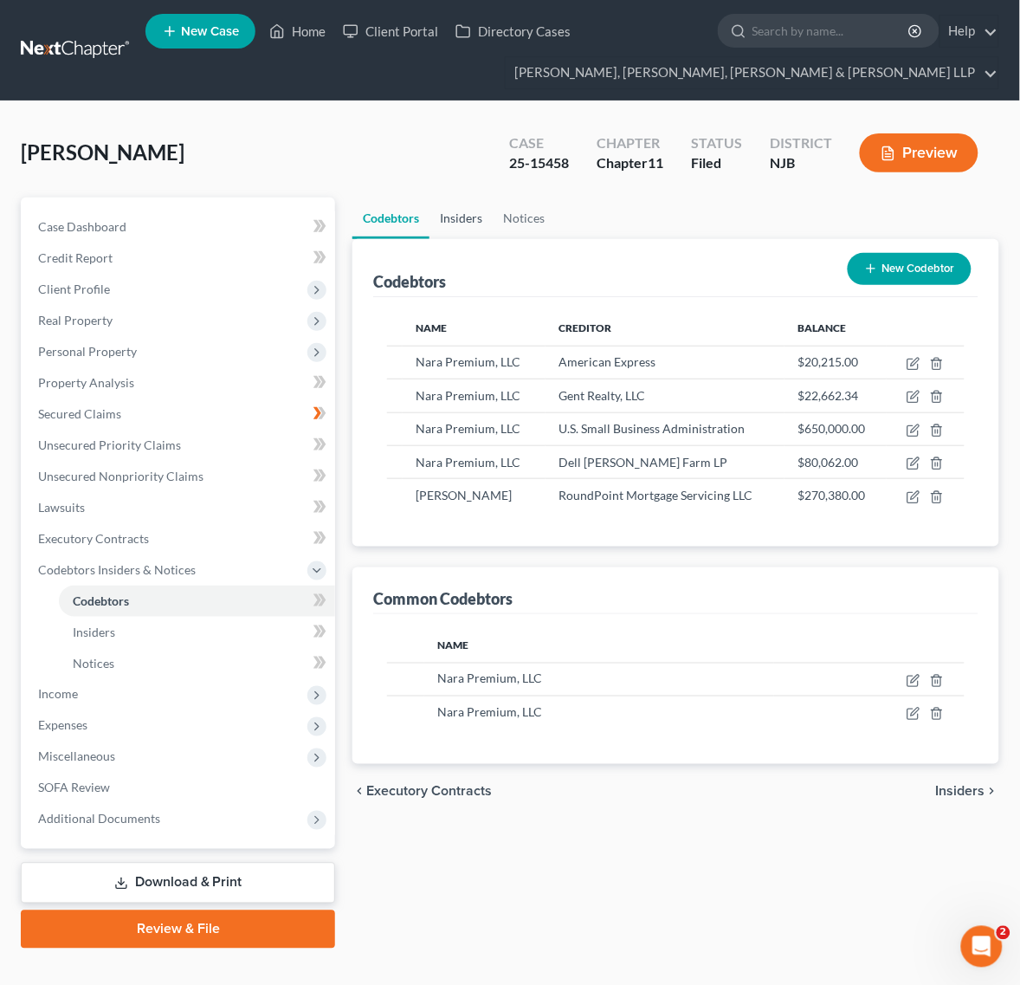
click at [476, 223] on link "Insiders" at bounding box center [461, 218] width 63 height 42
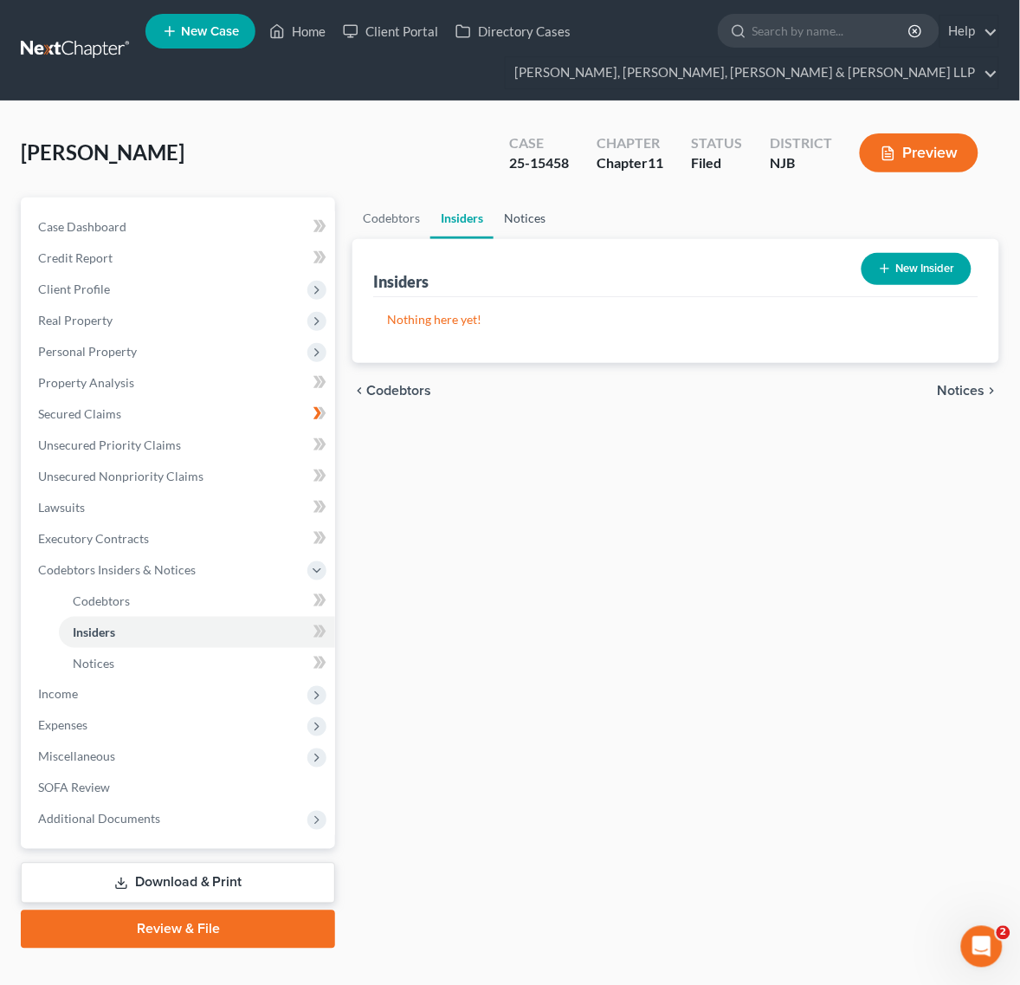
click at [517, 223] on link "Notices" at bounding box center [525, 218] width 62 height 42
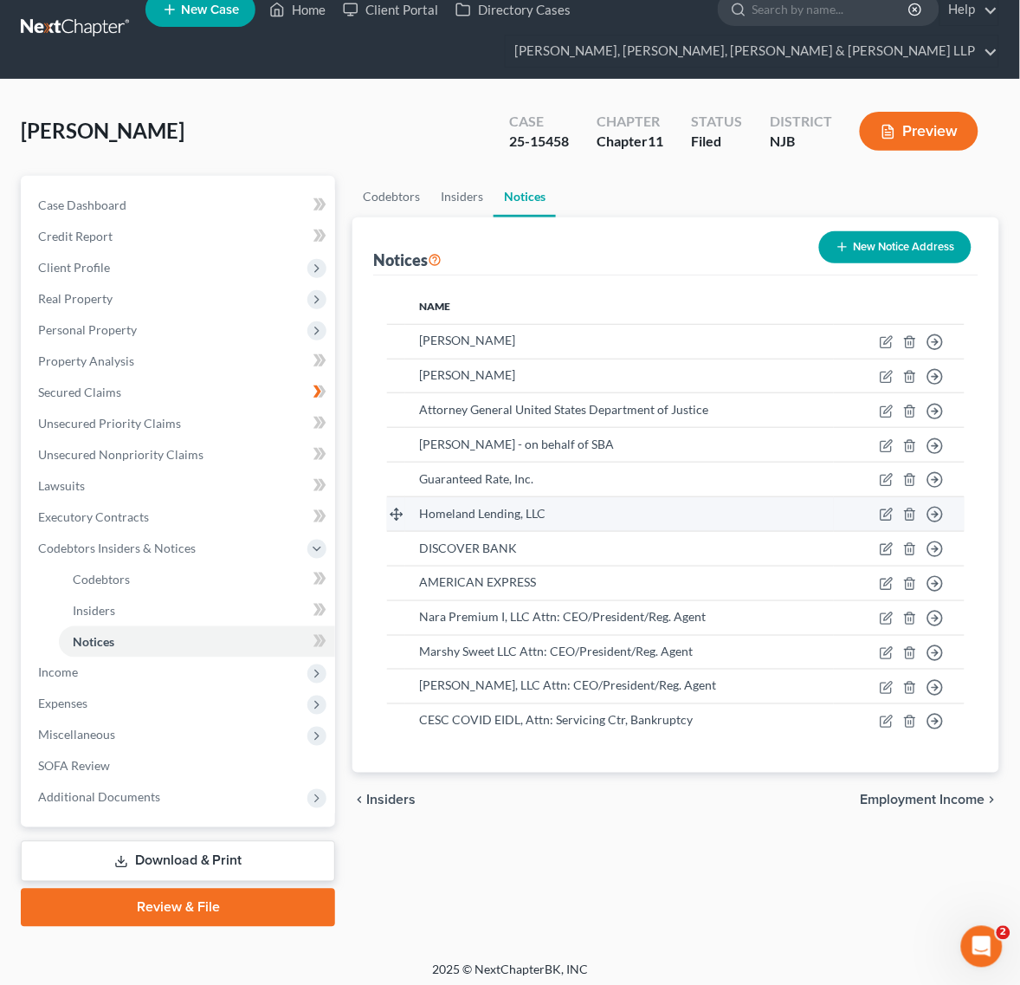
scroll to position [28, 0]
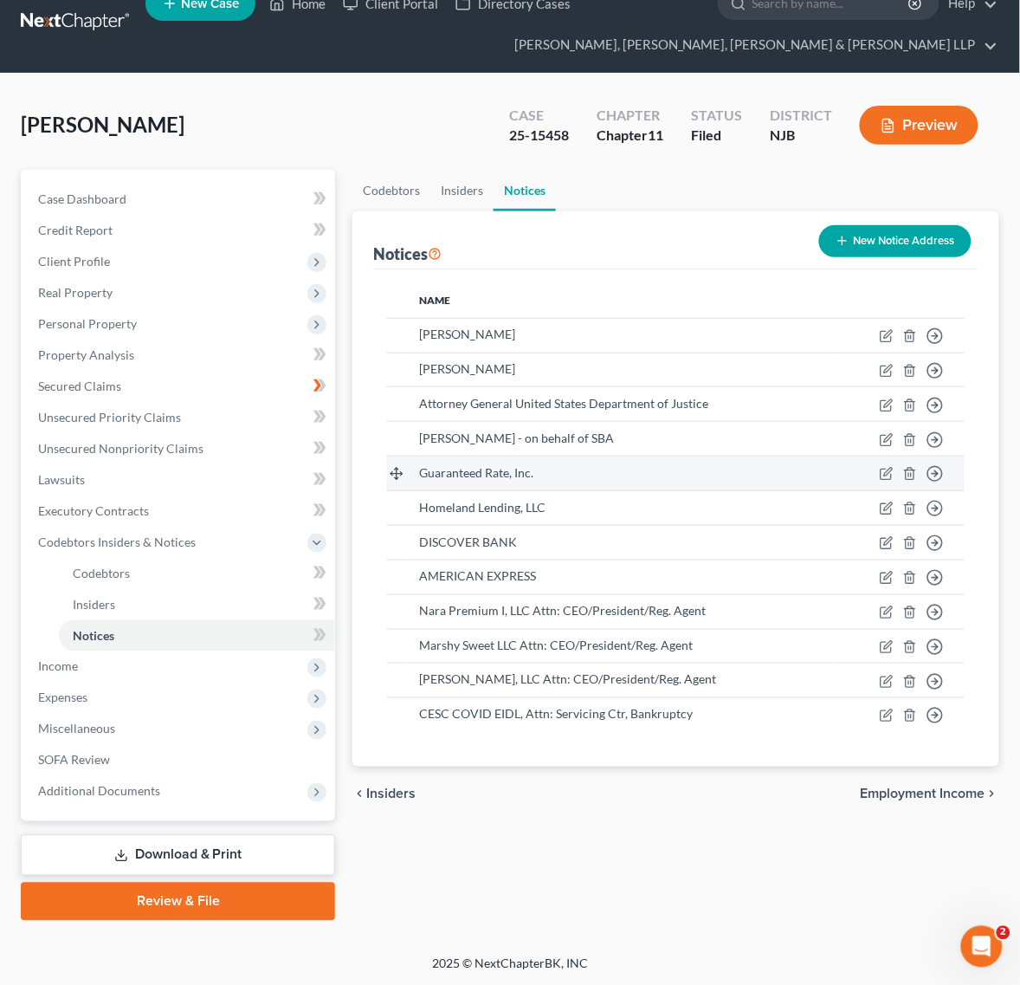
click at [634, 483] on td "Guaranteed Rate, Inc." at bounding box center [619, 473] width 429 height 35
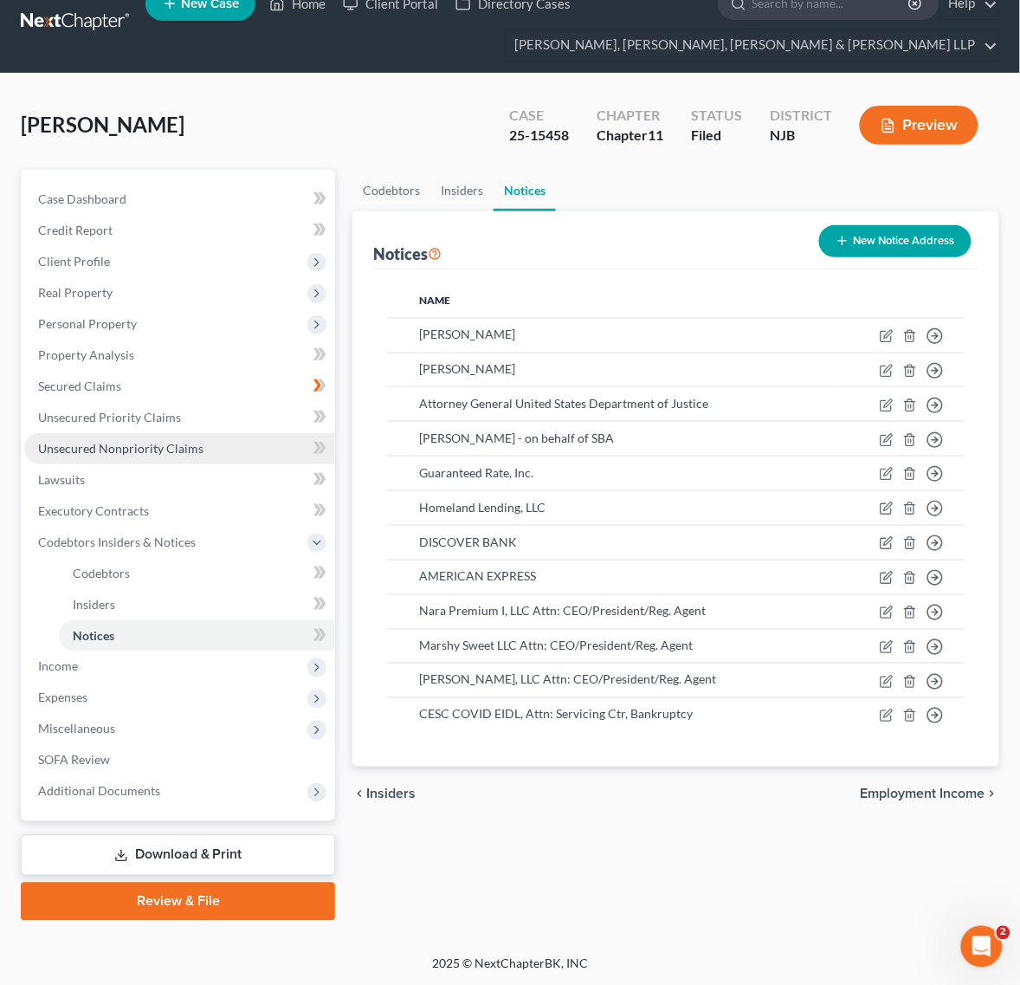
click at [118, 451] on span "Unsecured Nonpriority Claims" at bounding box center [120, 448] width 165 height 15
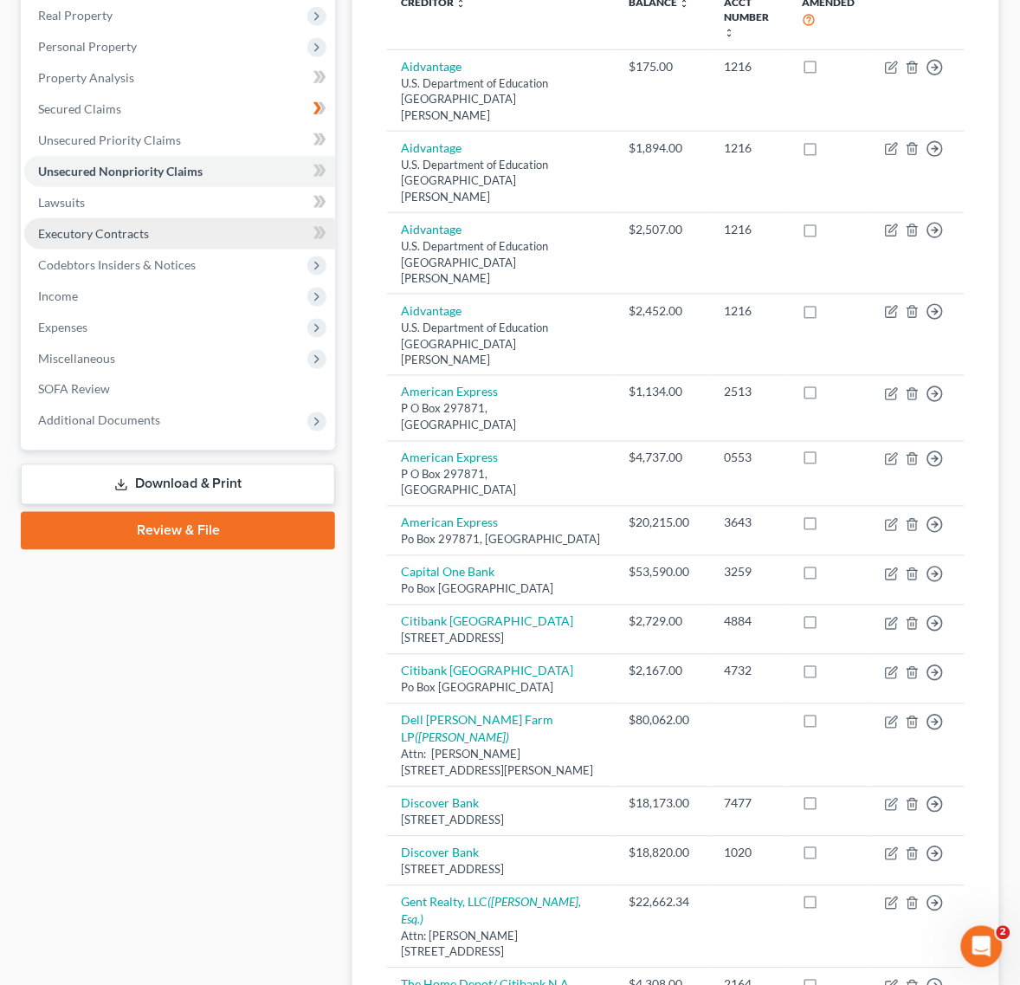
scroll to position [266, 0]
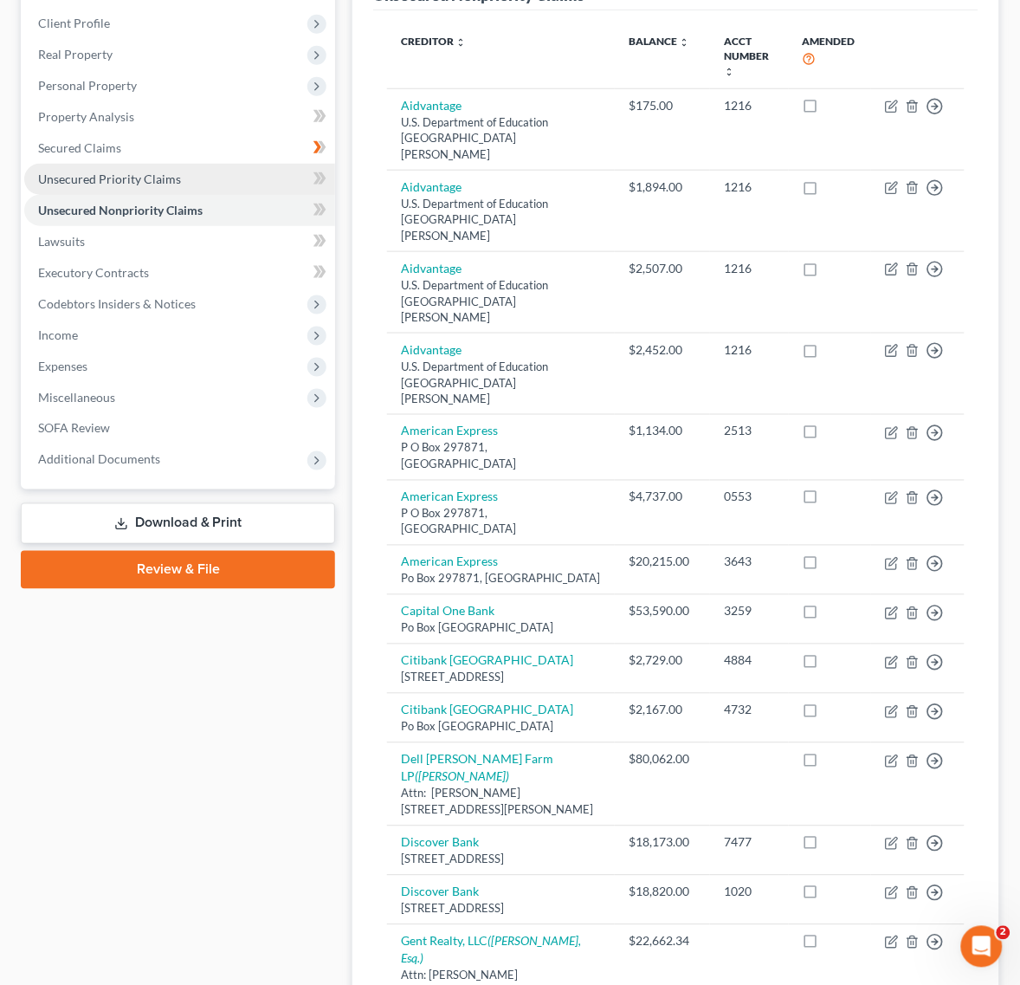
click at [152, 187] on link "Unsecured Priority Claims" at bounding box center [179, 179] width 311 height 31
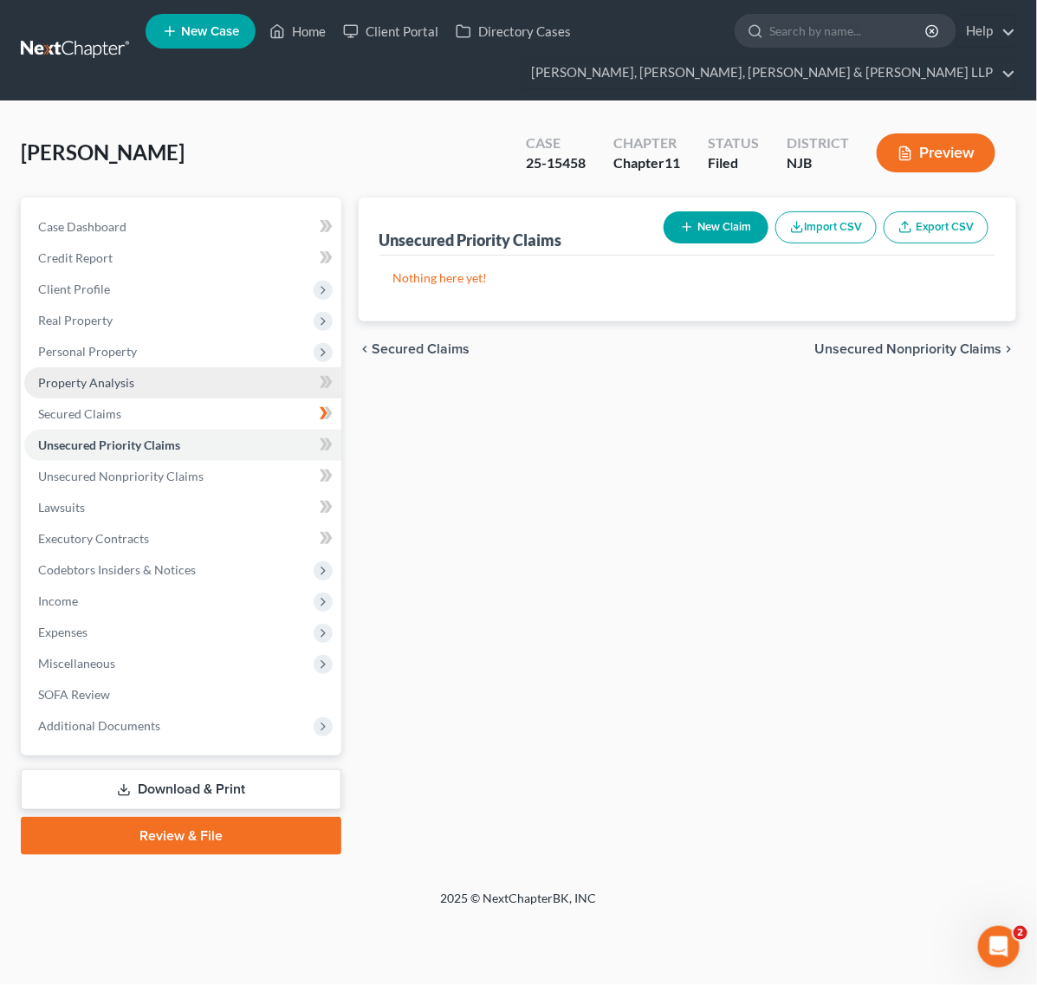
click at [163, 395] on link "Property Analysis" at bounding box center [182, 382] width 317 height 31
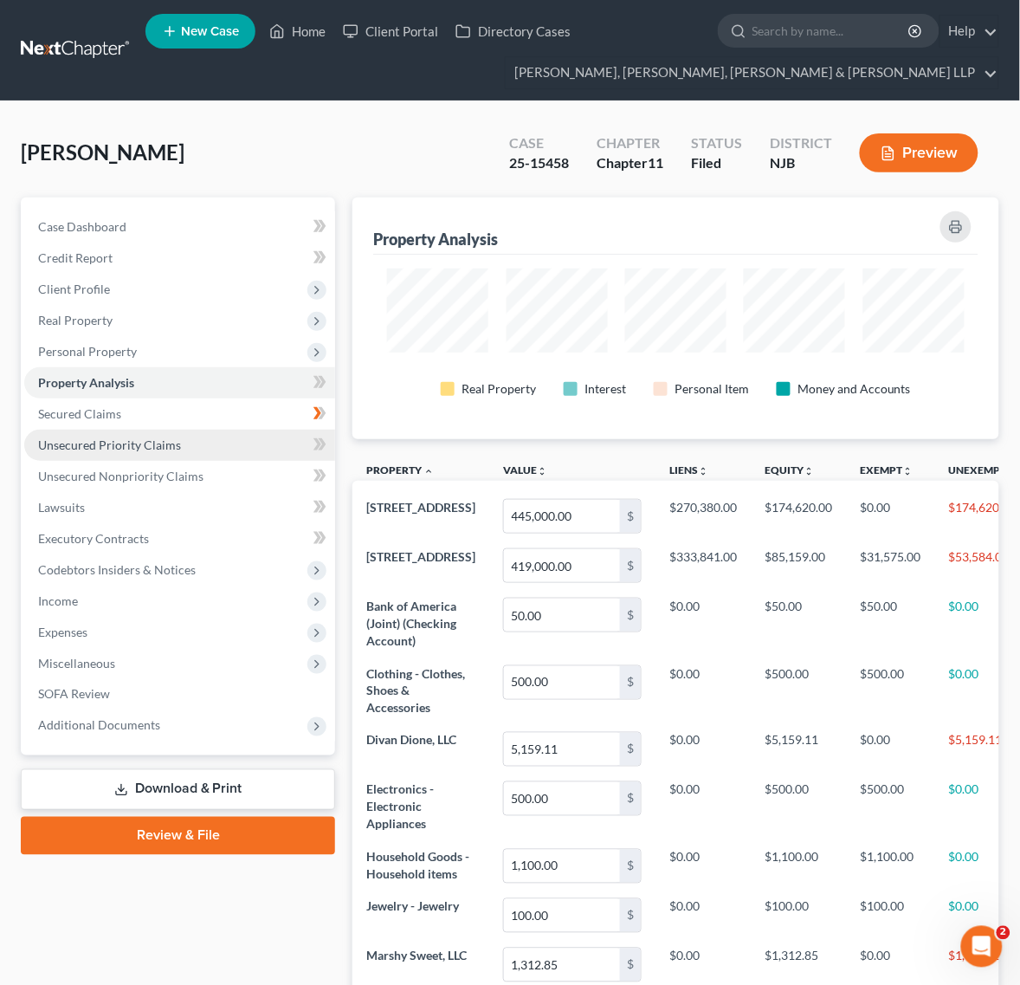
click at [148, 433] on link "Unsecured Priority Claims" at bounding box center [179, 445] width 311 height 31
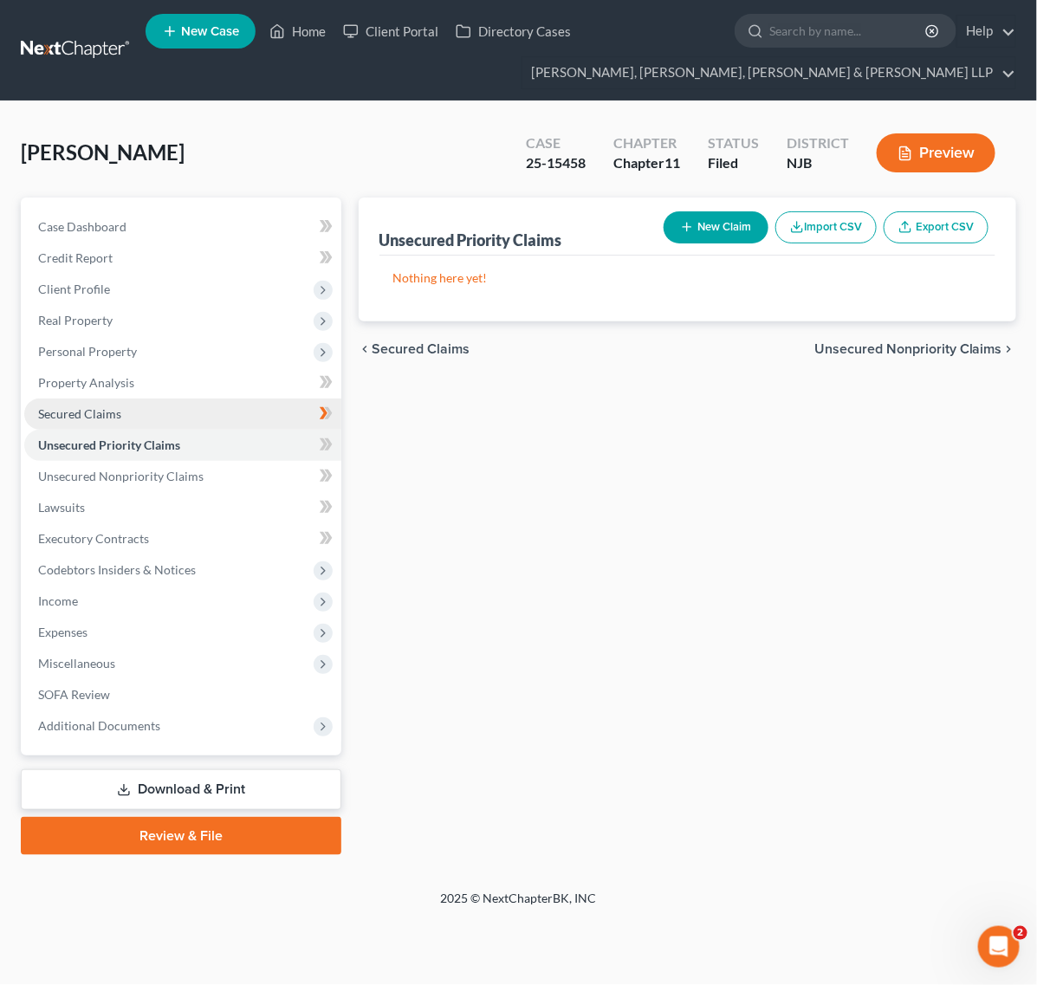
click at [146, 407] on link "Secured Claims" at bounding box center [182, 413] width 317 height 31
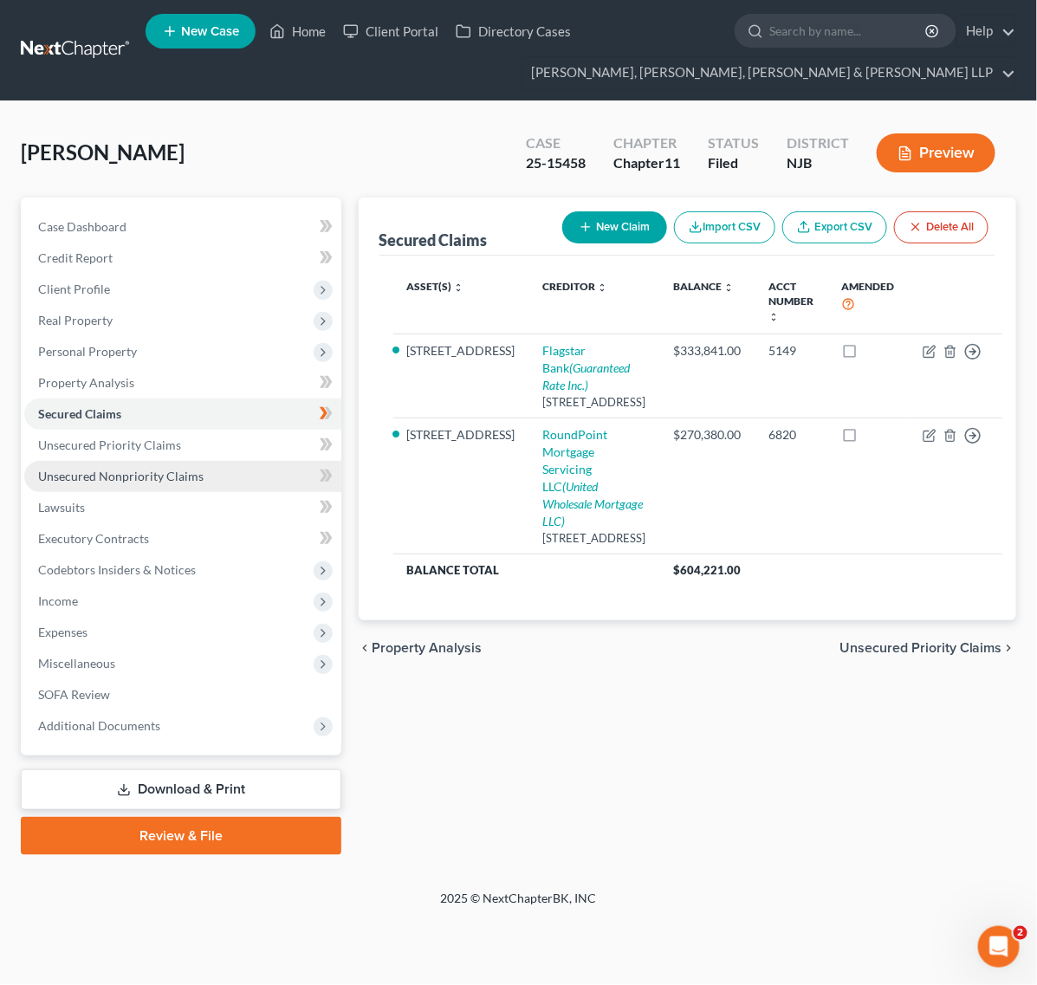
click at [217, 469] on link "Unsecured Nonpriority Claims" at bounding box center [182, 476] width 317 height 31
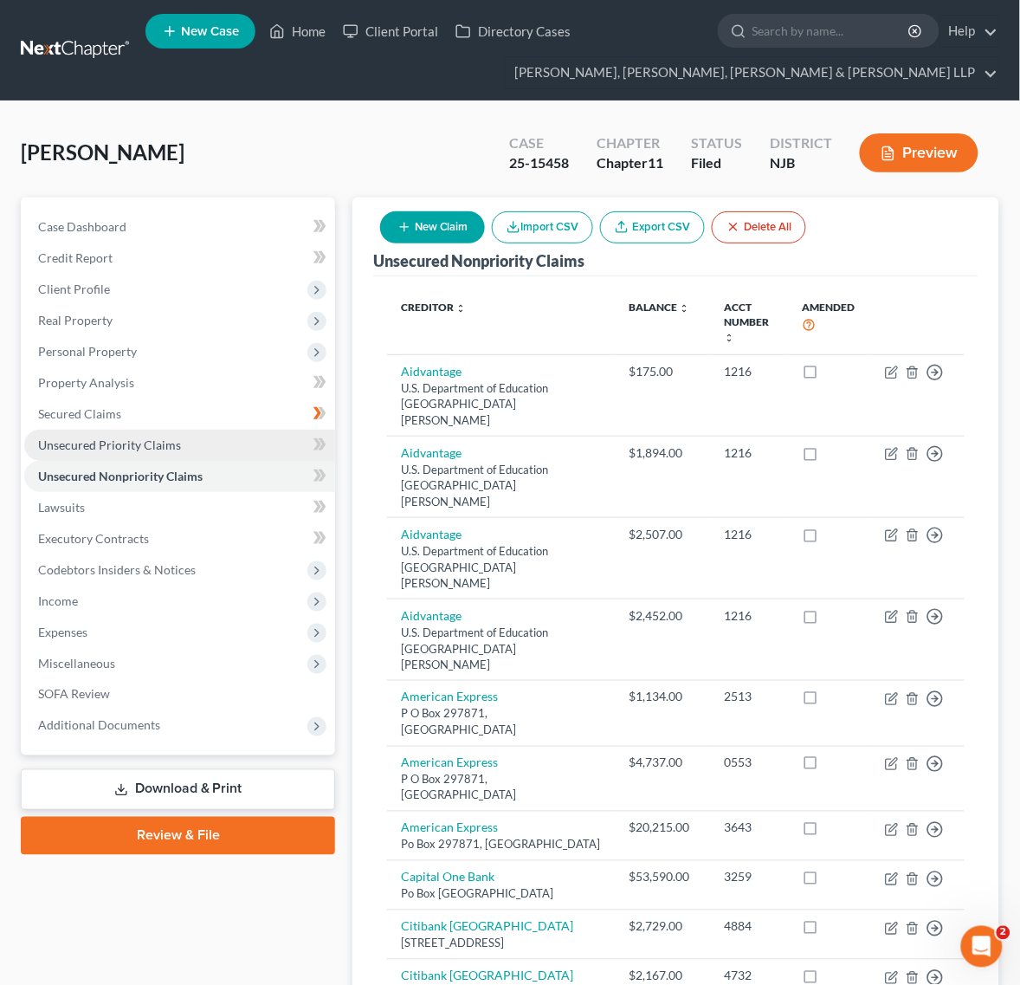
click at [214, 455] on link "Unsecured Priority Claims" at bounding box center [179, 445] width 311 height 31
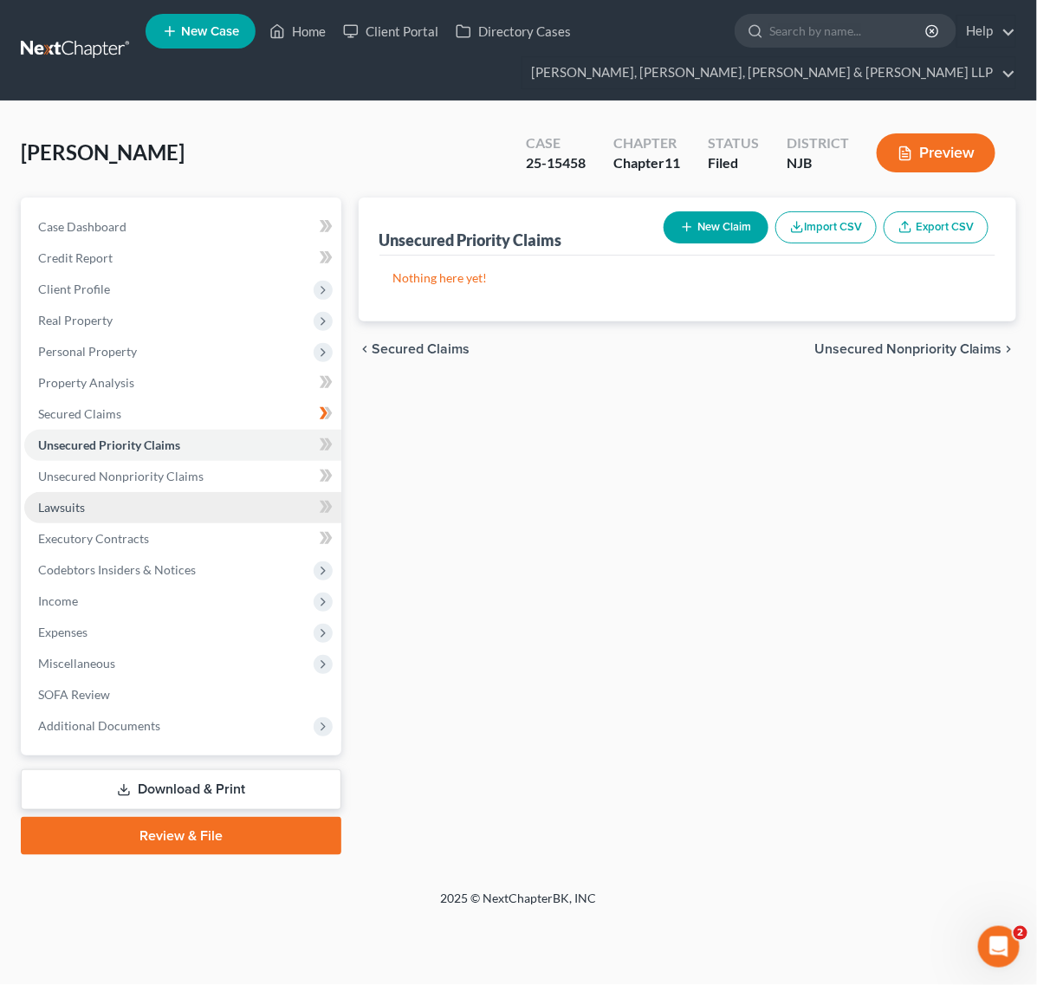
click at [208, 496] on link "Lawsuits" at bounding box center [182, 507] width 317 height 31
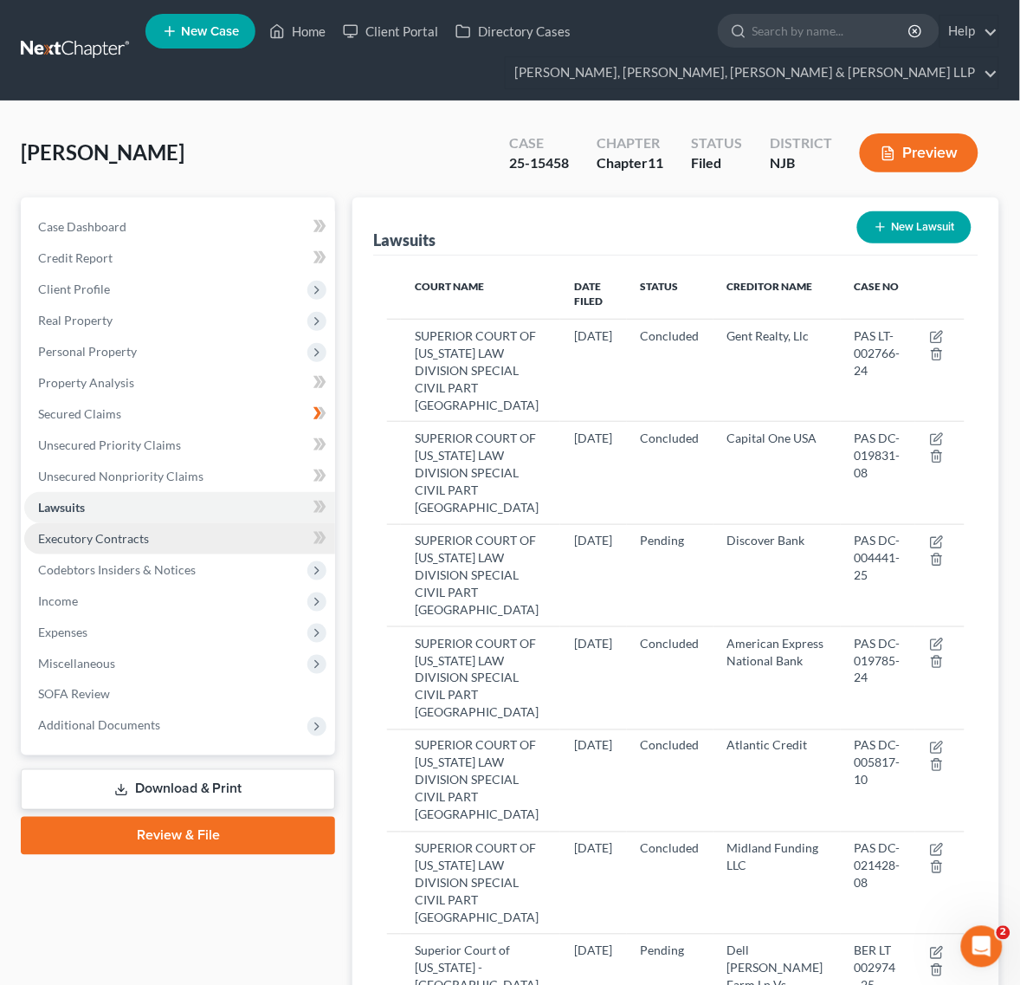
click at [178, 539] on link "Executory Contracts" at bounding box center [179, 538] width 311 height 31
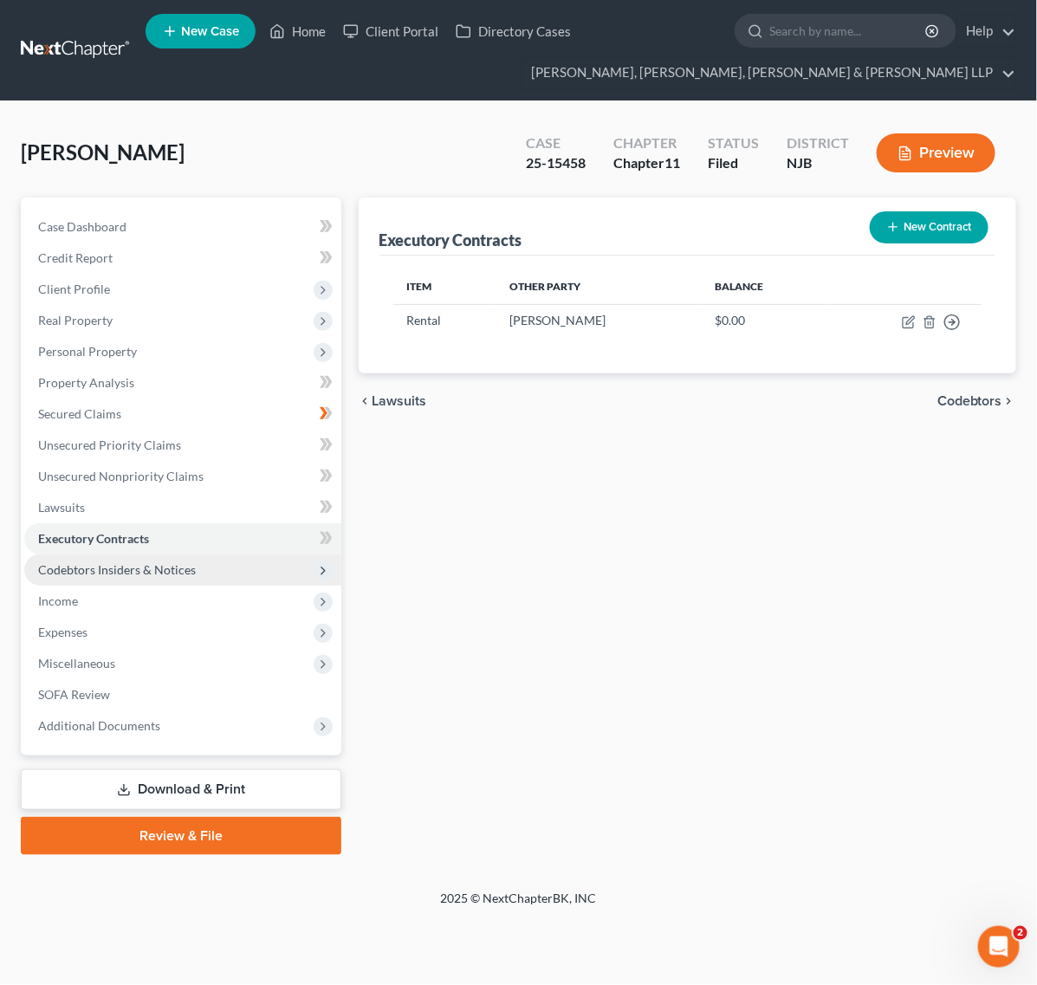
click at [167, 570] on span "Codebtors Insiders & Notices" at bounding box center [117, 569] width 158 height 15
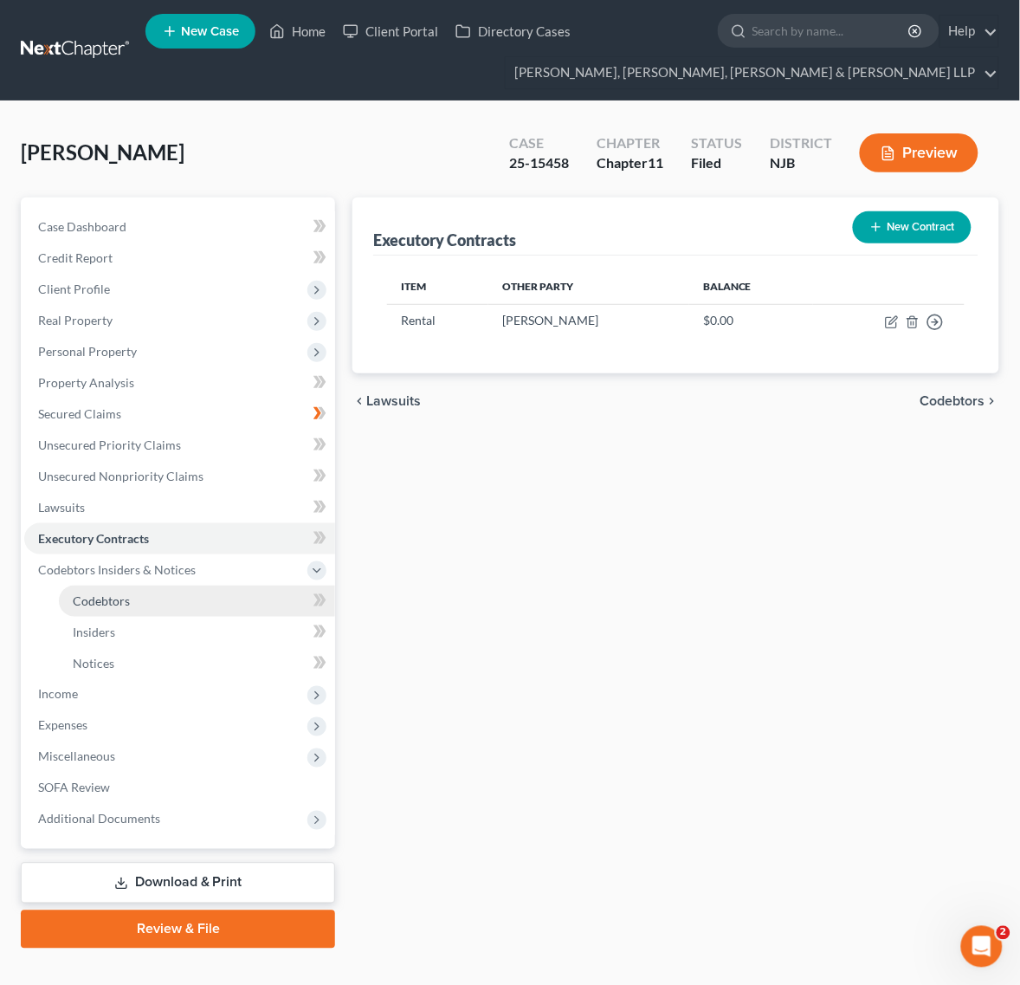
click at [157, 609] on link "Codebtors" at bounding box center [197, 600] width 276 height 31
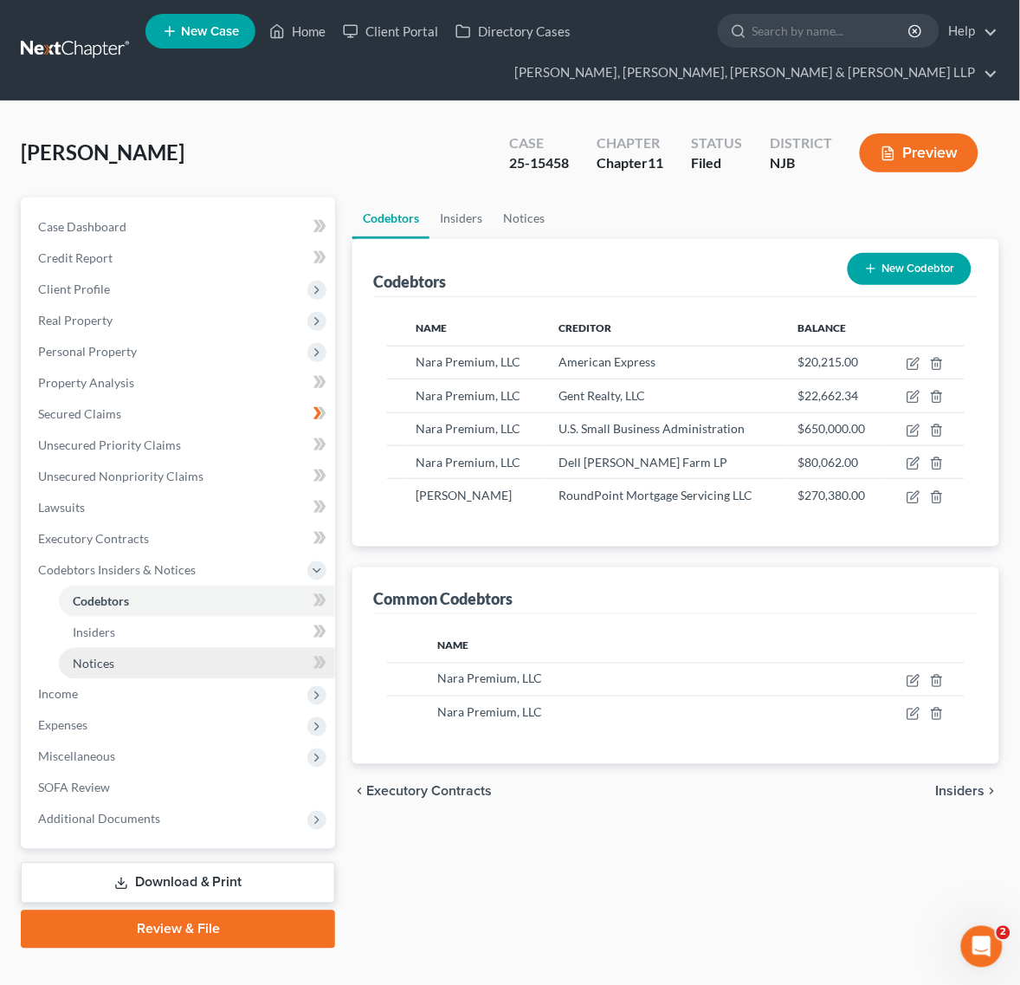
click at [147, 661] on link "Notices" at bounding box center [197, 663] width 276 height 31
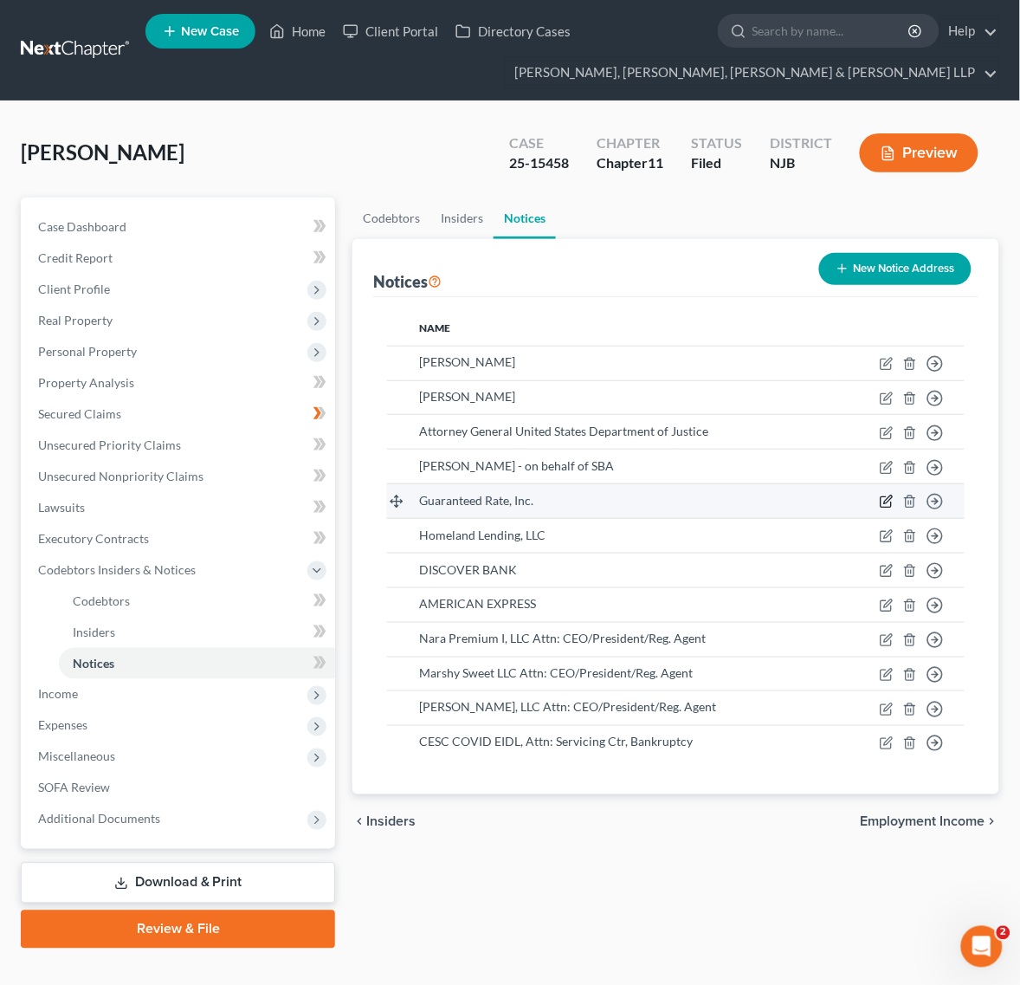
click at [889, 498] on icon "button" at bounding box center [887, 502] width 14 height 14
select select "14"
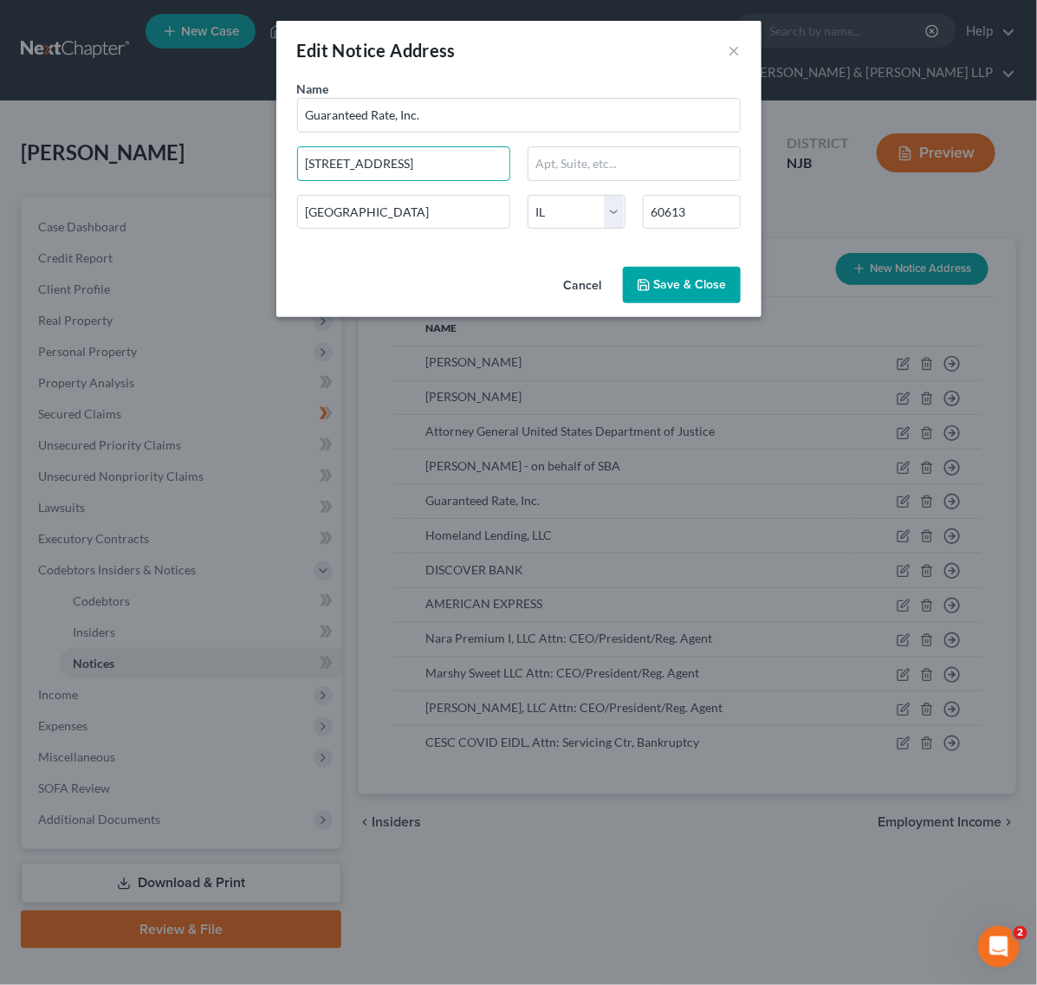
drag, startPoint x: 443, startPoint y: 169, endPoint x: 228, endPoint y: 170, distance: 215.7
click at [228, 170] on div "Edit Notice Address × Name * Guaranteed Rate, Inc. 3940 N. Ravenswood Chicago S…" at bounding box center [518, 492] width 1037 height 985
click at [732, 49] on button "×" at bounding box center [734, 50] width 12 height 21
